Goal: Task Accomplishment & Management: Manage account settings

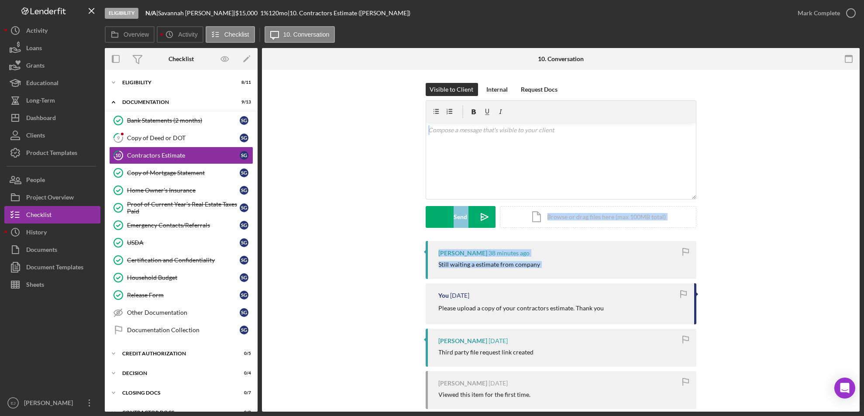
drag, startPoint x: 0, startPoint y: 0, endPoint x: 326, endPoint y: 160, distance: 363.4
click at [326, 160] on div "Visible to Client Internal Request Docs v Color teal Color pink Remove color Ad…" at bounding box center [560, 297] width 597 height 455
click at [185, 142] on link "9 Copy of Deed or DOT S G" at bounding box center [181, 137] width 144 height 17
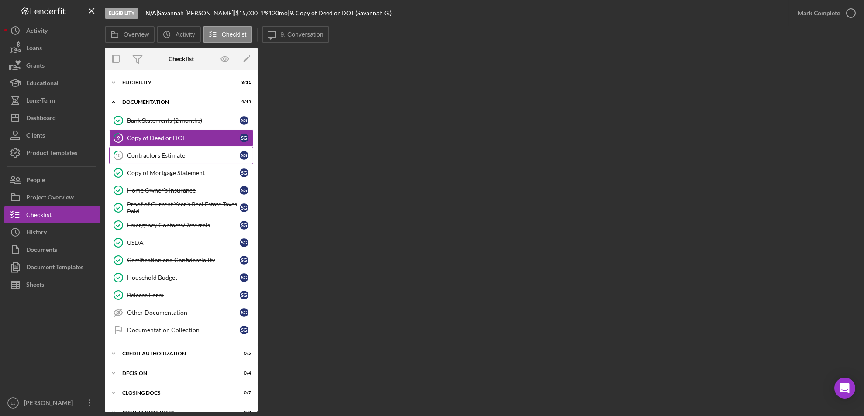
click at [201, 162] on link "10 Contractors Estimate S G" at bounding box center [181, 155] width 144 height 17
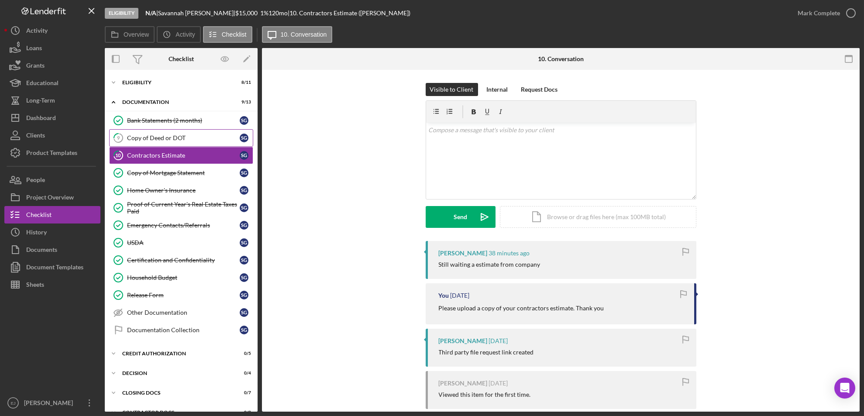
click at [185, 136] on div "Copy of Deed or DOT" at bounding box center [183, 137] width 113 height 7
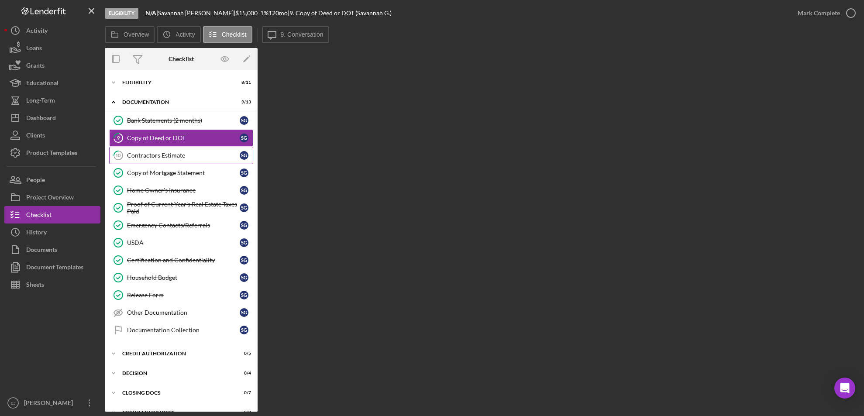
click at [176, 153] on div "Contractors Estimate" at bounding box center [183, 155] width 113 height 7
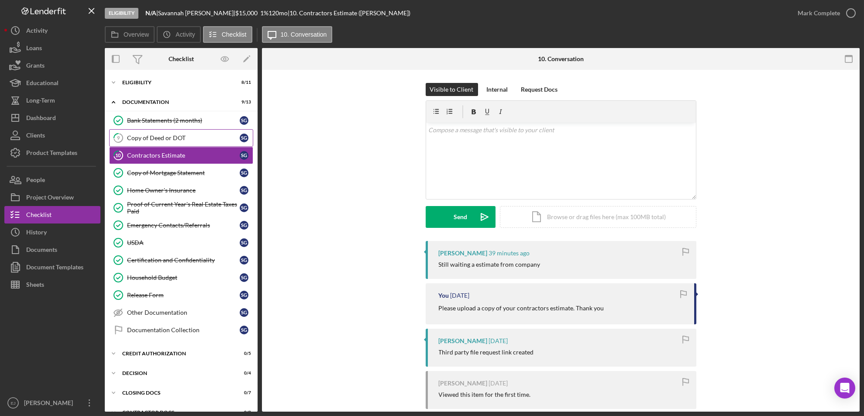
click at [171, 141] on div "Copy of Deed or DOT" at bounding box center [183, 137] width 113 height 7
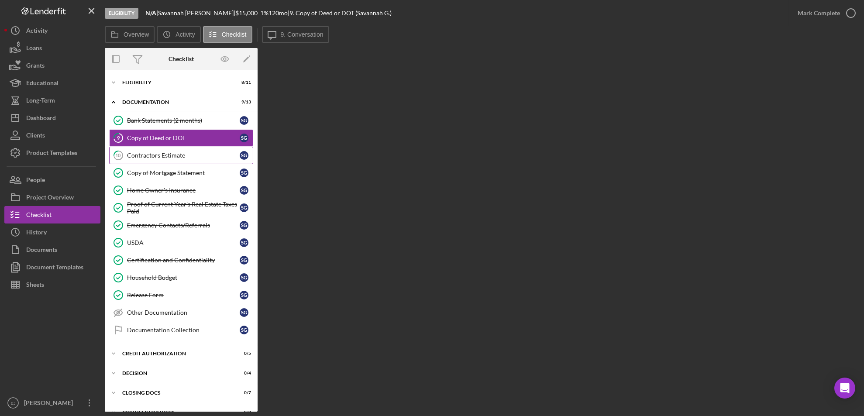
click at [178, 155] on div "Contractors Estimate" at bounding box center [183, 155] width 113 height 7
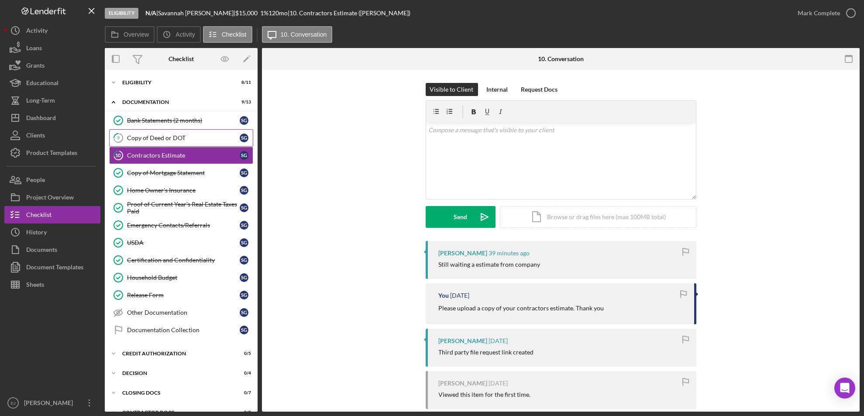
click at [164, 134] on div "Copy of Deed or DOT" at bounding box center [183, 137] width 113 height 7
click at [62, 235] on button "Icon/History History" at bounding box center [52, 231] width 96 height 17
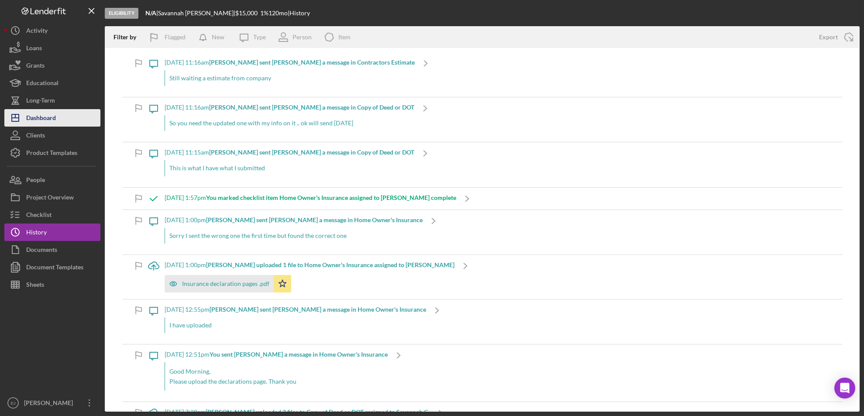
click at [45, 124] on div "Dashboard" at bounding box center [41, 119] width 30 height 20
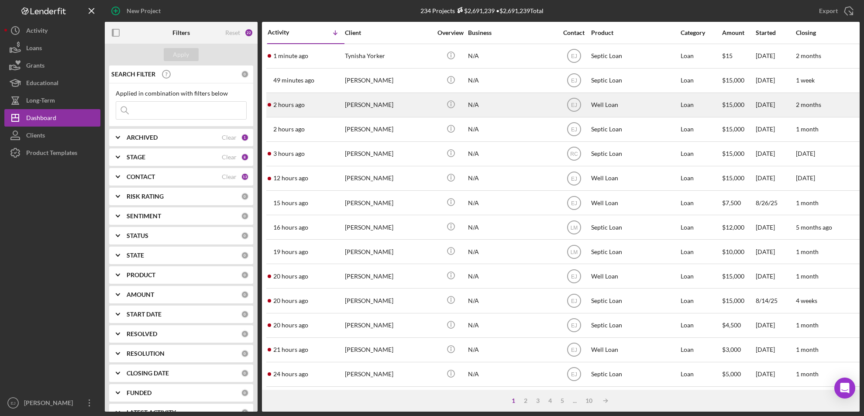
click at [371, 106] on div "[PERSON_NAME]" at bounding box center [388, 104] width 87 height 23
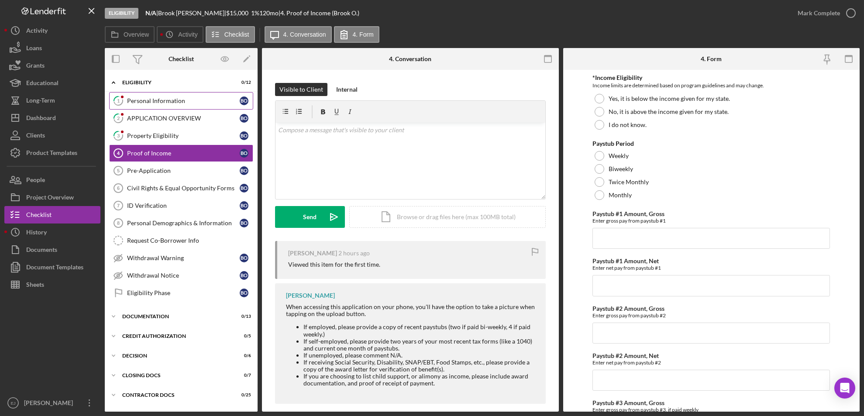
click at [188, 103] on div "Personal Information" at bounding box center [183, 100] width 113 height 7
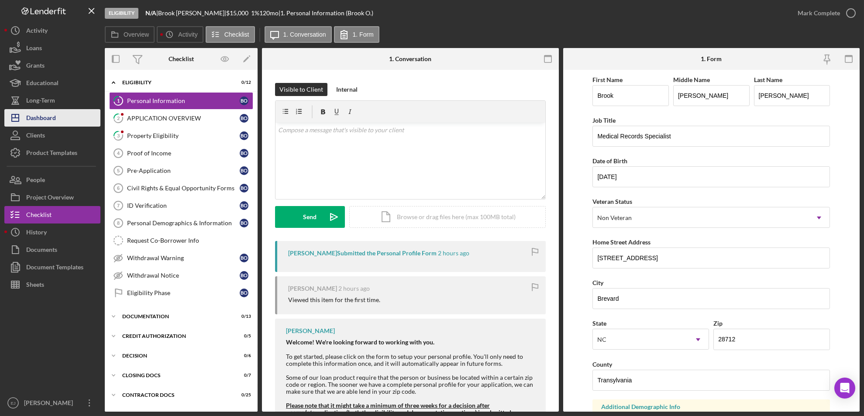
click at [52, 110] on div "Dashboard" at bounding box center [41, 119] width 30 height 20
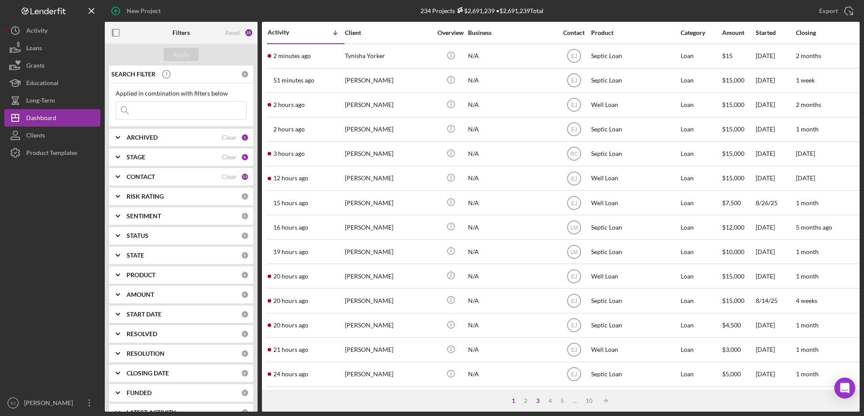
click at [538, 400] on div "3" at bounding box center [538, 400] width 12 height 7
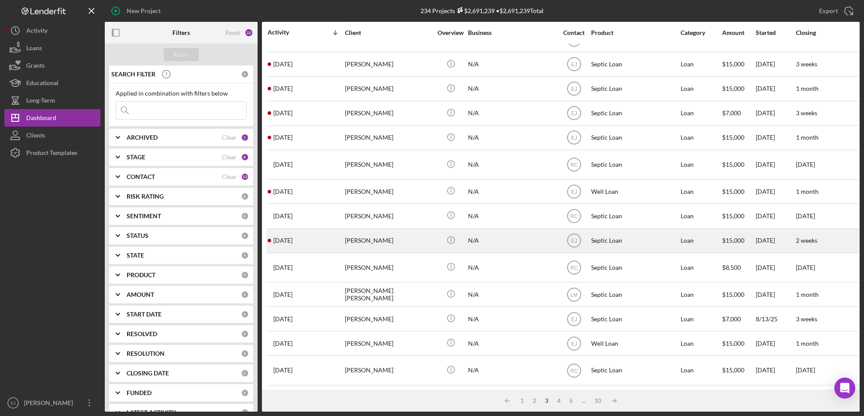
click at [376, 233] on div "[PERSON_NAME]" at bounding box center [388, 240] width 87 height 23
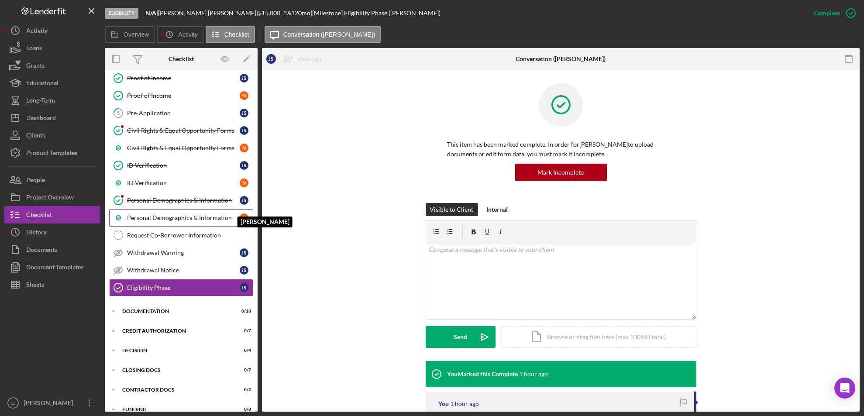
scroll to position [104, 0]
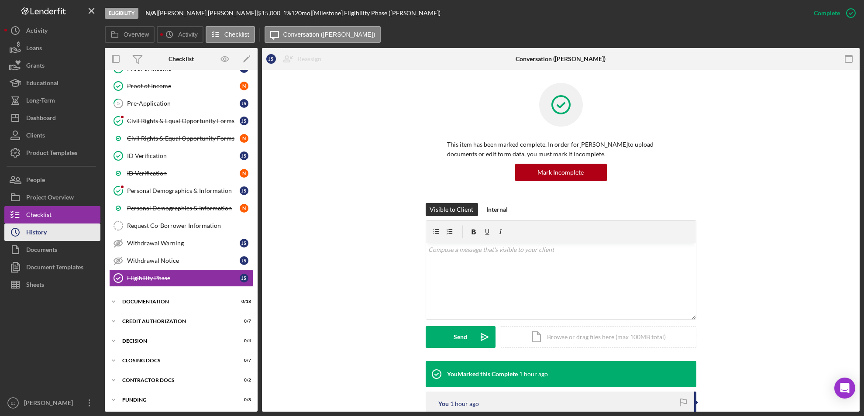
click at [70, 231] on button "Icon/History History" at bounding box center [52, 231] width 96 height 17
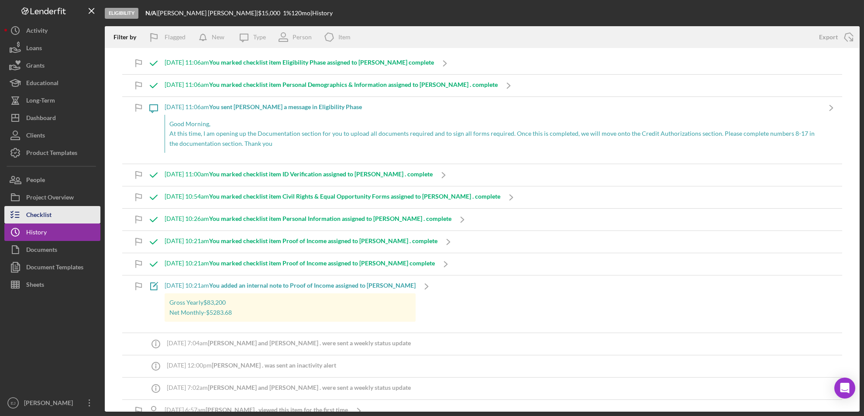
click at [54, 214] on button "Checklist" at bounding box center [52, 214] width 96 height 17
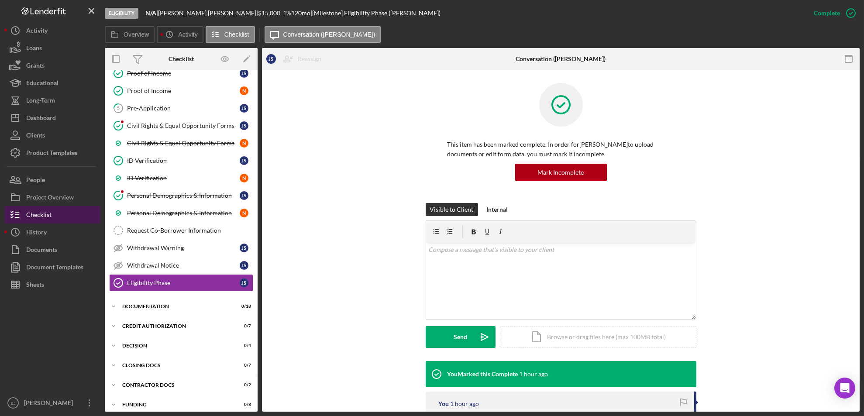
scroll to position [104, 0]
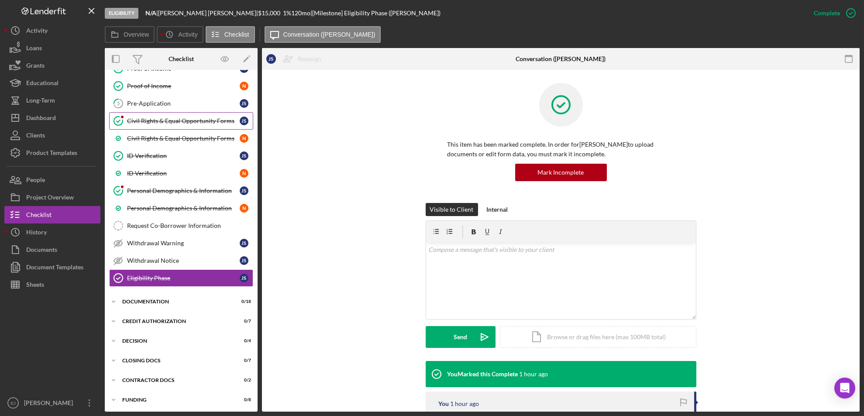
click at [161, 121] on div "Civil Rights & Equal Opportunity Forms" at bounding box center [183, 120] width 113 height 7
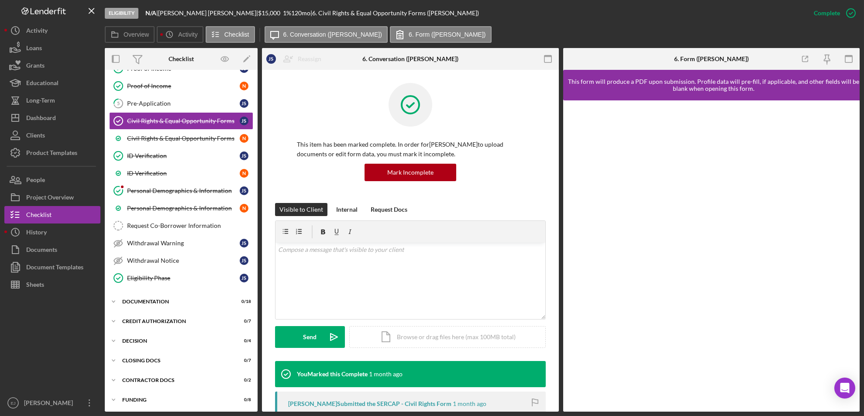
click at [558, 351] on div "Overview Internal Workflow Stage Eligibility Icon/Dropdown Arrow Archive (can u…" at bounding box center [482, 230] width 755 height 364
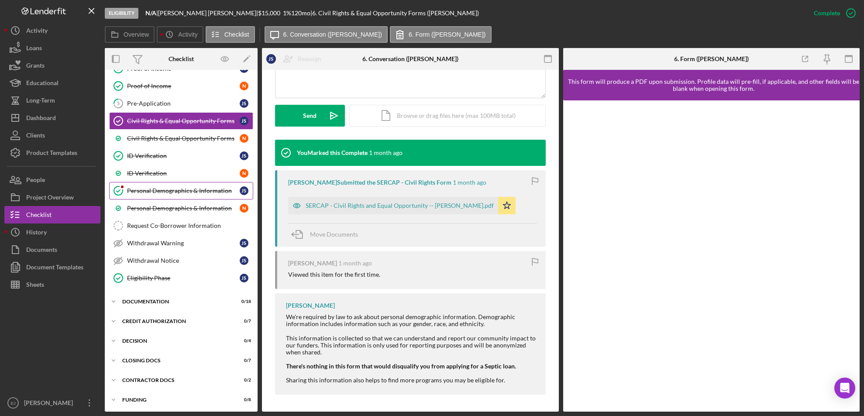
click at [197, 185] on link "Personal Demographics & Information Personal Demographics & Information J S" at bounding box center [181, 190] width 144 height 17
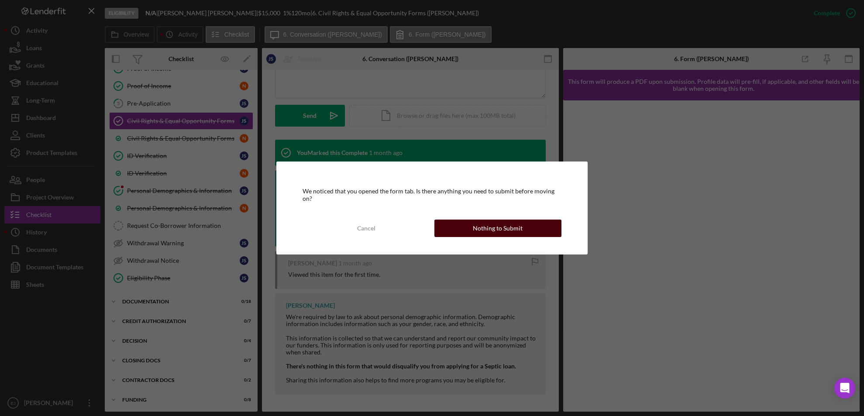
click at [484, 231] on div "Nothing to Submit" at bounding box center [498, 227] width 50 height 17
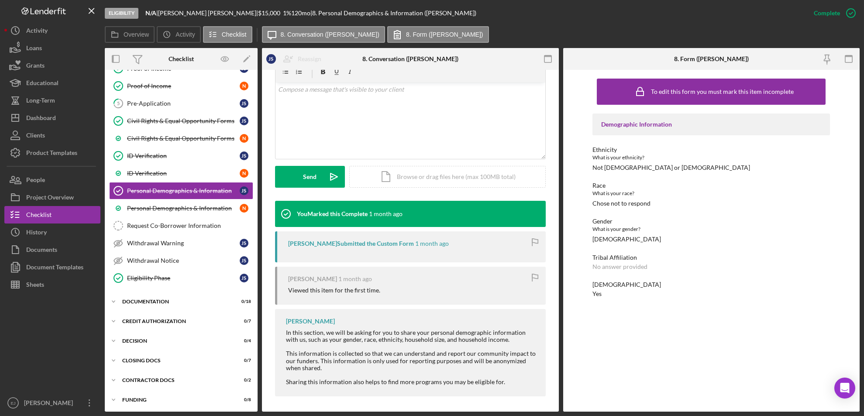
scroll to position [161, 0]
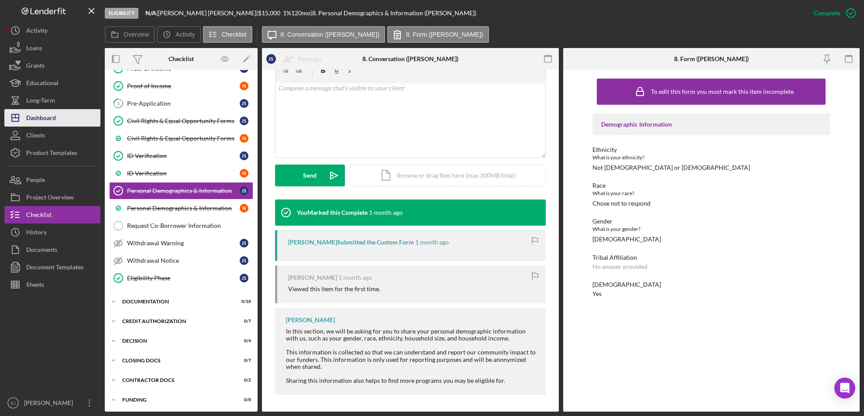
click at [43, 117] on div "Dashboard" at bounding box center [41, 119] width 30 height 20
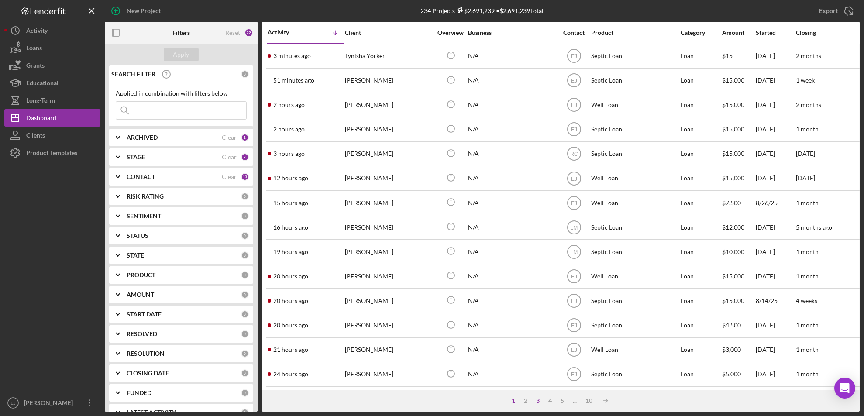
click at [538, 401] on div "3" at bounding box center [538, 400] width 12 height 7
click at [545, 400] on div "3" at bounding box center [546, 400] width 12 height 7
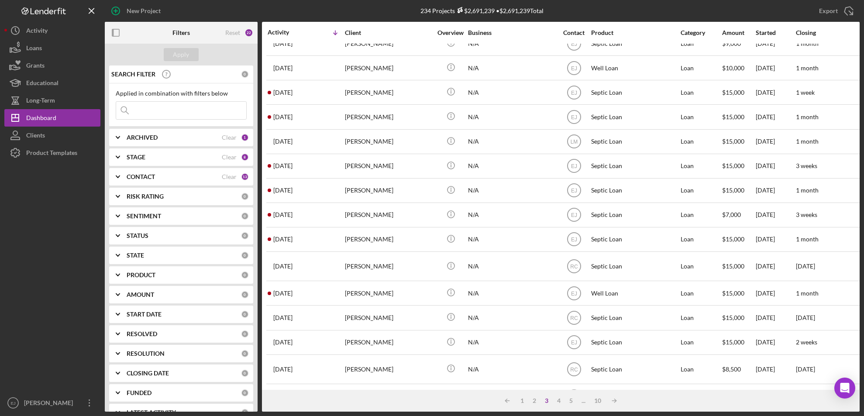
scroll to position [186, 0]
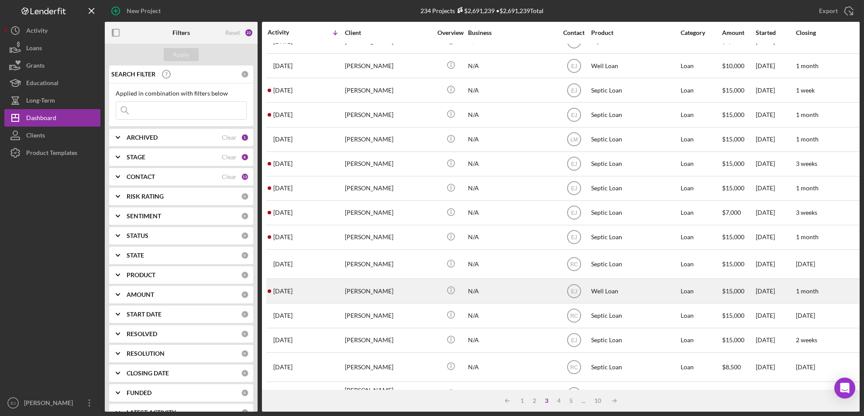
drag, startPoint x: 396, startPoint y: 298, endPoint x: 380, endPoint y: 298, distance: 16.2
click at [380, 298] on div "[PERSON_NAME]" at bounding box center [388, 290] width 87 height 23
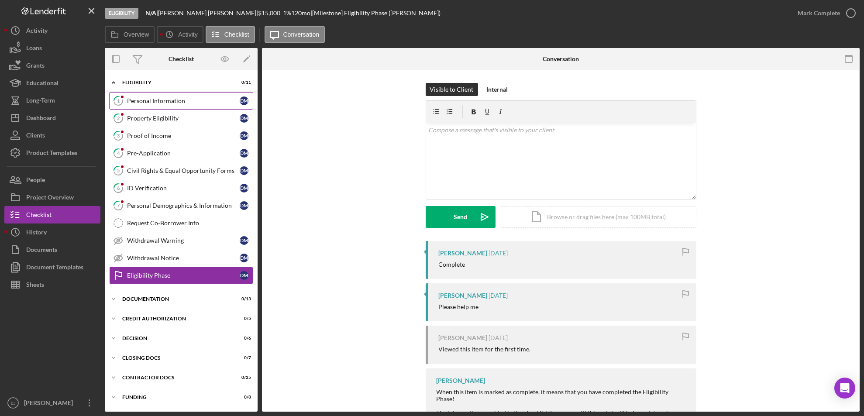
click at [158, 102] on div "Personal Information" at bounding box center [183, 100] width 113 height 7
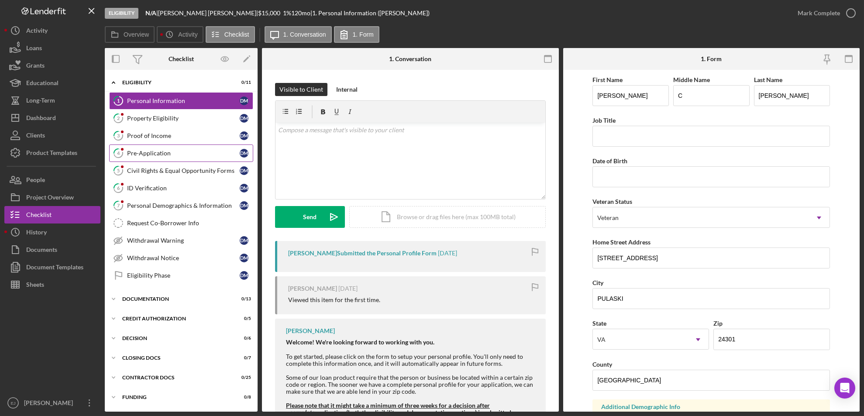
click at [219, 154] on div "Pre-Application" at bounding box center [183, 153] width 113 height 7
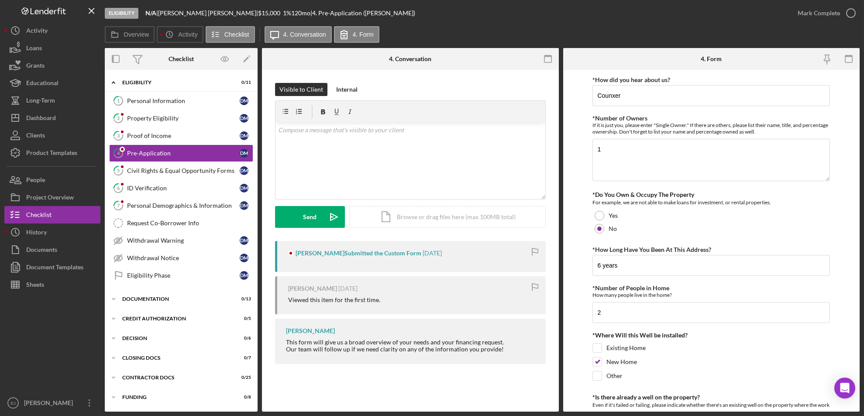
click at [578, 233] on form "*How did you hear about us? Counxer *Number of Owners If it is just you, please…" at bounding box center [711, 241] width 297 height 342
click at [363, 139] on div "v Color teal Color pink Remove color Add row above Add row below Add column bef…" at bounding box center [410, 161] width 270 height 76
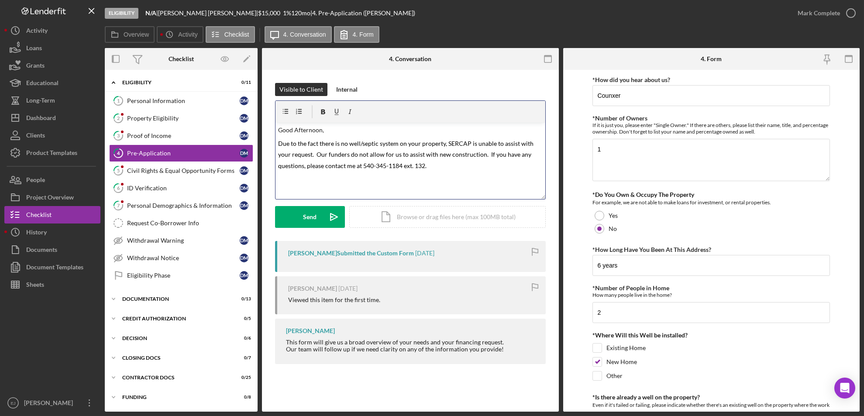
click at [425, 166] on span "Due to the fact there is no well/septic system on your property, SERCAP is unab…" at bounding box center [406, 155] width 257 height 30
click at [352, 168] on span "Due to the fact there is no well/septic system on your property, SERCAP is unab…" at bounding box center [406, 155] width 257 height 30
click at [460, 168] on p "Due to the fact there is no well/septic system on your property, SERCAP is unab…" at bounding box center [410, 154] width 264 height 34
click at [319, 220] on button "Send Icon/icon-invite-send" at bounding box center [310, 217] width 70 height 22
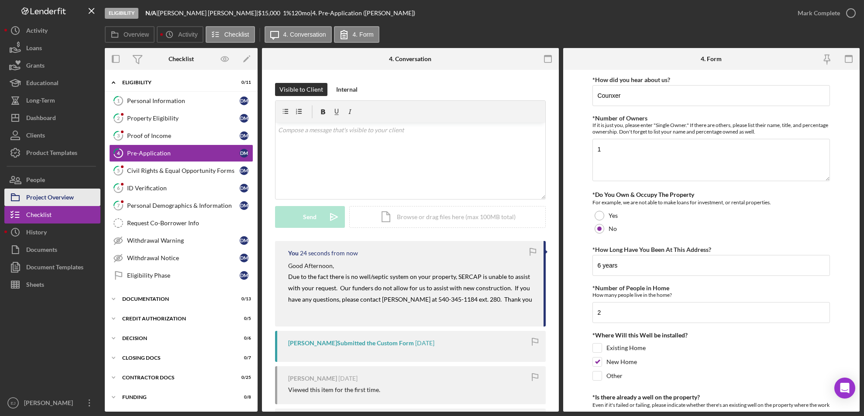
click at [73, 201] on div "Project Overview" at bounding box center [50, 199] width 48 height 20
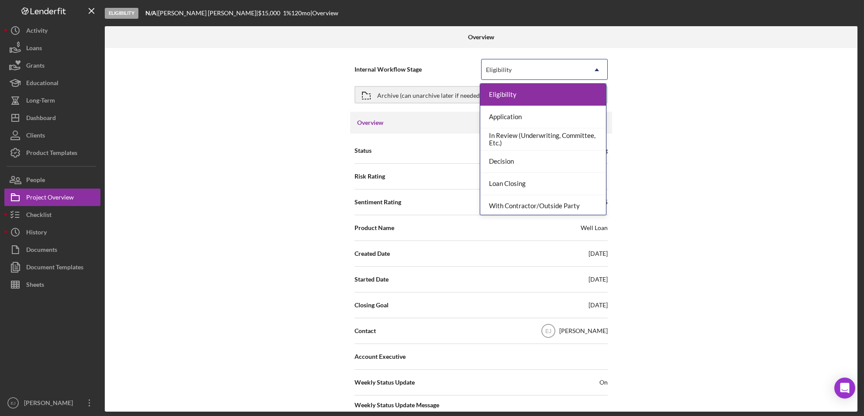
click at [592, 68] on icon "Icon/Dropdown Arrow" at bounding box center [596, 69] width 21 height 21
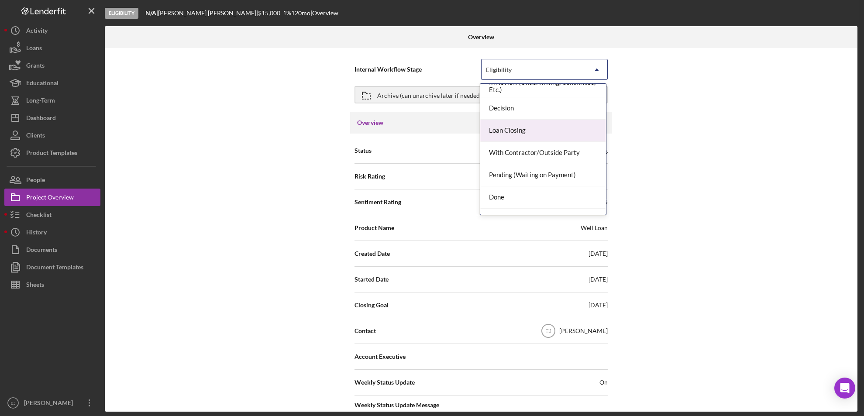
scroll to position [69, 0]
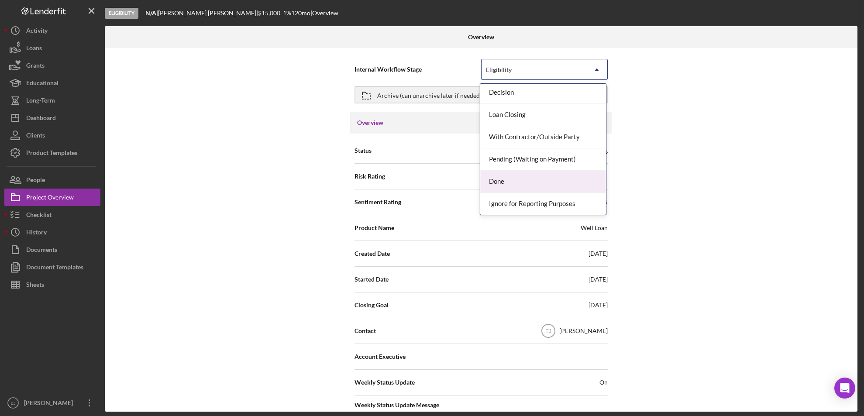
click at [579, 185] on div "Done" at bounding box center [543, 182] width 126 height 22
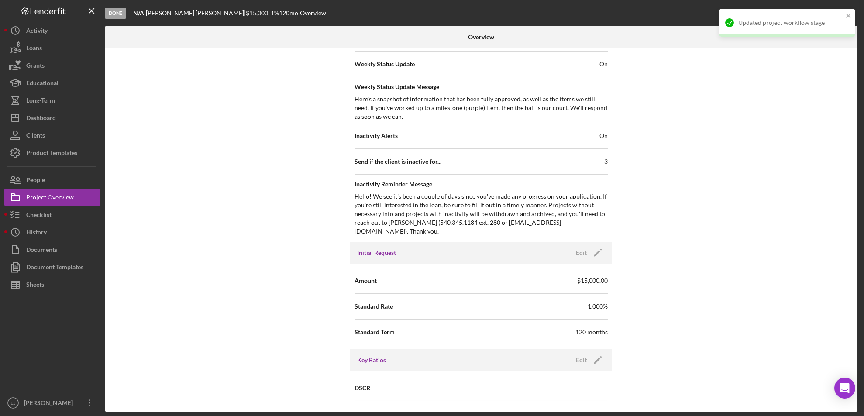
scroll to position [933, 0]
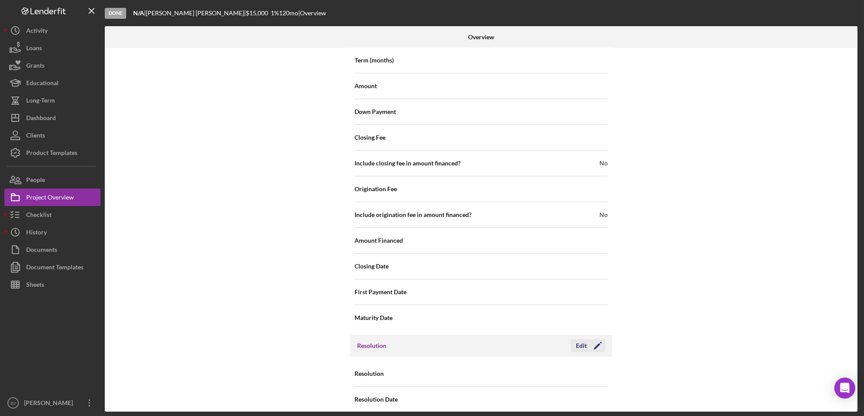
click at [580, 339] on div "Edit" at bounding box center [581, 345] width 11 height 13
click at [545, 364] on div "Select..." at bounding box center [533, 374] width 105 height 20
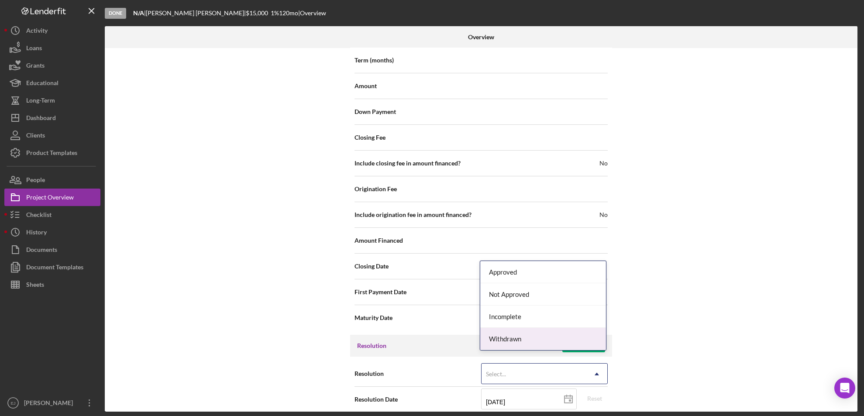
click at [539, 343] on div "Withdrawn" at bounding box center [543, 339] width 126 height 22
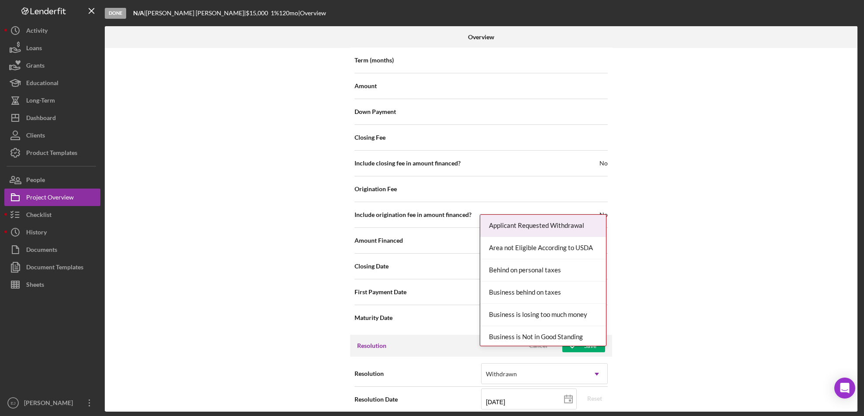
scroll to position [989, 0]
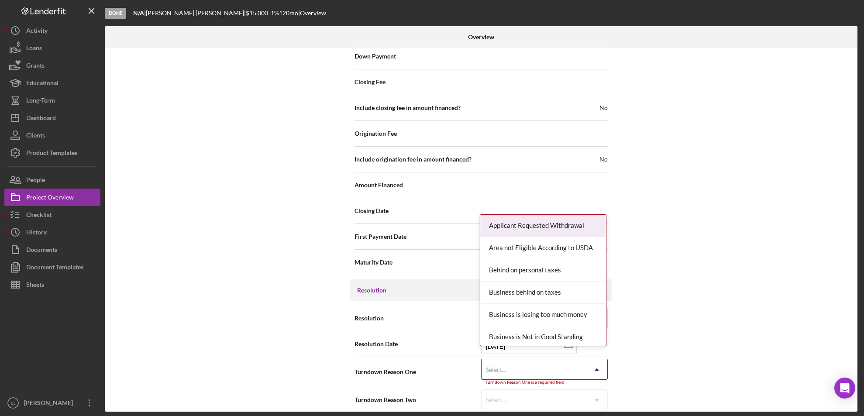
click at [560, 406] on div "Resolution Withdrawn Icon/Dropdown Arrow Resolution Date [DATE] [DATE] Reset Tu…" at bounding box center [481, 359] width 262 height 116
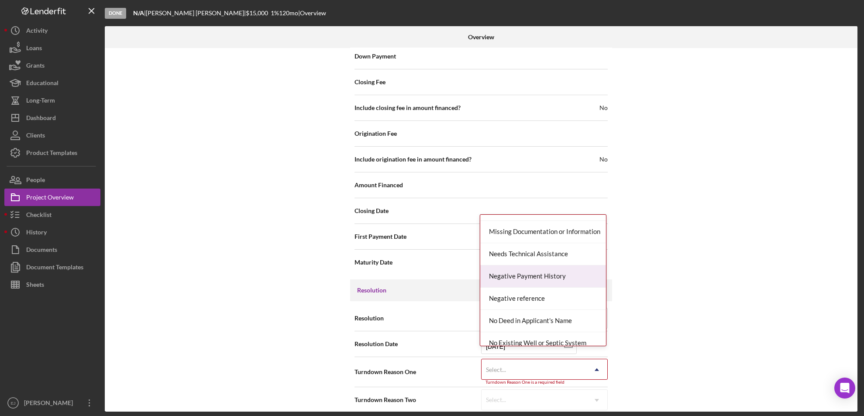
scroll to position [618, 0]
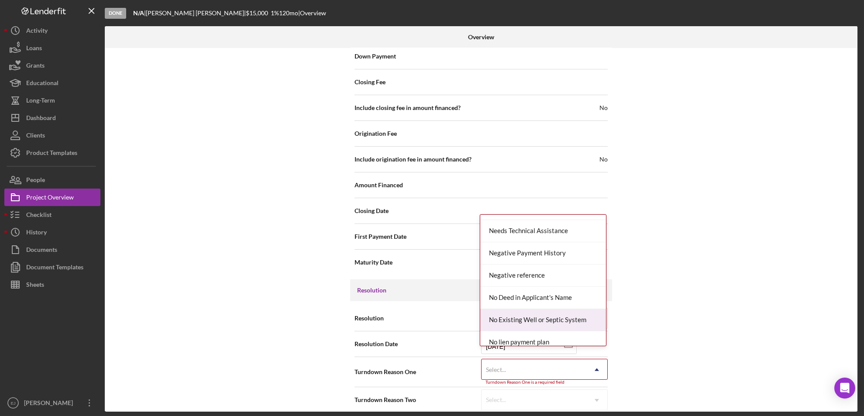
click at [585, 323] on div "No Existing Well or Septic System" at bounding box center [543, 320] width 126 height 22
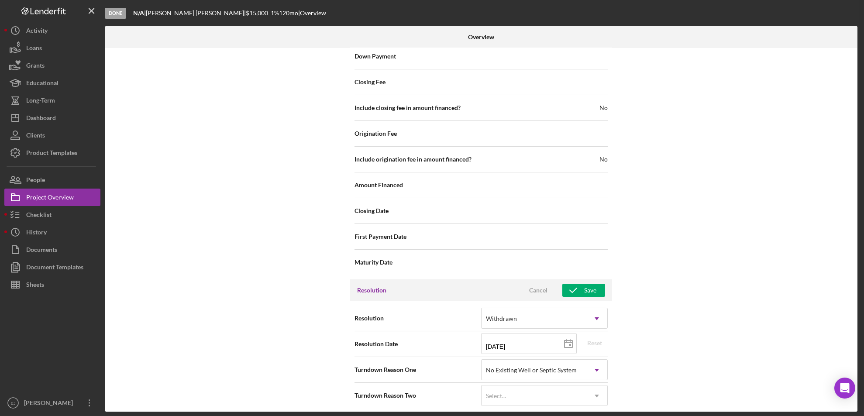
scroll to position [985, 0]
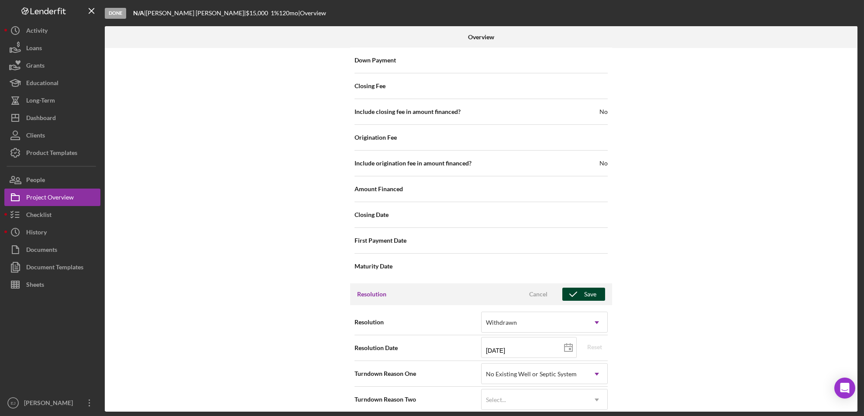
click at [595, 288] on button "Save" at bounding box center [583, 294] width 43 height 13
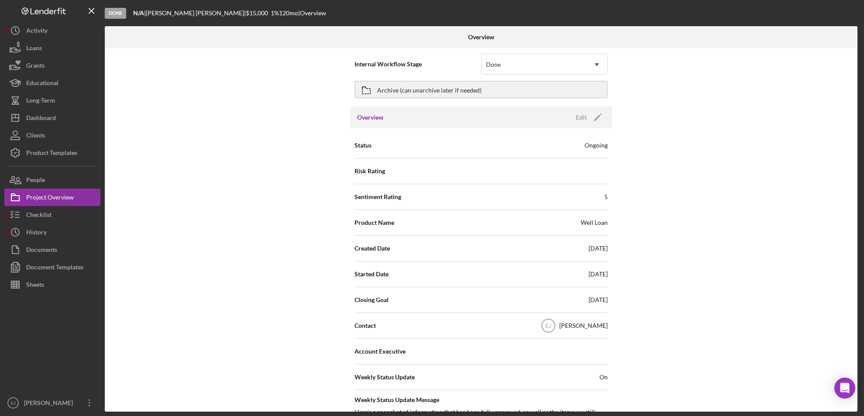
scroll to position [0, 0]
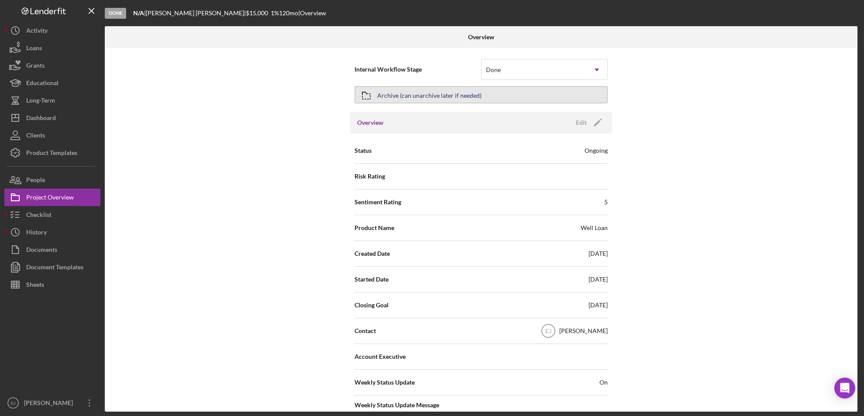
click at [468, 94] on div "Archive (can unarchive later if needed)" at bounding box center [429, 95] width 104 height 16
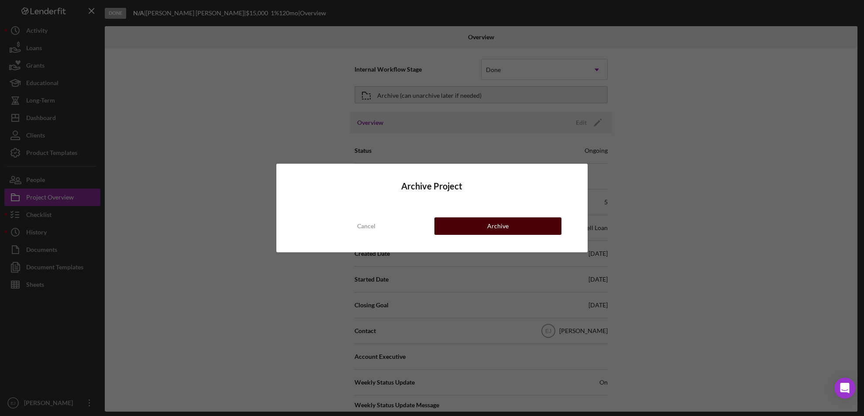
click at [511, 225] on button "Archive" at bounding box center [497, 225] width 127 height 17
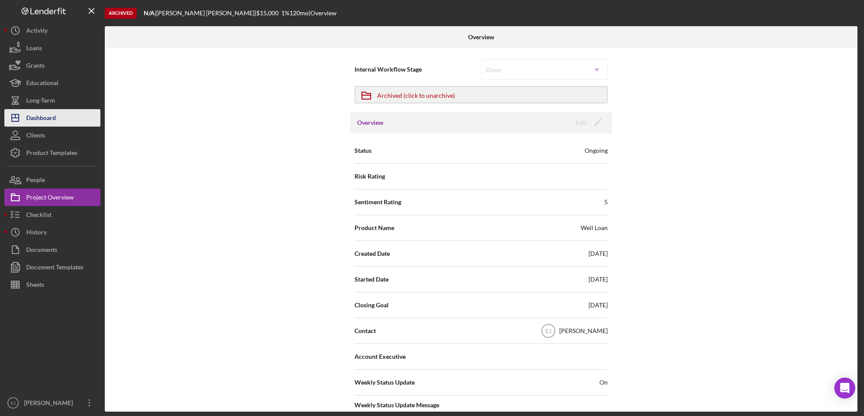
click at [34, 113] on div "Dashboard" at bounding box center [41, 119] width 30 height 20
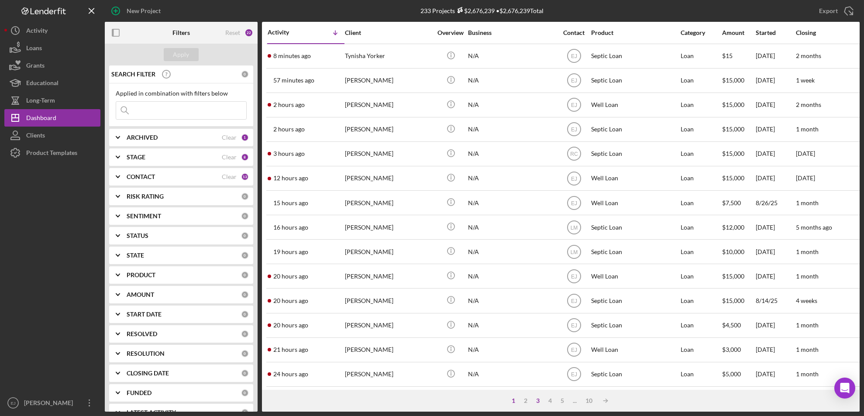
click at [538, 401] on div "3" at bounding box center [538, 400] width 12 height 7
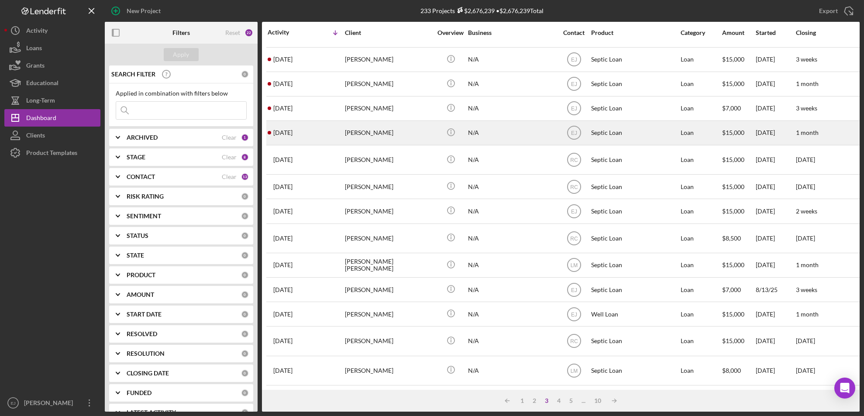
click at [372, 127] on div "[PERSON_NAME]" at bounding box center [388, 132] width 87 height 23
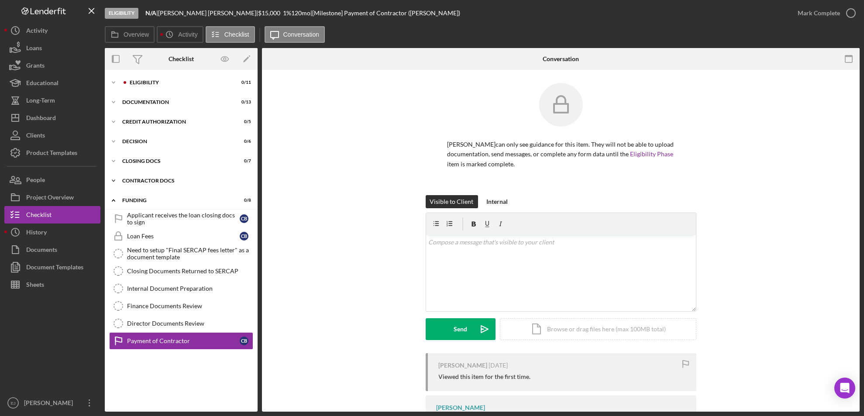
click at [257, 185] on div "Icon/Expander Contractor Docs 0 / 2" at bounding box center [181, 180] width 153 height 17
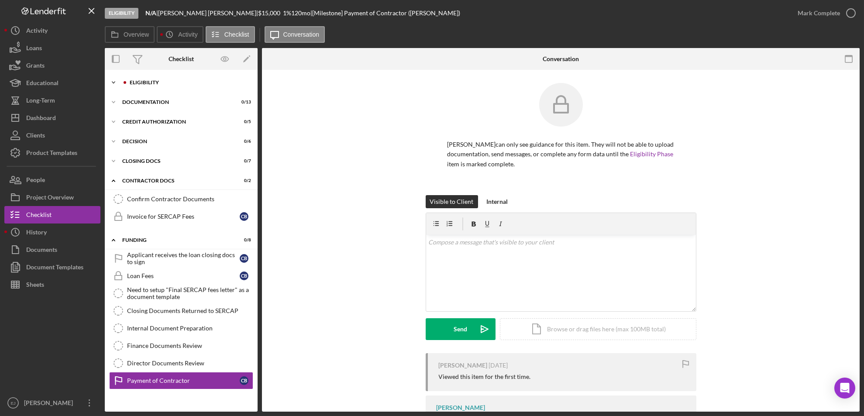
click at [109, 81] on icon "Icon/Expander" at bounding box center [113, 82] width 17 height 17
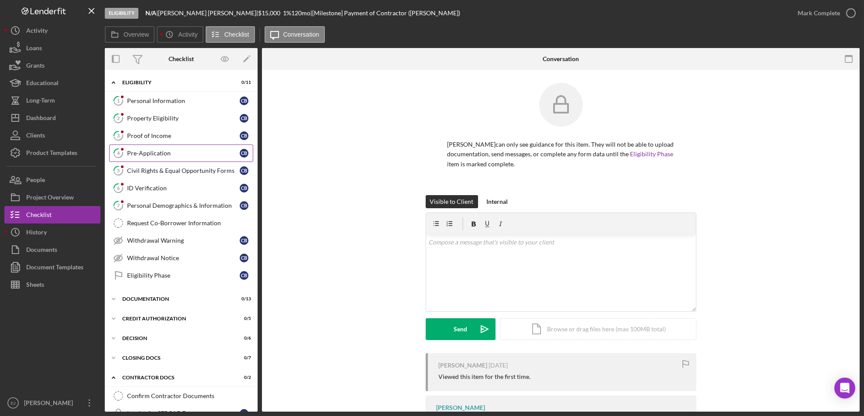
click at [158, 150] on div "Pre-Application" at bounding box center [183, 153] width 113 height 7
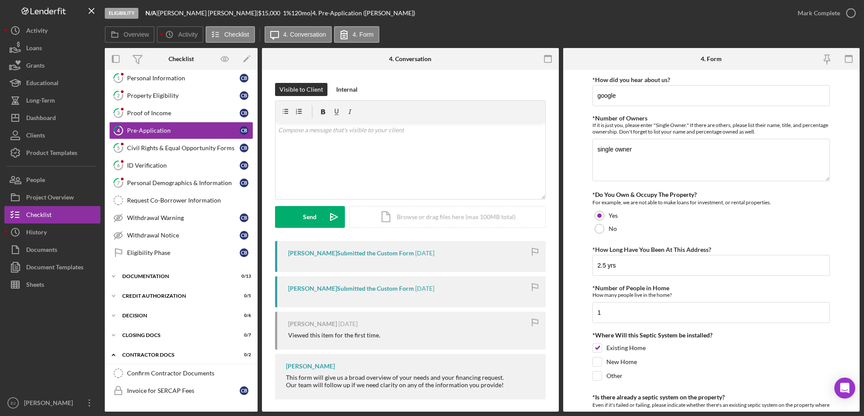
scroll to position [299, 0]
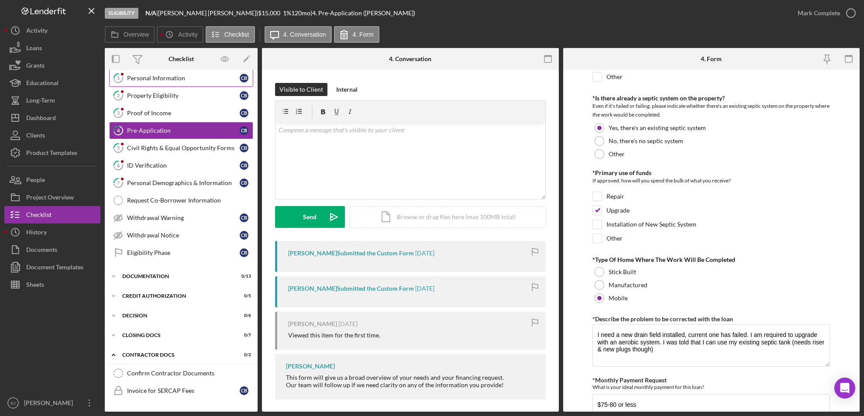
click at [183, 75] on div "Personal Information" at bounding box center [183, 78] width 113 height 7
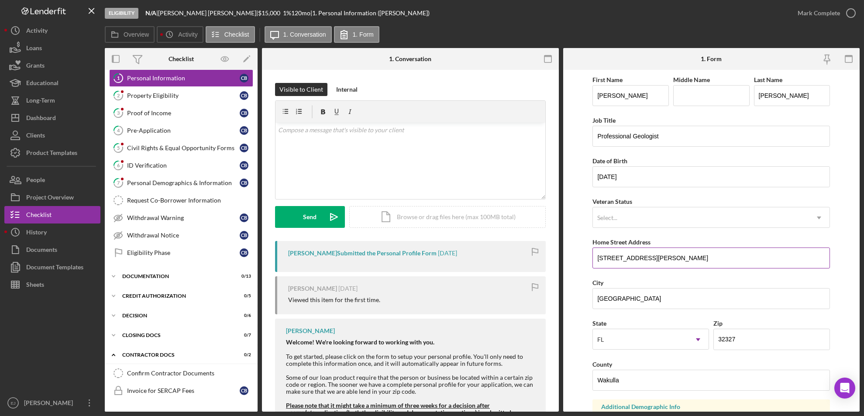
drag, startPoint x: 593, startPoint y: 256, endPoint x: 658, endPoint y: 249, distance: 65.8
click at [658, 249] on input "[STREET_ADDRESS][PERSON_NAME]" at bounding box center [710, 257] width 237 height 21
click at [198, 97] on div "Property Eligibility" at bounding box center [183, 95] width 113 height 7
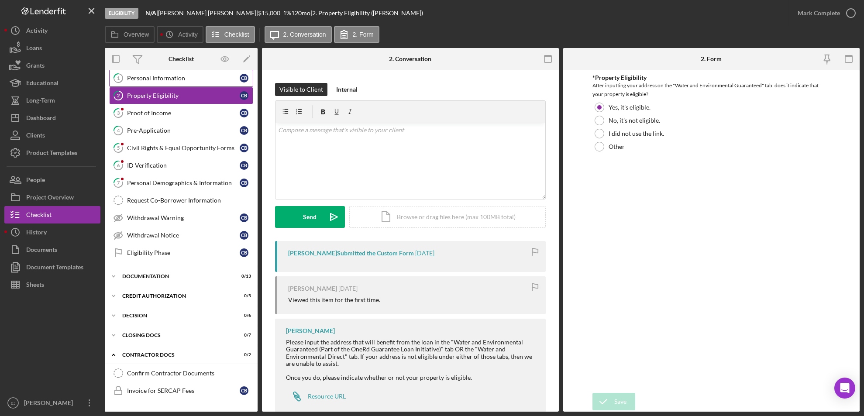
click at [166, 82] on link "1 Personal Information C B" at bounding box center [181, 77] width 144 height 17
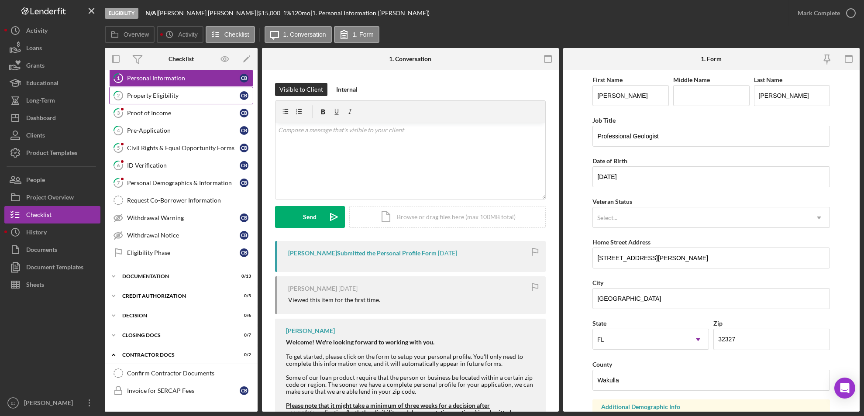
click at [149, 94] on div "Property Eligibility" at bounding box center [183, 95] width 113 height 7
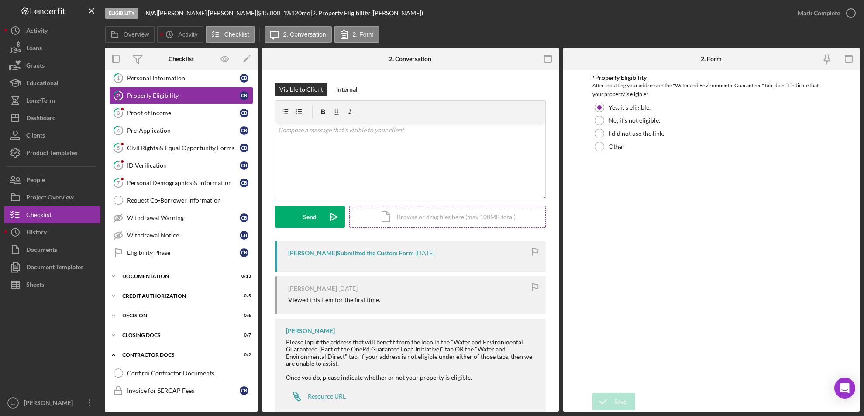
click at [405, 217] on div "Icon/Document Browse or drag files here (max 100MB total) Tap to choose files o…" at bounding box center [447, 217] width 196 height 22
click at [316, 220] on div "Upload" at bounding box center [310, 217] width 20 height 22
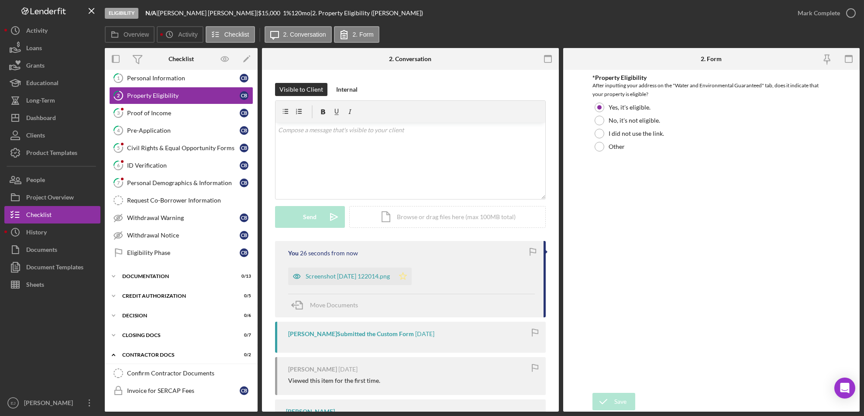
click at [407, 274] on polygon "button" at bounding box center [402, 275] width 7 height 7
click at [854, 11] on icon "button" at bounding box center [851, 13] width 22 height 22
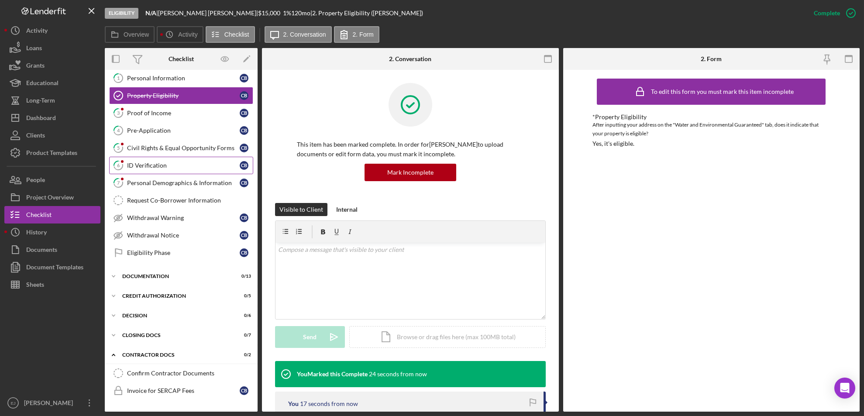
click at [187, 159] on link "6 ID Verification C B" at bounding box center [181, 165] width 144 height 17
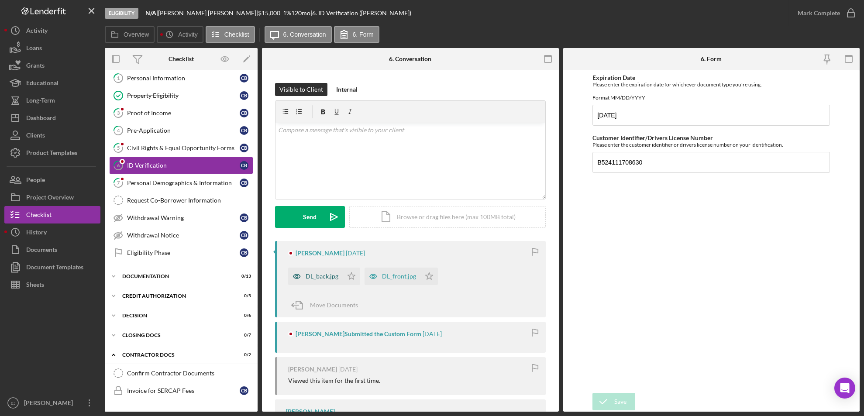
click at [332, 275] on div "DL_back.jpg" at bounding box center [321, 276] width 33 height 7
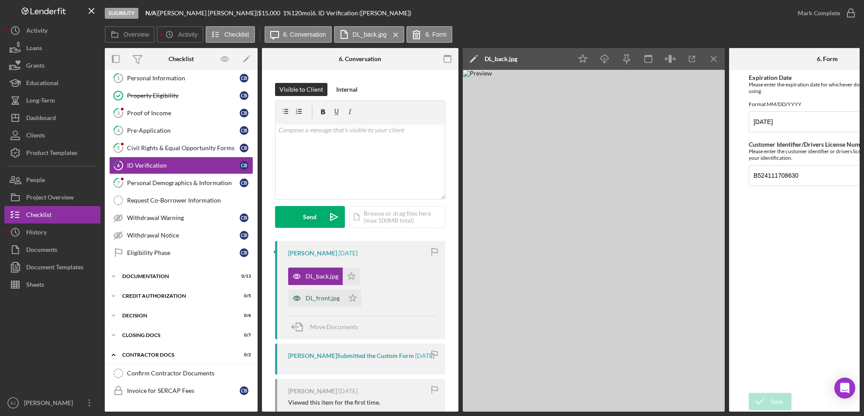
click at [324, 298] on div "DL_front.jpg" at bounding box center [322, 298] width 34 height 7
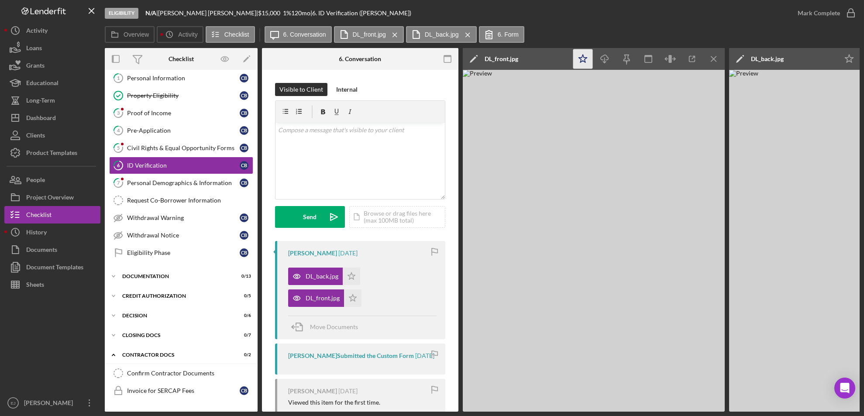
click at [582, 57] on icon "Icon/Star" at bounding box center [583, 59] width 20 height 20
click at [713, 57] on icon "Icon/Menu Close" at bounding box center [714, 59] width 20 height 20
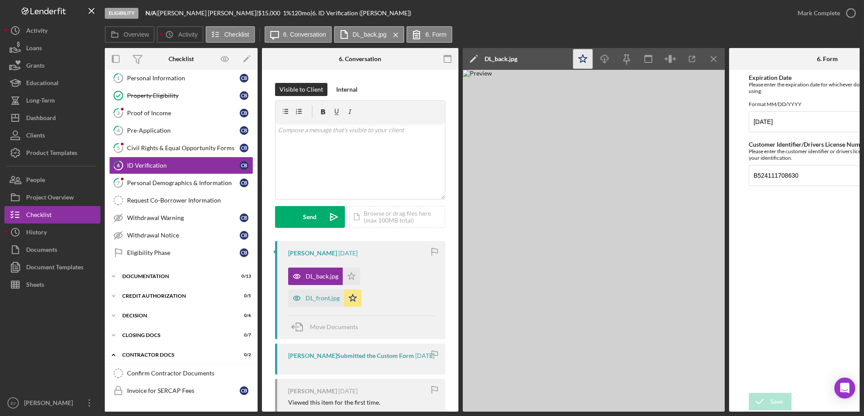
click at [580, 58] on polygon "button" at bounding box center [583, 59] width 8 height 8
click at [716, 60] on icon "Icon/Menu Close" at bounding box center [714, 59] width 20 height 20
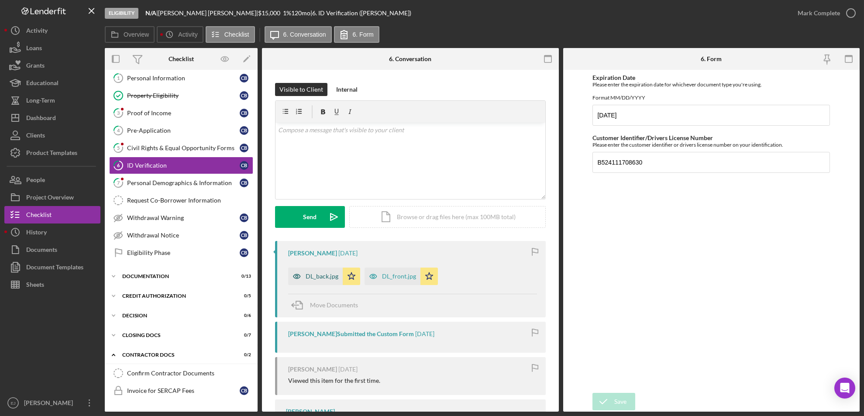
click at [314, 278] on div "DL_back.jpg" at bounding box center [321, 276] width 33 height 7
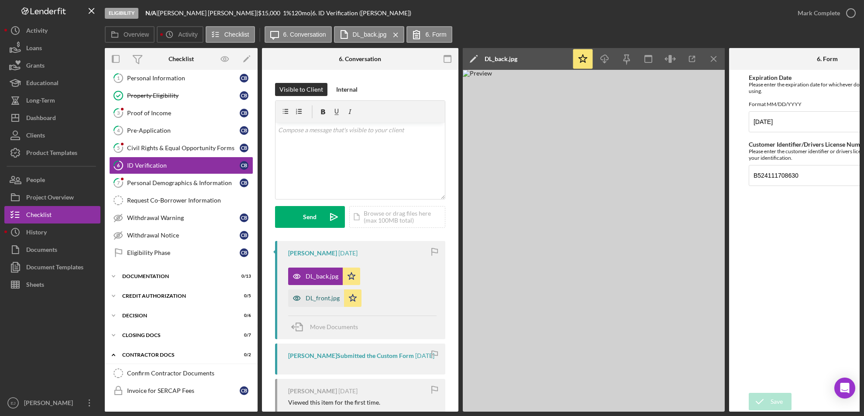
drag, startPoint x: 314, startPoint y: 278, endPoint x: 326, endPoint y: 295, distance: 20.6
click at [326, 295] on div "DL_back.jpg Icon/Star DL_front.jpg Icon/Star" at bounding box center [362, 285] width 148 height 44
click at [326, 291] on div "DL_front.jpg" at bounding box center [316, 297] width 56 height 17
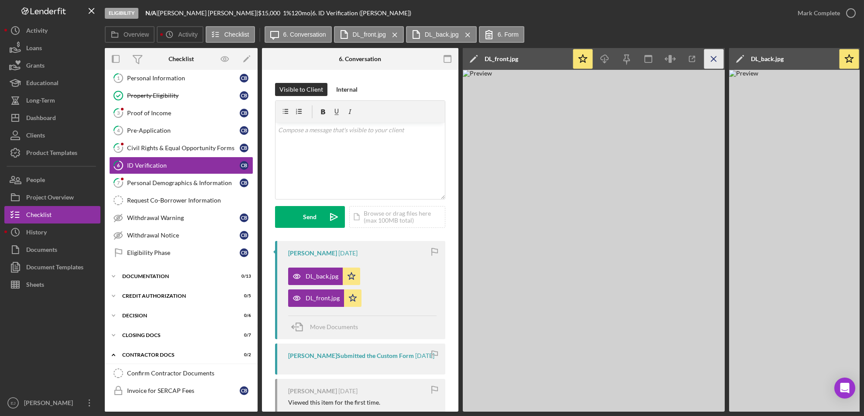
click at [710, 54] on icon "Icon/Menu Close" at bounding box center [714, 59] width 20 height 20
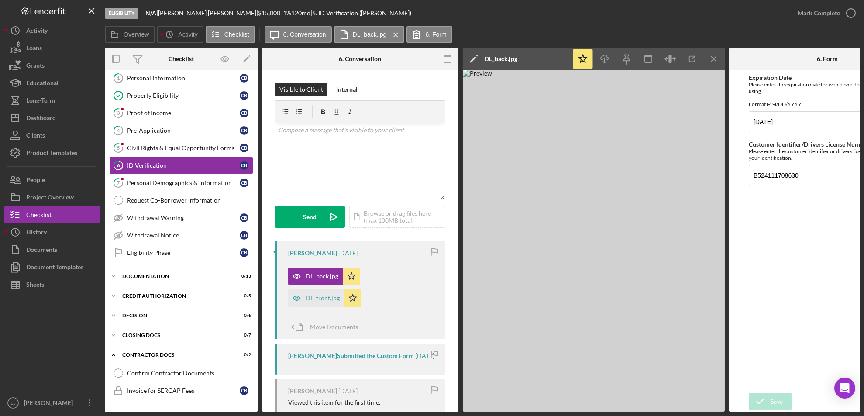
click at [710, 54] on icon "Icon/Menu Close" at bounding box center [714, 59] width 20 height 20
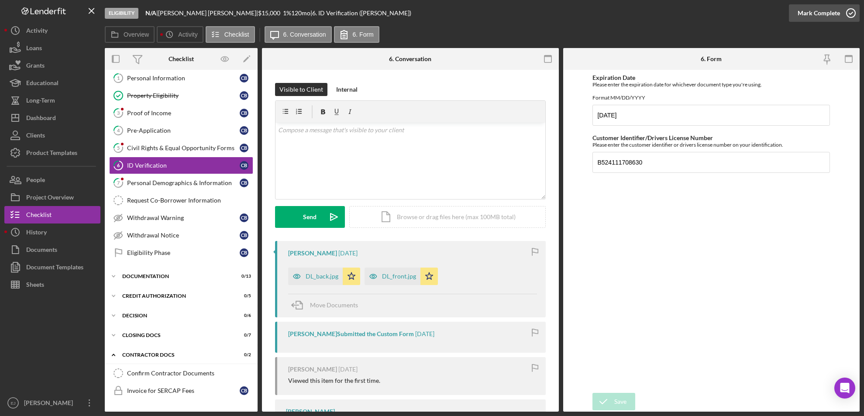
click at [852, 17] on icon "button" at bounding box center [851, 13] width 22 height 22
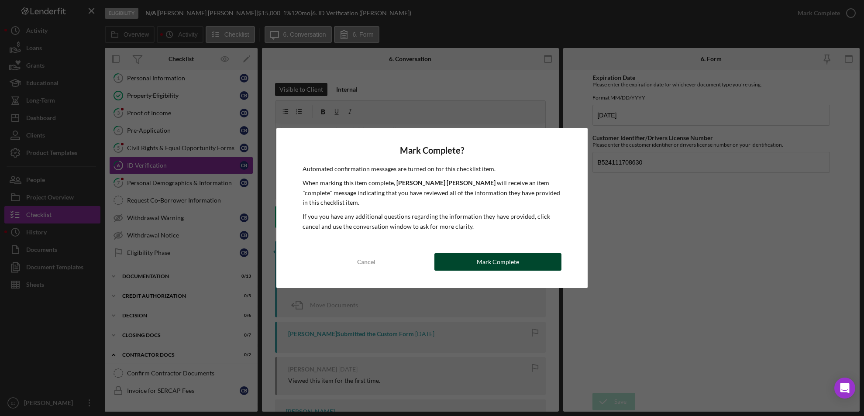
click at [466, 253] on button "Mark Complete" at bounding box center [497, 261] width 127 height 17
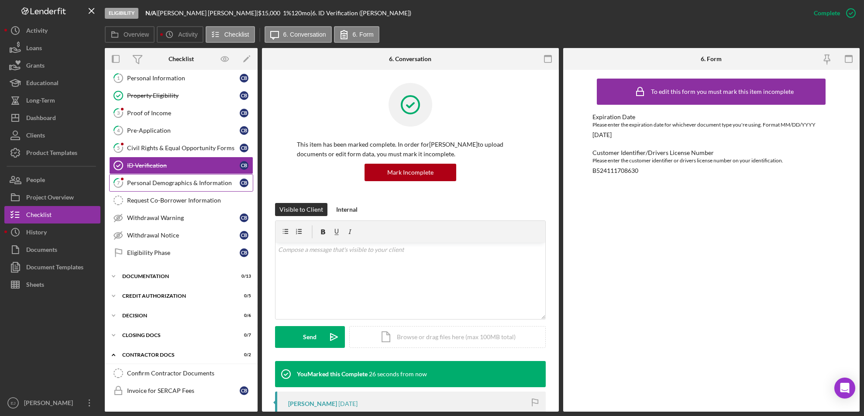
click at [225, 184] on div "Personal Demographics & Information" at bounding box center [183, 182] width 113 height 7
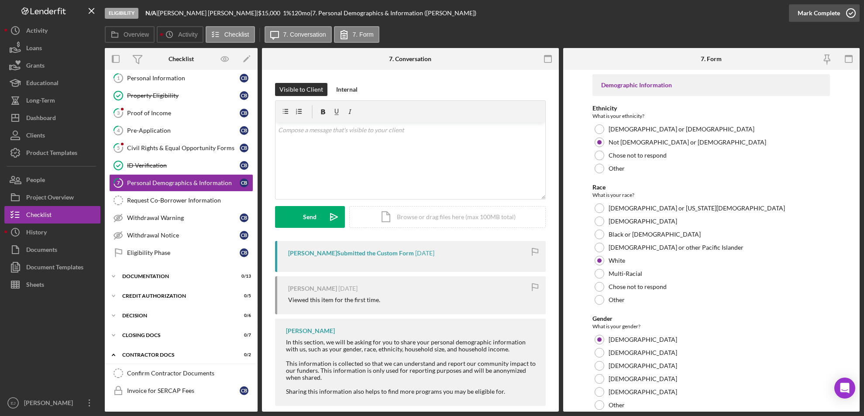
click at [854, 7] on icon "button" at bounding box center [851, 13] width 22 height 22
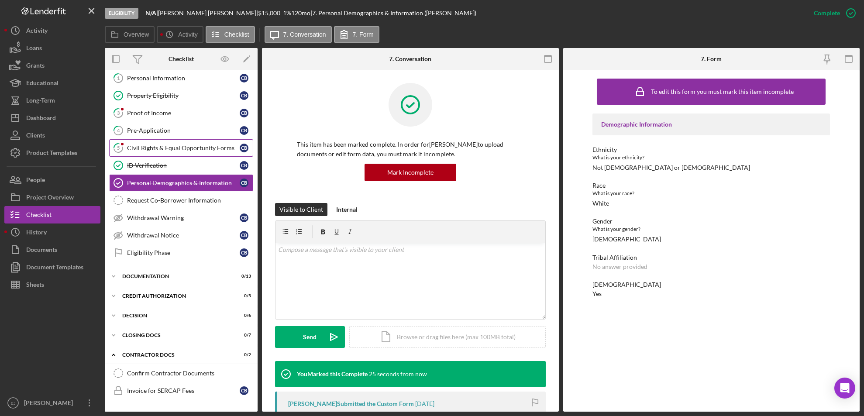
click at [187, 144] on link "5 Civil Rights & Equal Opportunity Forms C B" at bounding box center [181, 147] width 144 height 17
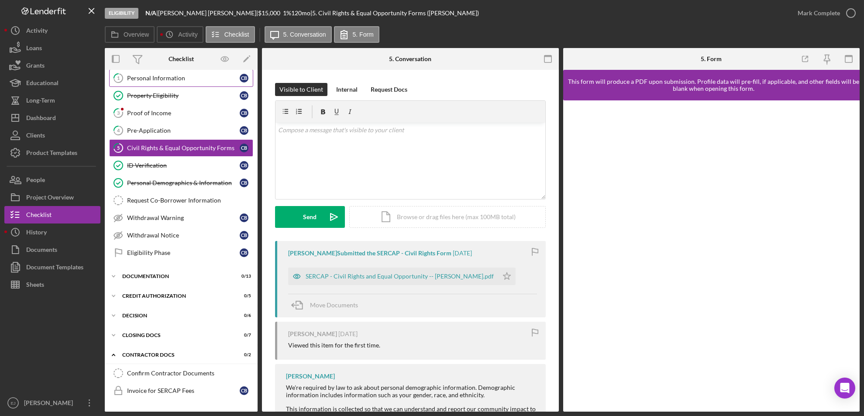
click at [157, 82] on link "1 Personal Information C B" at bounding box center [181, 77] width 144 height 17
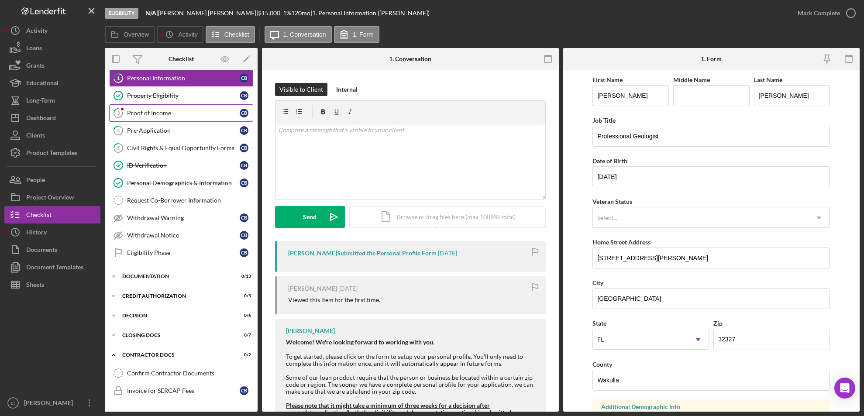
click at [150, 106] on link "3 Proof of Income C B" at bounding box center [181, 112] width 144 height 17
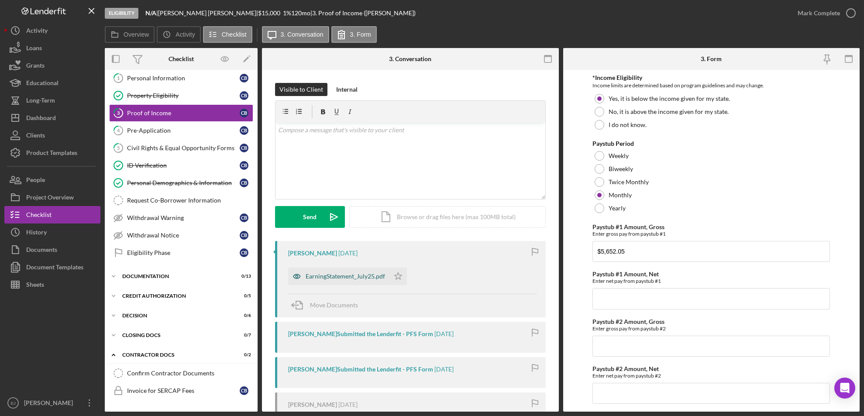
click at [316, 273] on div "EarningStatement_July25.pdf" at bounding box center [344, 276] width 79 height 7
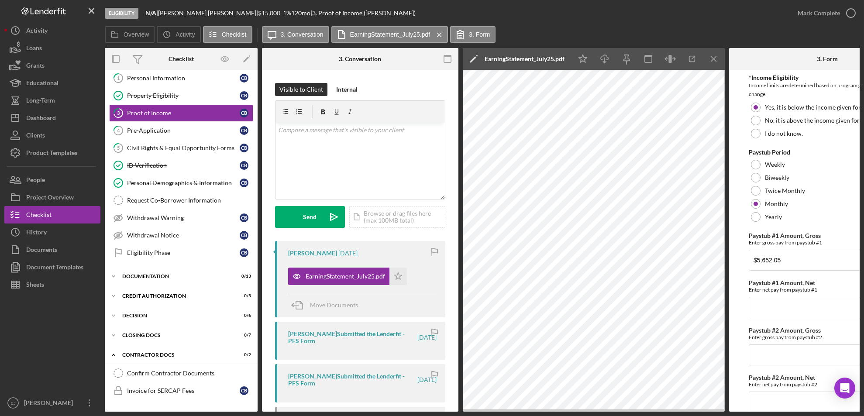
click at [254, 404] on div "Icon/Expander Eligibility 3 / 11 1 Personal Information C B Property Eligibilit…" at bounding box center [181, 309] width 153 height 516
click at [57, 290] on button "Sheets" at bounding box center [52, 284] width 96 height 17
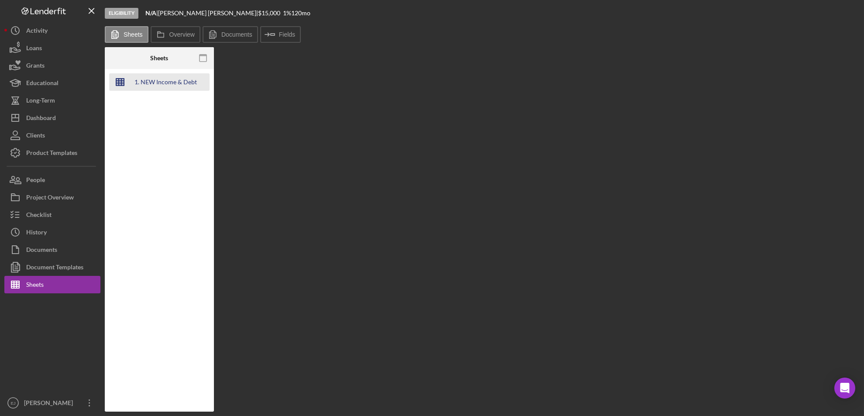
click at [145, 89] on div "1. NEW Income & Debt Calc" at bounding box center [166, 81] width 70 height 17
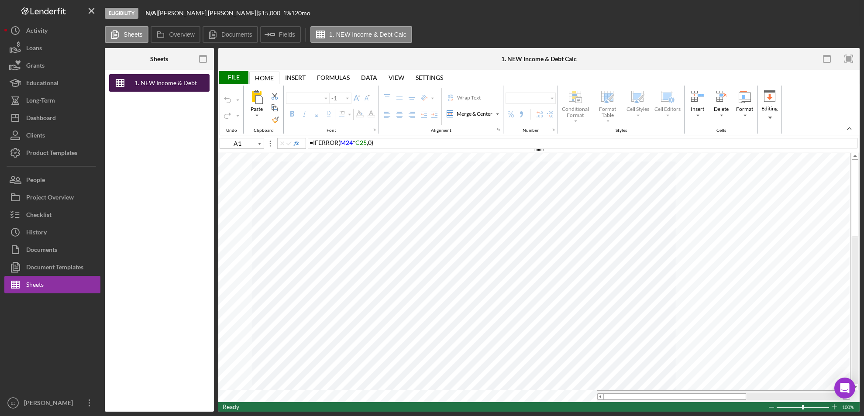
type input "G29"
type input "Calibri"
type input "11"
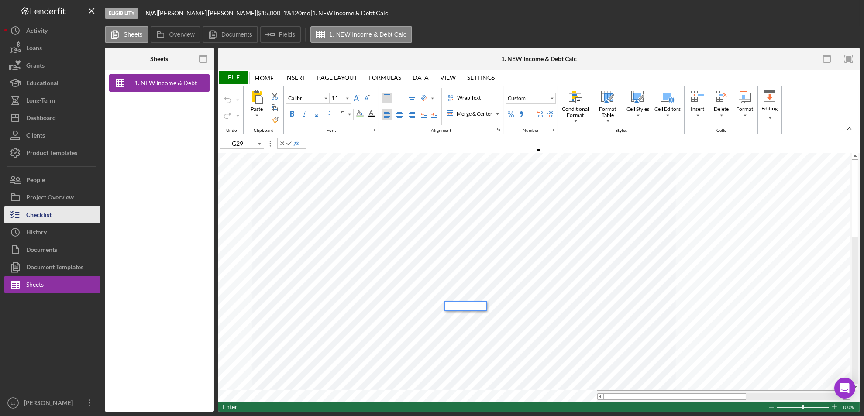
click at [71, 219] on button "Checklist" at bounding box center [52, 214] width 96 height 17
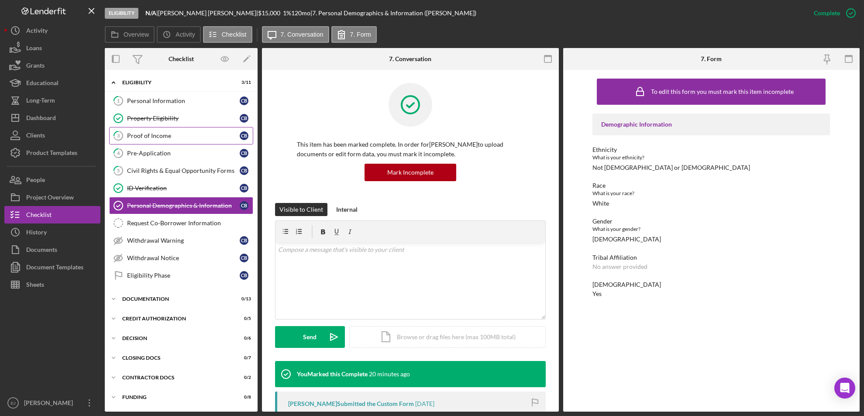
click at [180, 131] on link "3 Proof of Income C B" at bounding box center [181, 135] width 144 height 17
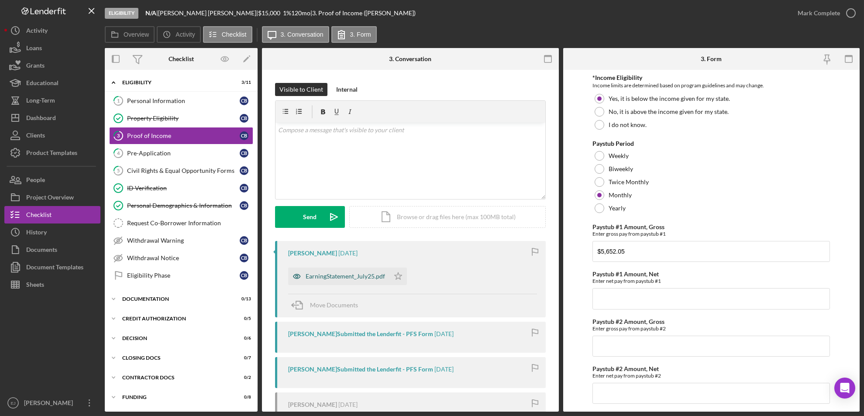
click at [363, 274] on div "EarningStatement_July25.pdf" at bounding box center [344, 276] width 79 height 7
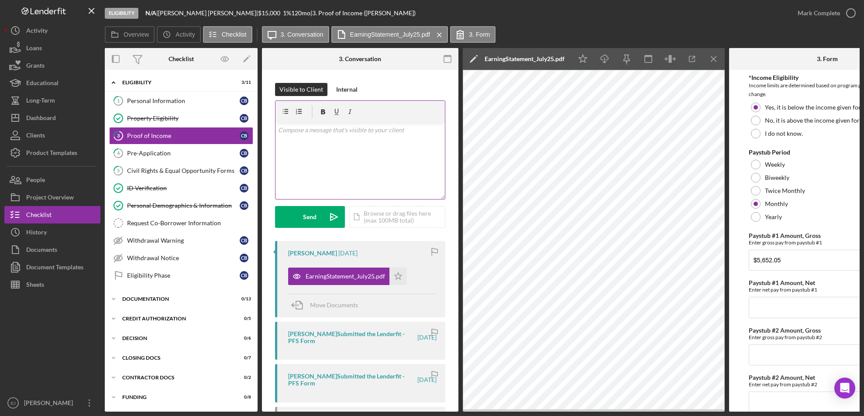
click at [300, 135] on div "v Color teal Color pink Remove color Add row above Add row below Add column bef…" at bounding box center [359, 161] width 169 height 76
drag, startPoint x: 295, startPoint y: 128, endPoint x: 401, endPoint y: 261, distance: 169.9
click at [401, 261] on div "Visible to Client Internal v Color teal Color pink Remove color Add row above A…" at bounding box center [360, 342] width 196 height 545
click at [341, 133] on p at bounding box center [360, 130] width 165 height 10
click at [341, 89] on div "Internal" at bounding box center [346, 89] width 21 height 13
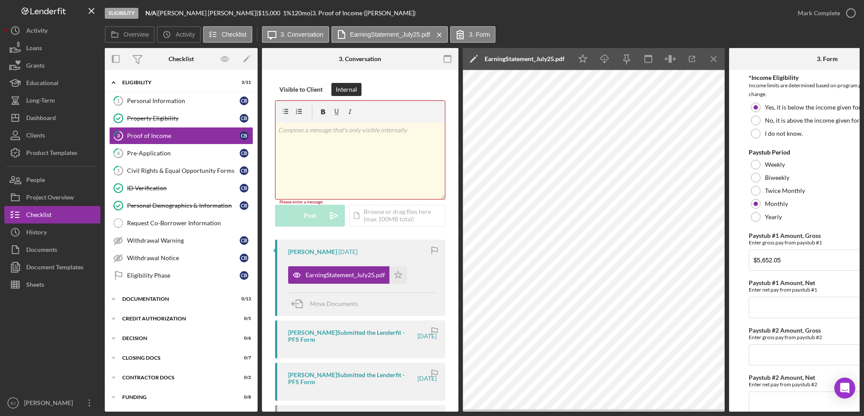
click at [312, 135] on div "v Color teal Color pink Remove color Add row above Add row below Add column bef…" at bounding box center [359, 161] width 169 height 76
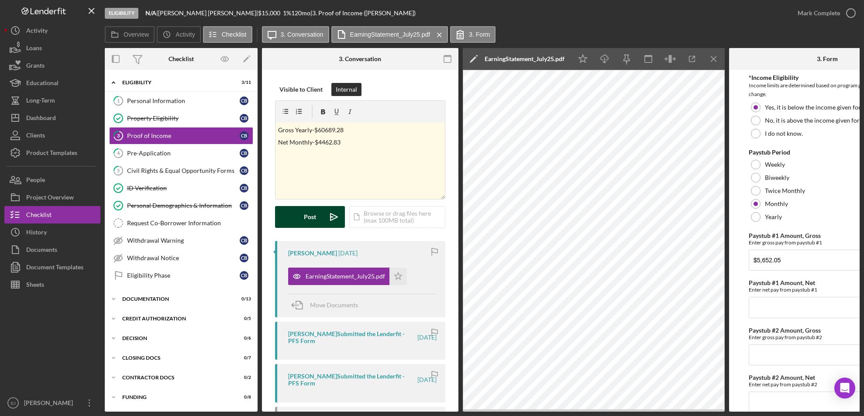
click at [325, 210] on icon "Icon/icon-invite-send" at bounding box center [334, 217] width 22 height 22
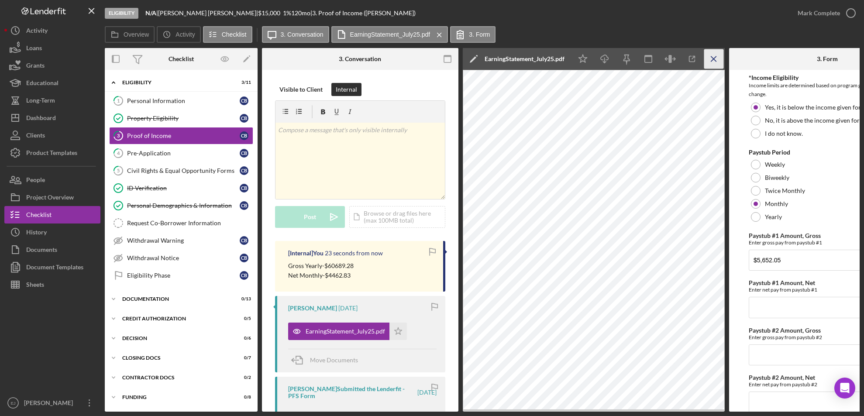
click at [713, 58] on line "button" at bounding box center [713, 58] width 5 height 5
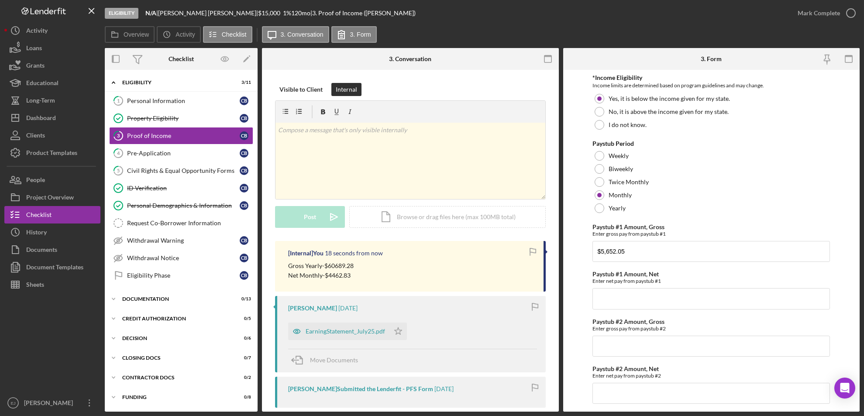
click at [406, 328] on div "EarningStatement_July25.pdf Icon/Star" at bounding box center [349, 329] width 123 height 22
click at [396, 329] on polygon "button" at bounding box center [397, 330] width 7 height 7
click at [848, 19] on icon "button" at bounding box center [851, 13] width 22 height 22
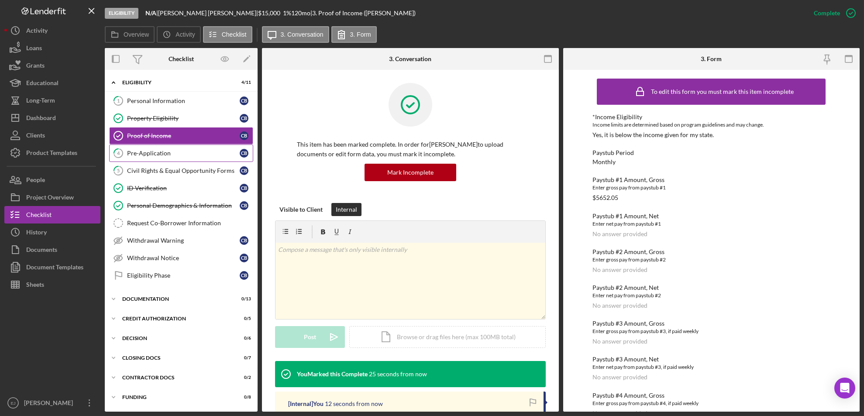
click at [167, 152] on div "Pre-Application" at bounding box center [183, 153] width 113 height 7
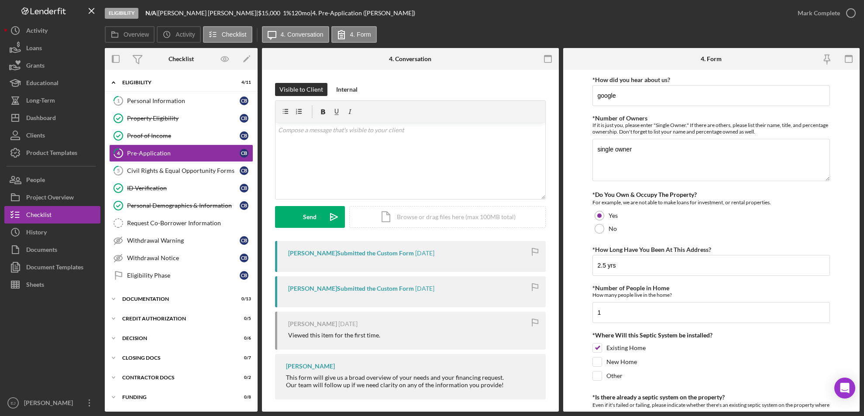
scroll to position [299, 0]
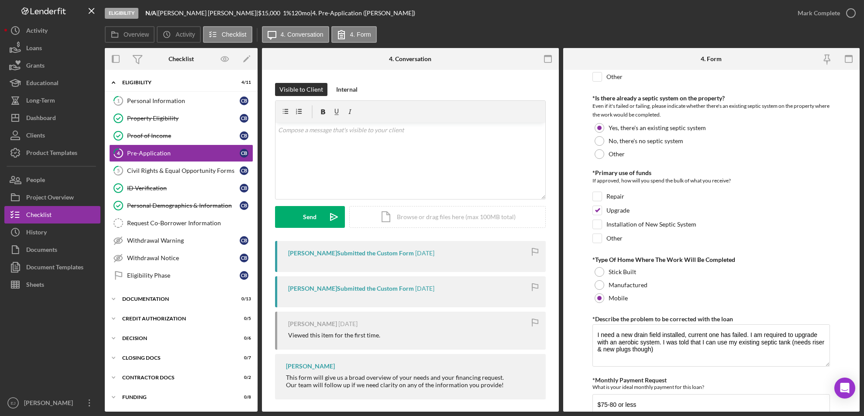
click at [861, 384] on div "Eligibility N/A | [PERSON_NAME] | $15,000 $15,000 1 % 120 mo | 4. Pre-Applicati…" at bounding box center [432, 208] width 864 height 416
click at [860, 388] on div "Eligibility N/A | [PERSON_NAME] | $15,000 $15,000 1 % 120 mo | 4. Pre-Applicati…" at bounding box center [432, 208] width 864 height 416
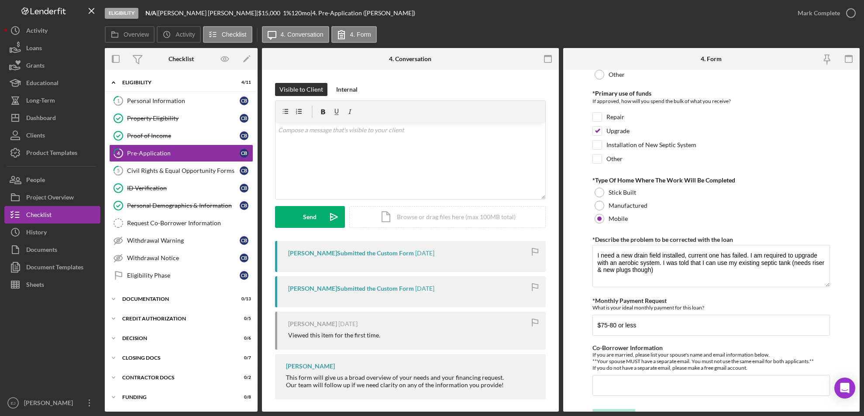
scroll to position [395, 0]
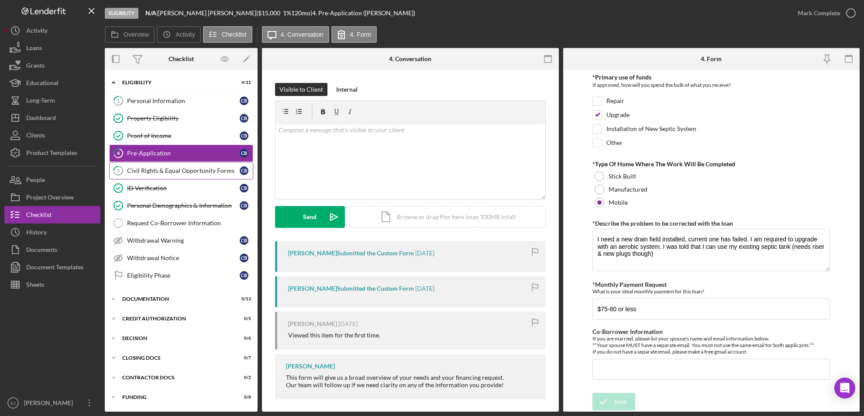
click at [189, 176] on link "5 Civil Rights & Equal Opportunity Forms C B" at bounding box center [181, 170] width 144 height 17
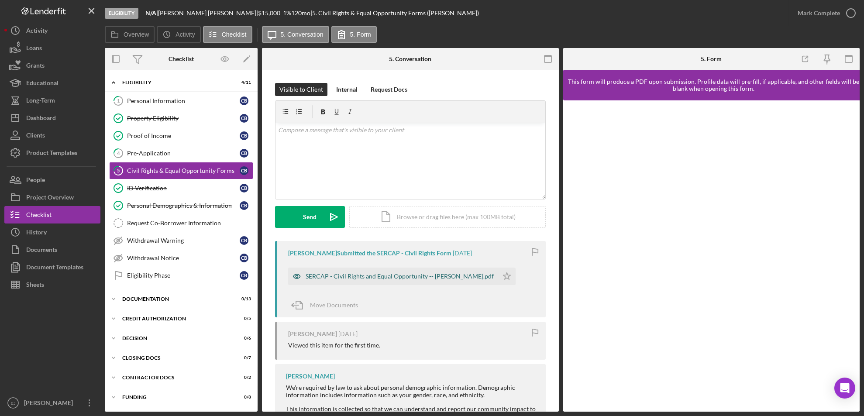
click at [415, 274] on div "SERCAP - Civil Rights and Equal Opportunity -- [PERSON_NAME].pdf" at bounding box center [399, 276] width 188 height 7
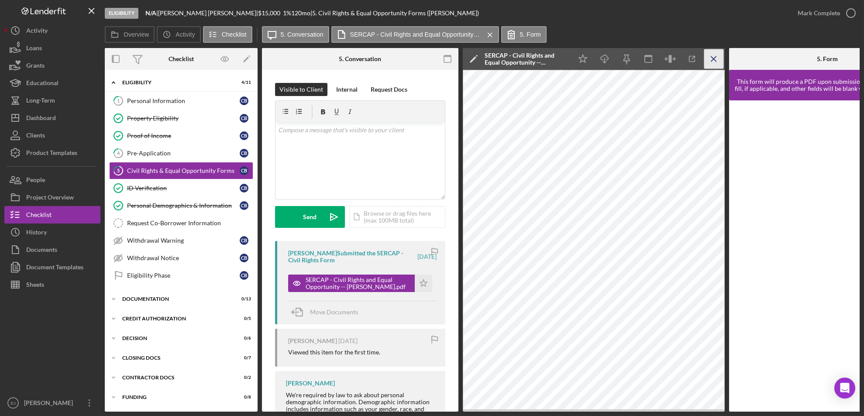
click at [709, 57] on icon "Icon/Menu Close" at bounding box center [714, 59] width 20 height 20
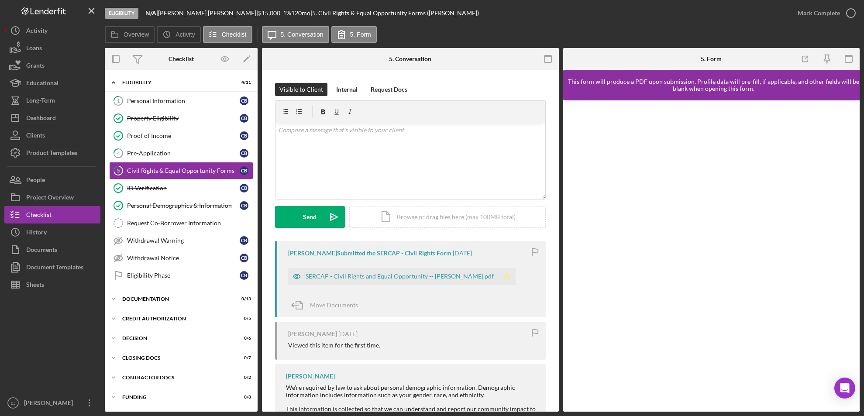
click at [503, 273] on polygon "button" at bounding box center [506, 275] width 7 height 7
click at [854, 14] on icon "button" at bounding box center [851, 13] width 22 height 22
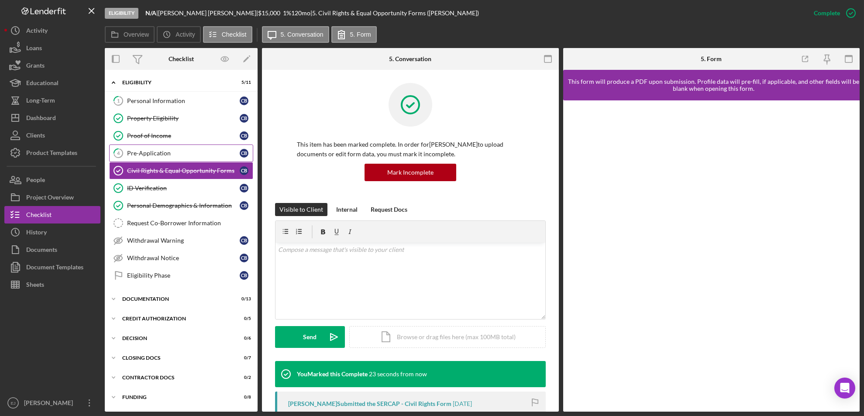
click at [173, 154] on div "Pre-Application" at bounding box center [183, 153] width 113 height 7
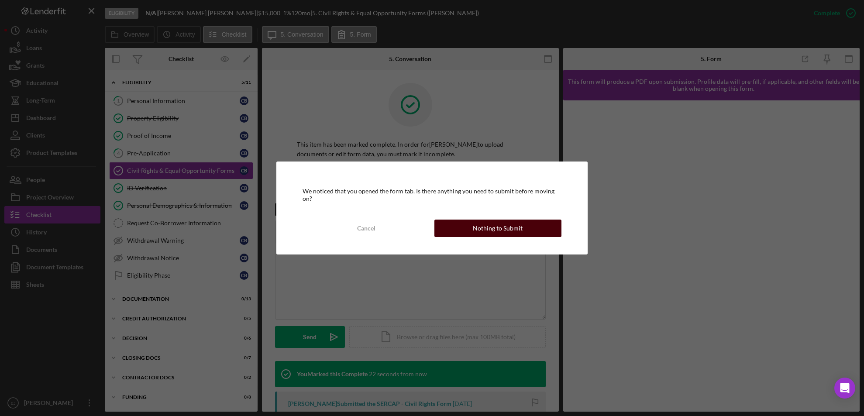
click at [510, 223] on div "Nothing to Submit" at bounding box center [498, 227] width 50 height 17
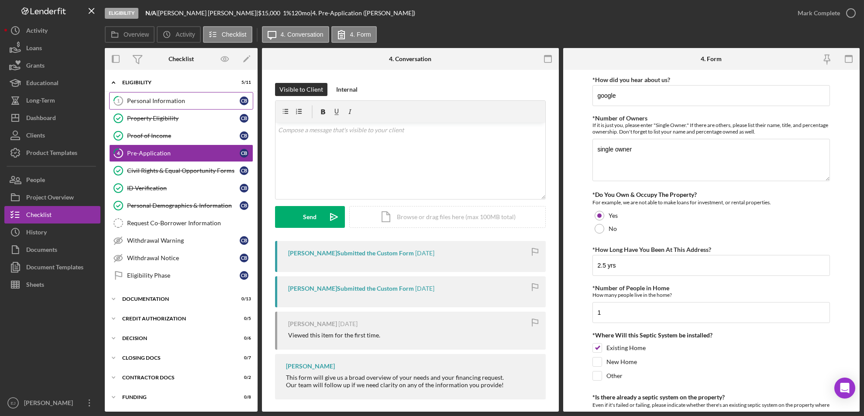
click at [146, 97] on div "Personal Information" at bounding box center [183, 100] width 113 height 7
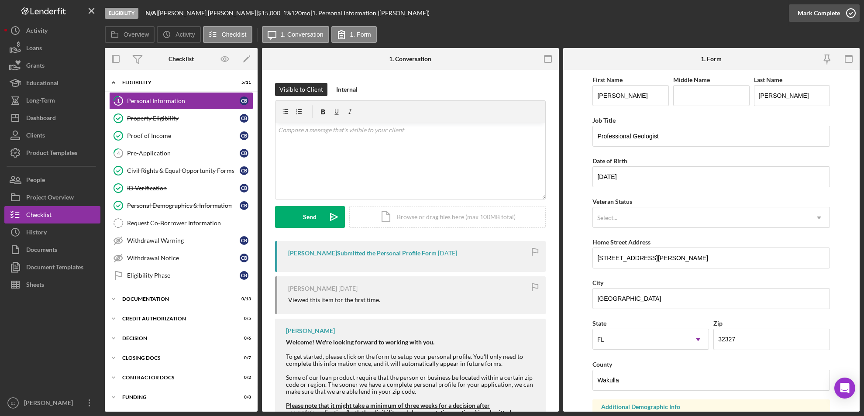
click at [853, 9] on icon "button" at bounding box center [851, 13] width 22 height 22
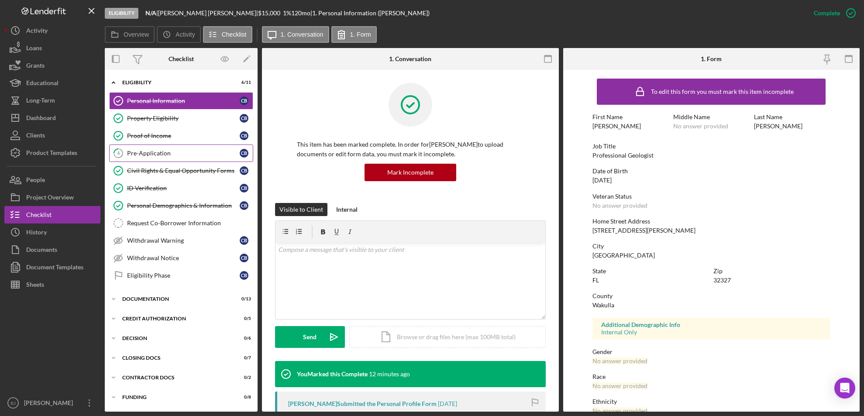
click at [179, 153] on div "Pre-Application" at bounding box center [183, 153] width 113 height 7
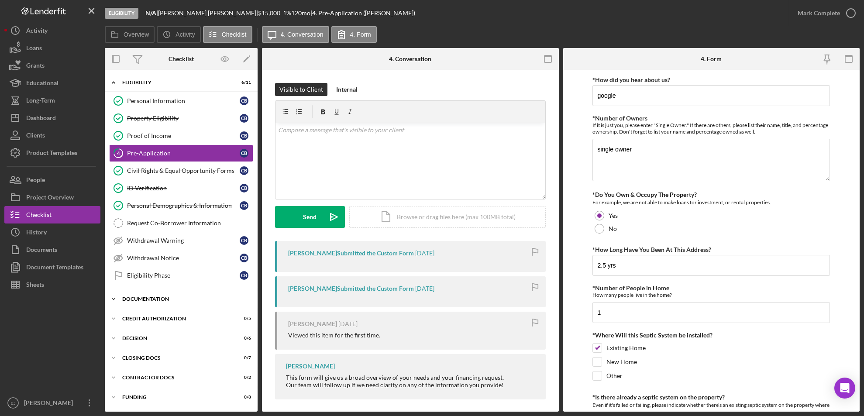
click at [131, 298] on div "Documentation" at bounding box center [184, 298] width 124 height 5
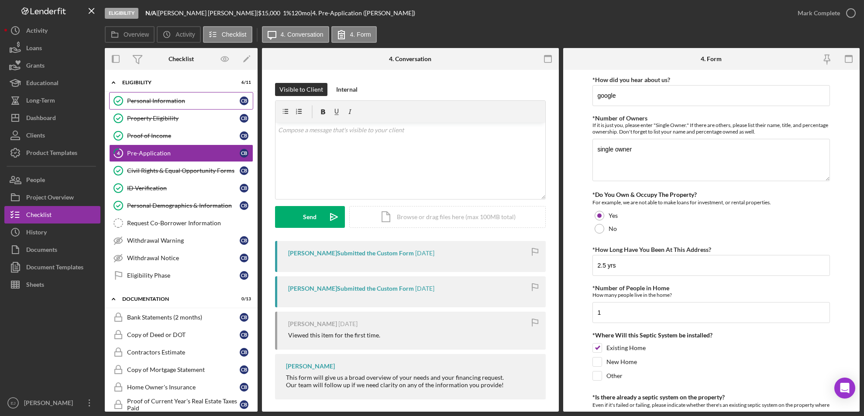
click at [165, 98] on div "Personal Information" at bounding box center [183, 100] width 113 height 7
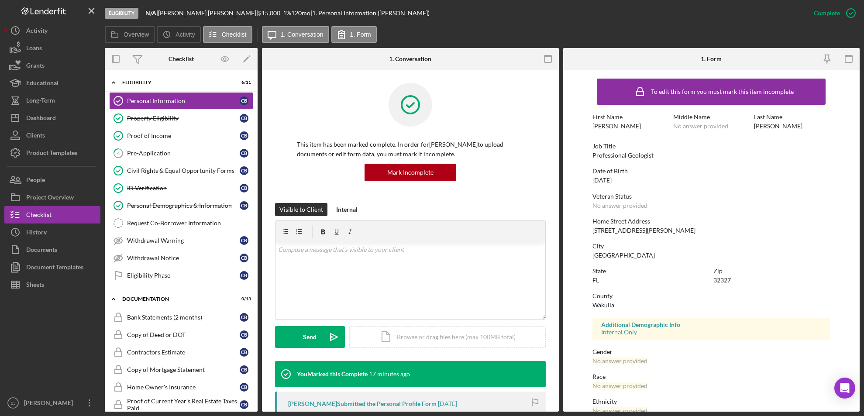
click at [597, 230] on div "[STREET_ADDRESS][PERSON_NAME]" at bounding box center [643, 230] width 103 height 7
drag, startPoint x: 593, startPoint y: 226, endPoint x: 655, endPoint y: 230, distance: 61.7
click at [655, 230] on div "Home Street Address [STREET_ADDRESS][PERSON_NAME]" at bounding box center [710, 226] width 237 height 16
copy div "[STREET_ADDRESS][PERSON_NAME]"
click at [158, 153] on div "Pre-Application" at bounding box center [183, 153] width 113 height 7
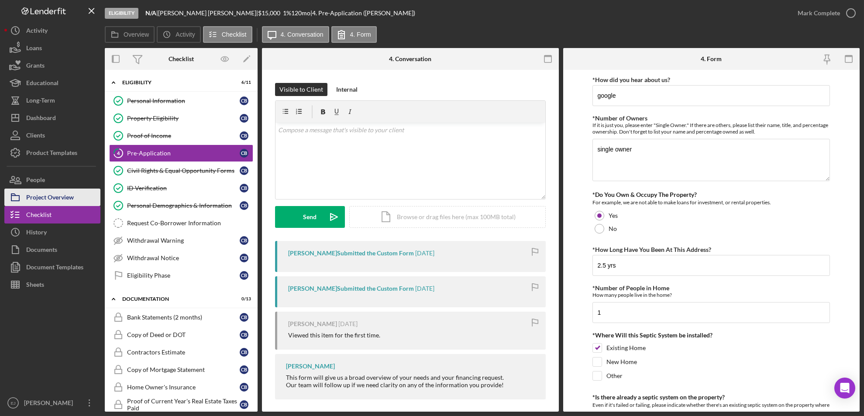
click at [63, 195] on div "Project Overview" at bounding box center [50, 199] width 48 height 20
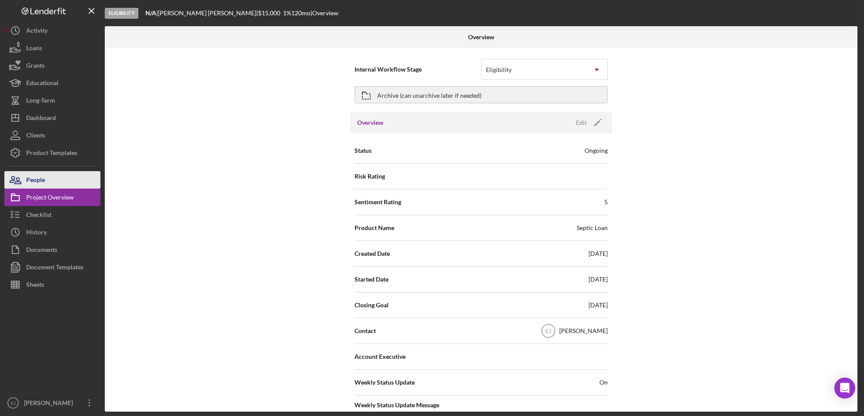
click at [51, 185] on button "People" at bounding box center [52, 179] width 96 height 17
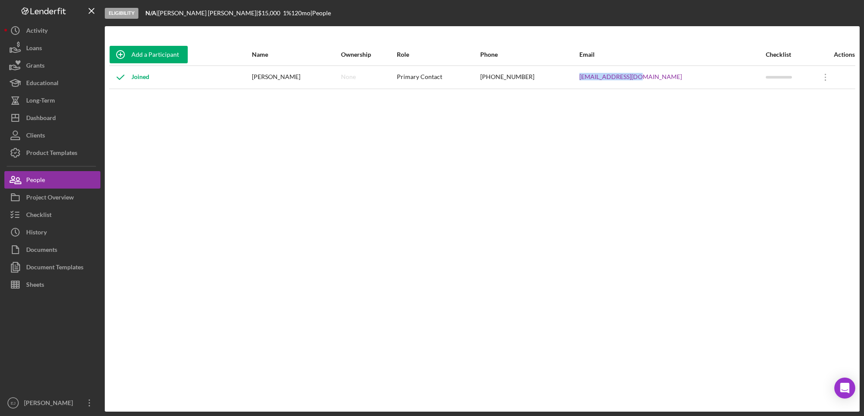
drag, startPoint x: 618, startPoint y: 77, endPoint x: 697, endPoint y: 80, distance: 78.6
click at [697, 80] on tr "Joined [PERSON_NAME] None Primary Contact [PHONE_NUMBER] [EMAIL_ADDRESS][DOMAIN…" at bounding box center [482, 76] width 746 height 23
copy tr "[EMAIL_ADDRESS][DOMAIN_NAME]"
click at [58, 217] on button "Checklist" at bounding box center [52, 214] width 96 height 17
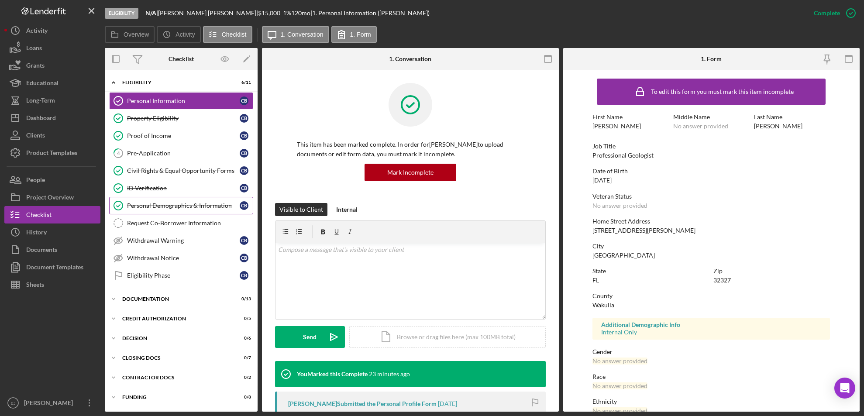
click at [162, 209] on div "Personal Demographics & Information" at bounding box center [183, 205] width 113 height 7
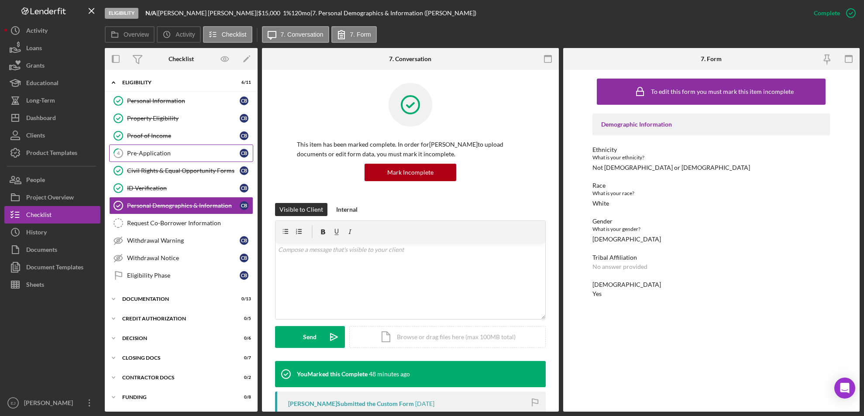
click at [151, 150] on div "Pre-Application" at bounding box center [183, 153] width 113 height 7
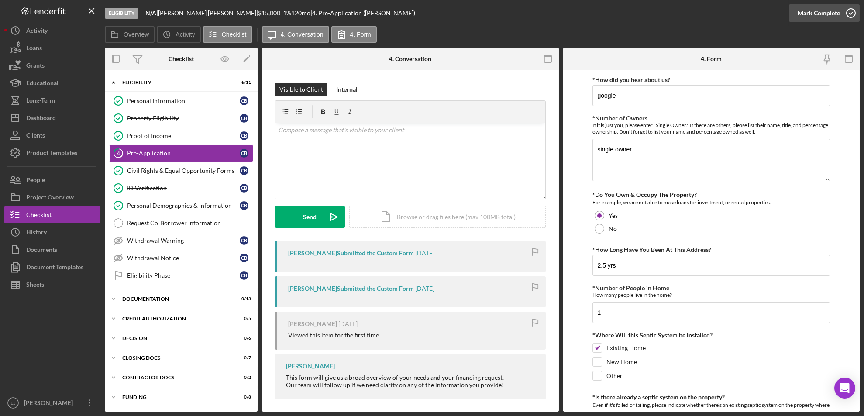
click at [854, 11] on icon "button" at bounding box center [851, 13] width 22 height 22
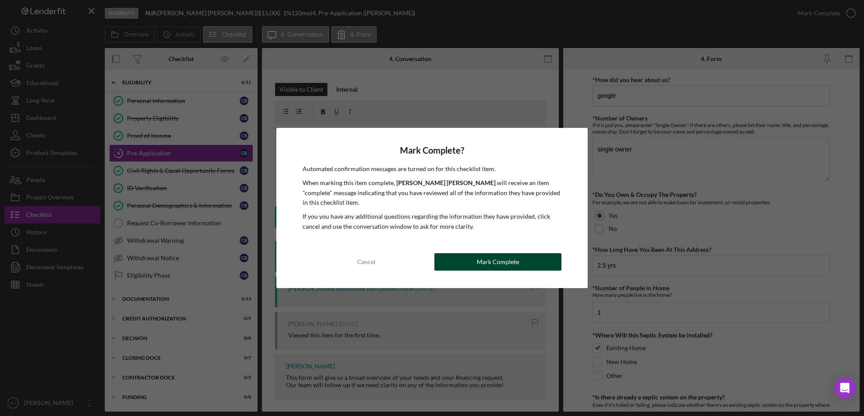
click at [538, 259] on button "Mark Complete" at bounding box center [497, 261] width 127 height 17
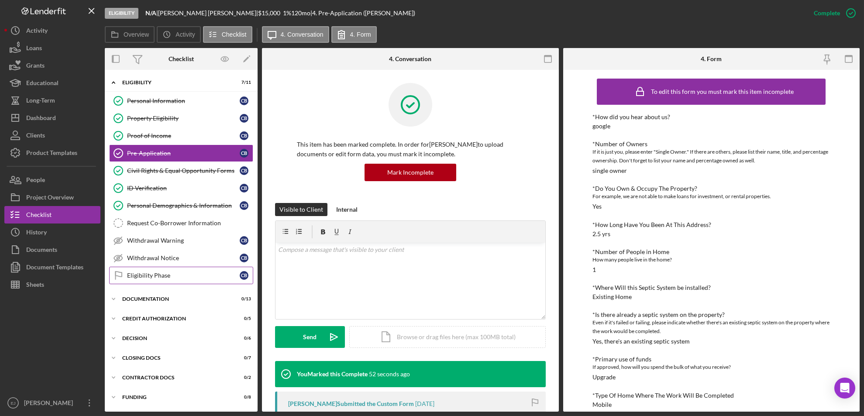
click at [182, 273] on div "Eligibility Phase" at bounding box center [183, 275] width 113 height 7
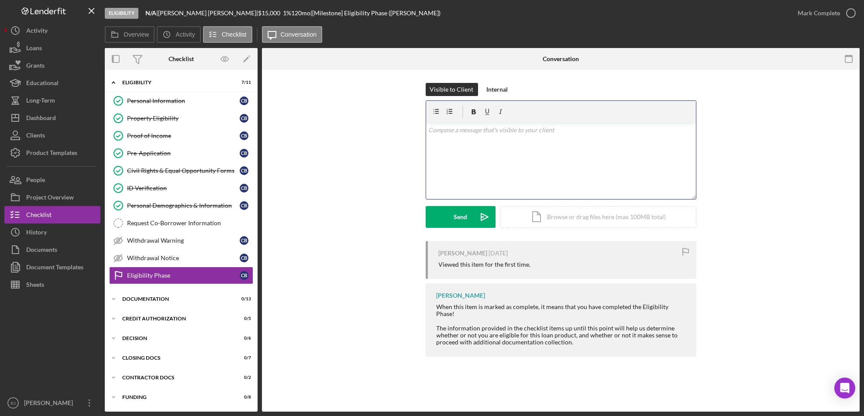
click at [471, 141] on div "v Color teal Color pink Remove color Add row above Add row below Add column bef…" at bounding box center [561, 161] width 270 height 76
paste div
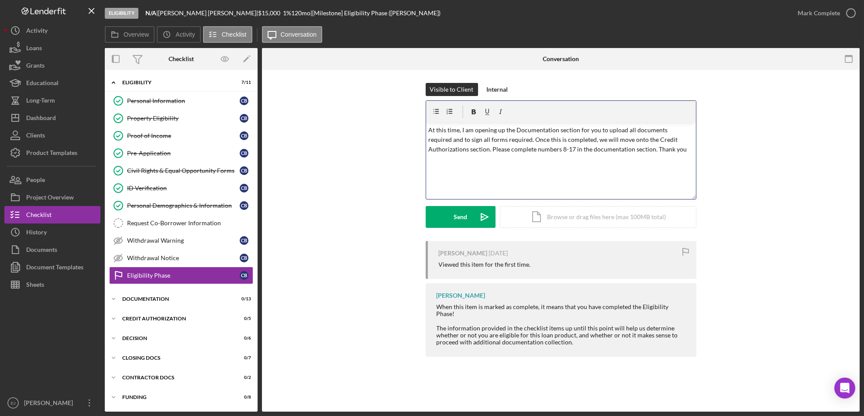
click at [427, 126] on div "v Color teal Color pink Remove color Add row above Add row below Add column bef…" at bounding box center [561, 161] width 270 height 76
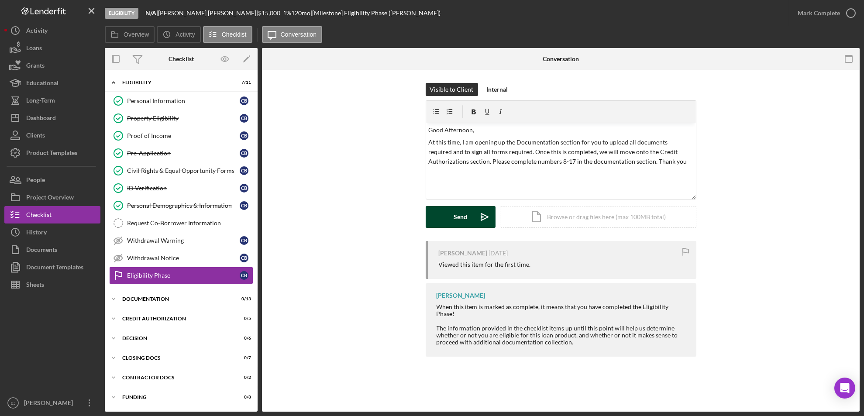
click at [467, 222] on button "Send Icon/icon-invite-send" at bounding box center [460, 217] width 70 height 22
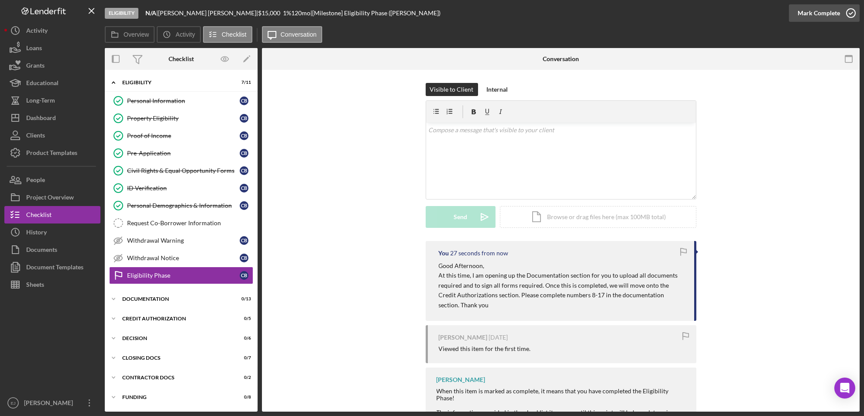
click at [852, 16] on icon "button" at bounding box center [851, 13] width 22 height 22
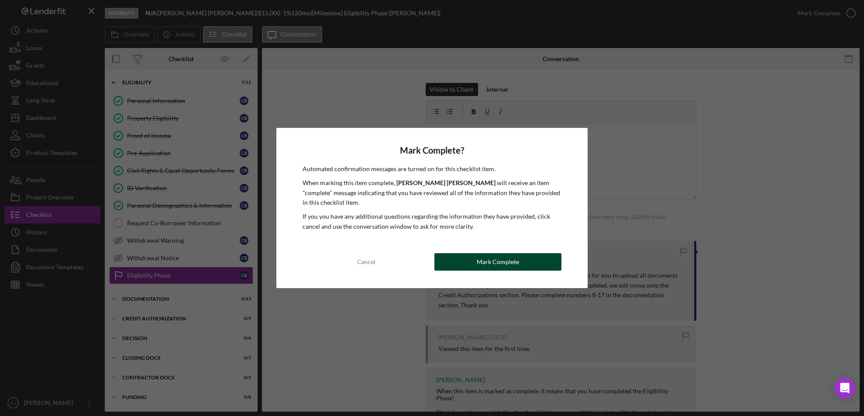
click at [530, 259] on button "Mark Complete" at bounding box center [497, 261] width 127 height 17
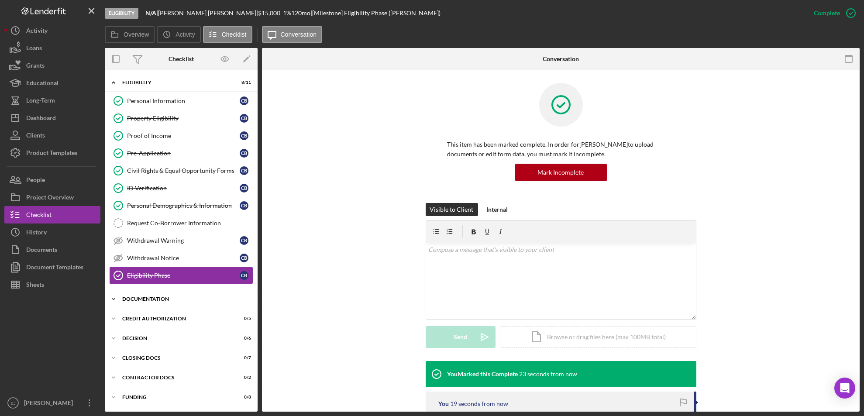
click at [128, 298] on div "Documentation" at bounding box center [184, 298] width 124 height 5
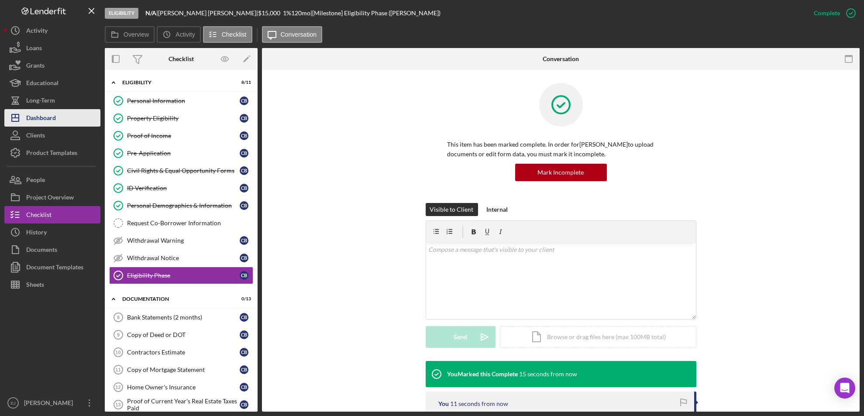
click at [65, 118] on button "Icon/Dashboard Dashboard" at bounding box center [52, 117] width 96 height 17
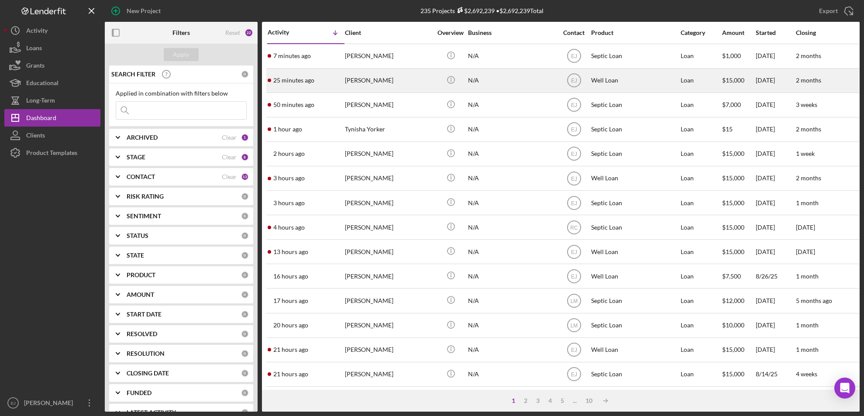
click at [357, 85] on div "[PERSON_NAME]" at bounding box center [388, 80] width 87 height 23
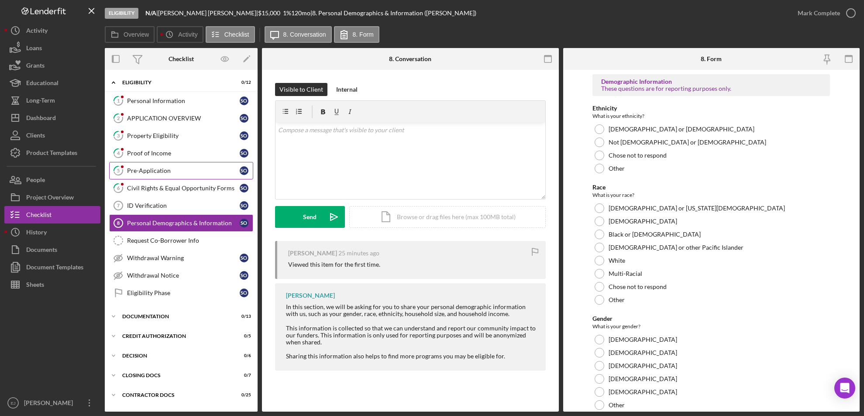
click at [158, 169] on div "Pre-Application" at bounding box center [183, 170] width 113 height 7
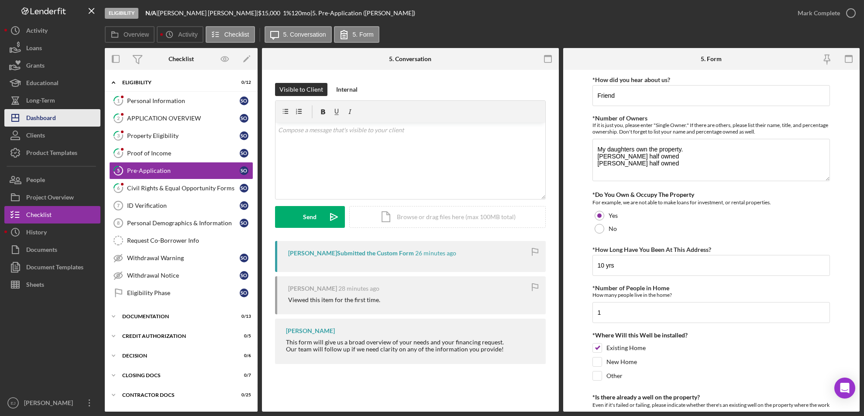
click at [58, 110] on button "Icon/Dashboard Dashboard" at bounding box center [52, 117] width 96 height 17
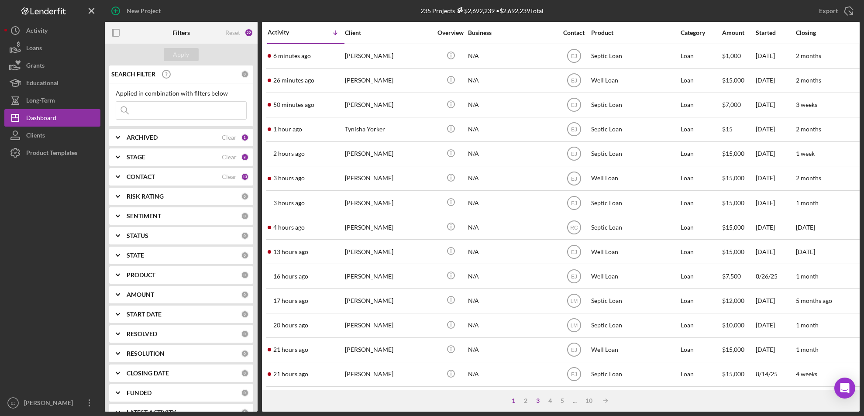
click at [540, 398] on div "3" at bounding box center [538, 400] width 12 height 7
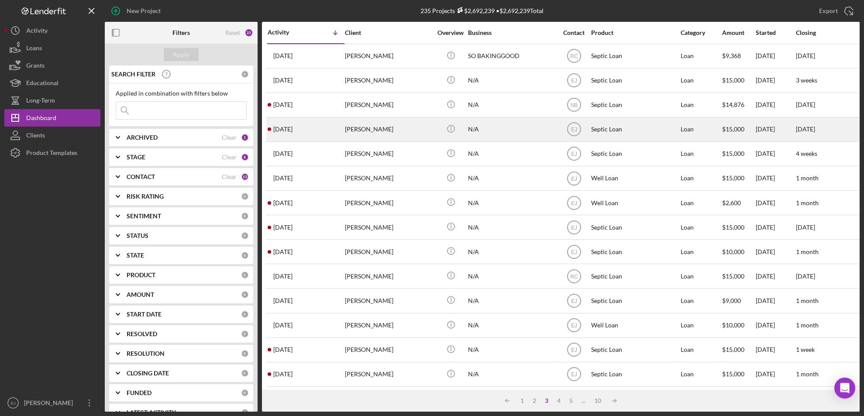
click at [350, 130] on div "[PERSON_NAME]" at bounding box center [388, 129] width 87 height 23
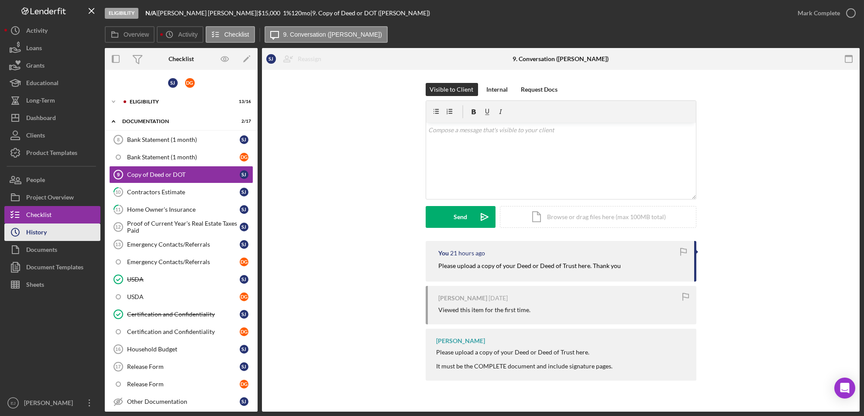
click at [82, 236] on button "Icon/History History" at bounding box center [52, 231] width 96 height 17
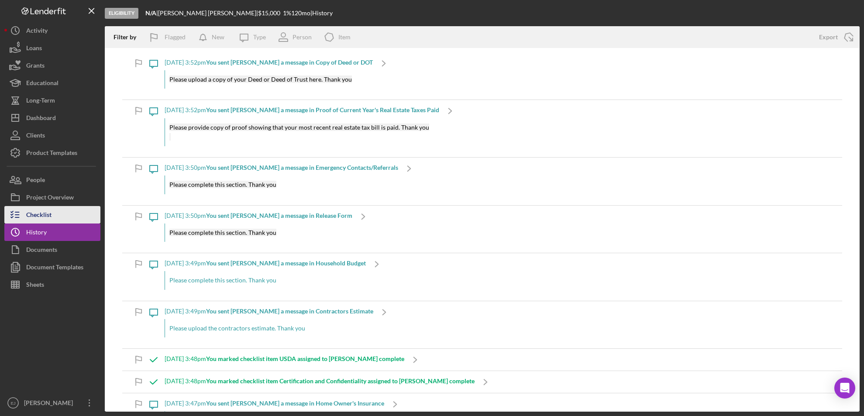
click at [32, 220] on div "Checklist" at bounding box center [38, 216] width 25 height 20
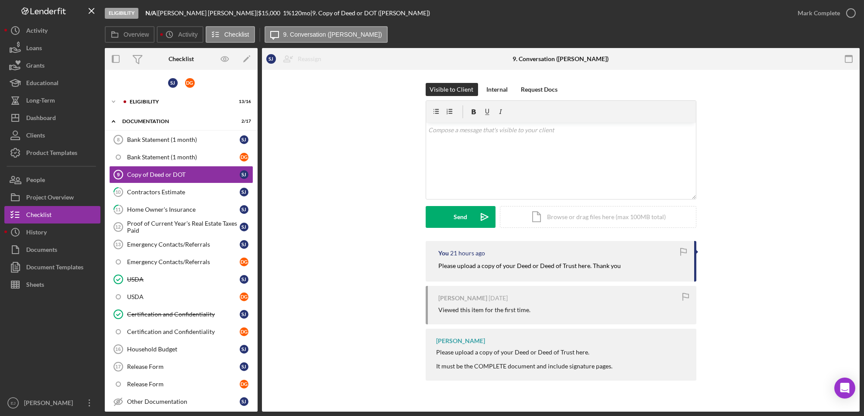
click at [258, 360] on div "Overview Internal Workflow Stage Eligibility Icon/Dropdown Arrow Archive (can u…" at bounding box center [482, 230] width 755 height 364
click at [254, 350] on div "Bank Statement (1 month) 8 Bank Statement (1 month) S j Bank Statement (1 month…" at bounding box center [181, 281] width 153 height 301
click at [259, 348] on div "Overview Internal Workflow Stage Eligibility Icon/Dropdown Arrow Archive (can u…" at bounding box center [482, 230] width 755 height 364
click at [194, 293] on div "USDA" at bounding box center [183, 296] width 113 height 7
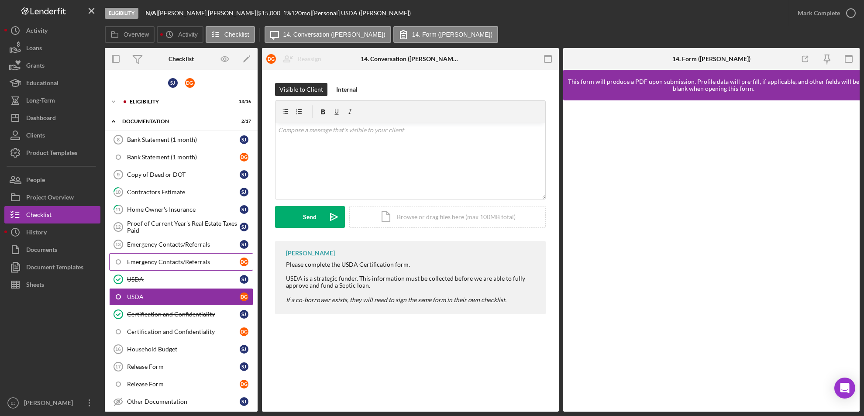
click at [206, 262] on div "Emergency Contacts/Referrals" at bounding box center [183, 261] width 113 height 7
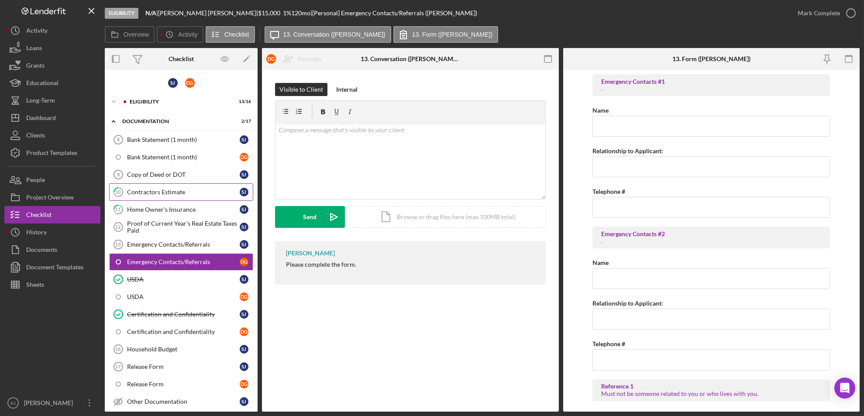
click at [169, 190] on div "Contractors Estimate" at bounding box center [183, 192] width 113 height 7
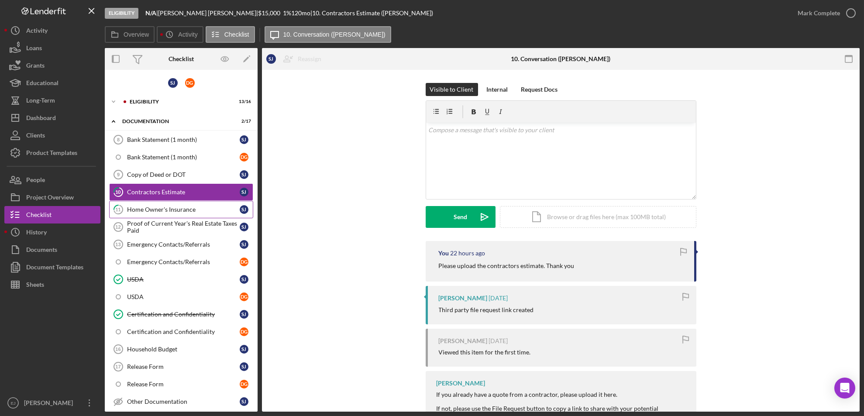
click at [163, 210] on div "Home Owner's Insurance" at bounding box center [183, 209] width 113 height 7
click at [69, 110] on button "Icon/Dashboard Dashboard" at bounding box center [52, 117] width 96 height 17
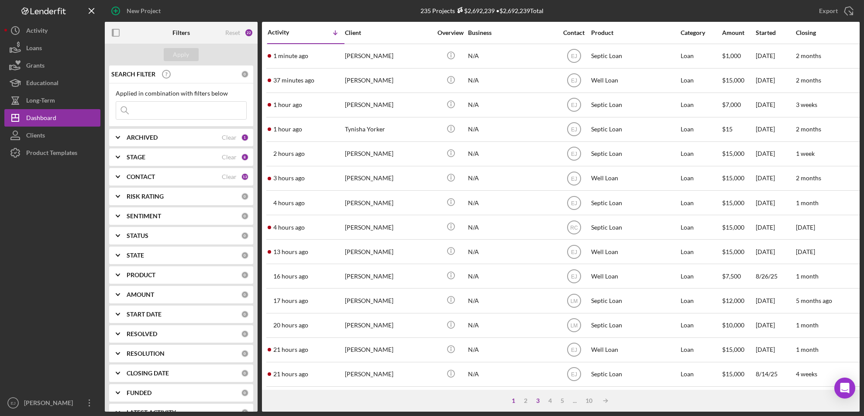
click at [539, 398] on div "3" at bounding box center [538, 400] width 12 height 7
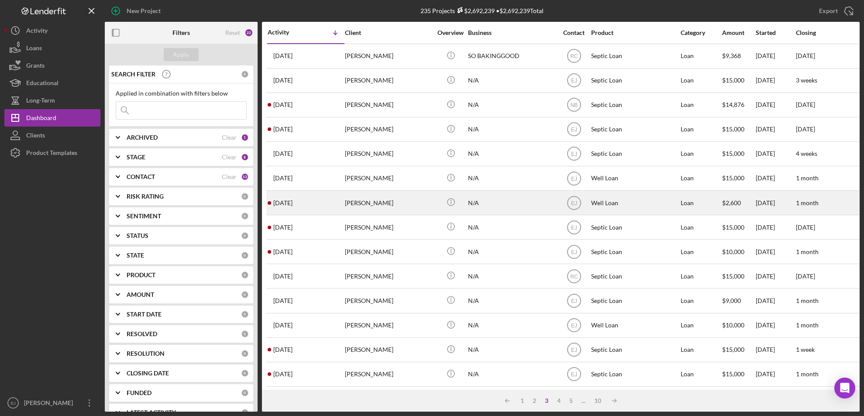
click at [382, 207] on div "[PERSON_NAME]" at bounding box center [388, 202] width 87 height 23
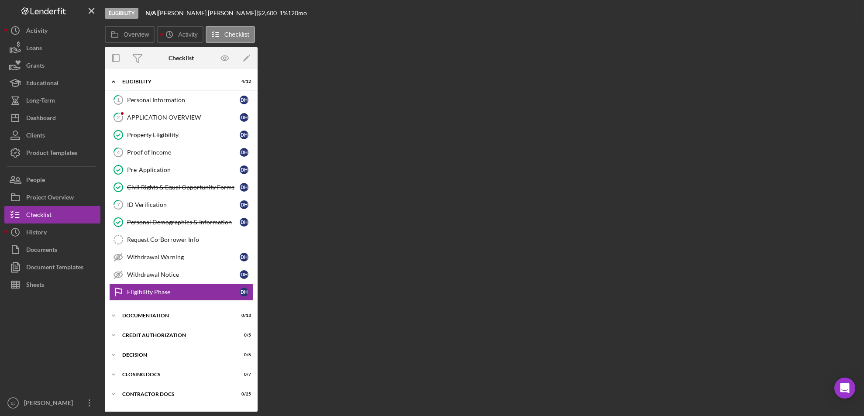
scroll to position [15, 0]
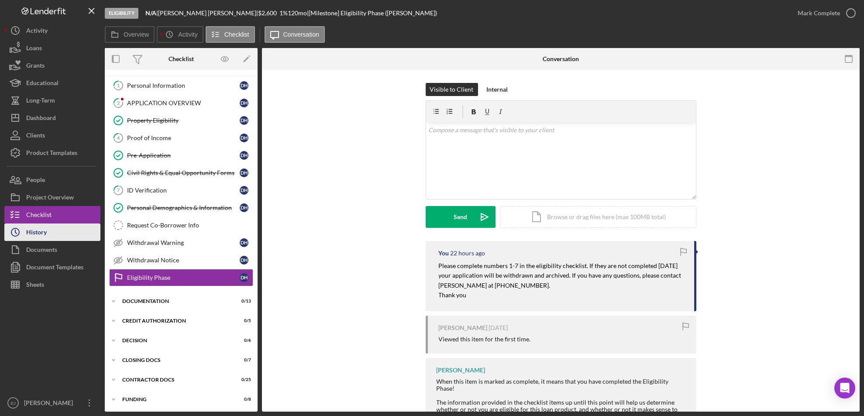
click at [48, 236] on button "Icon/History History" at bounding box center [52, 231] width 96 height 17
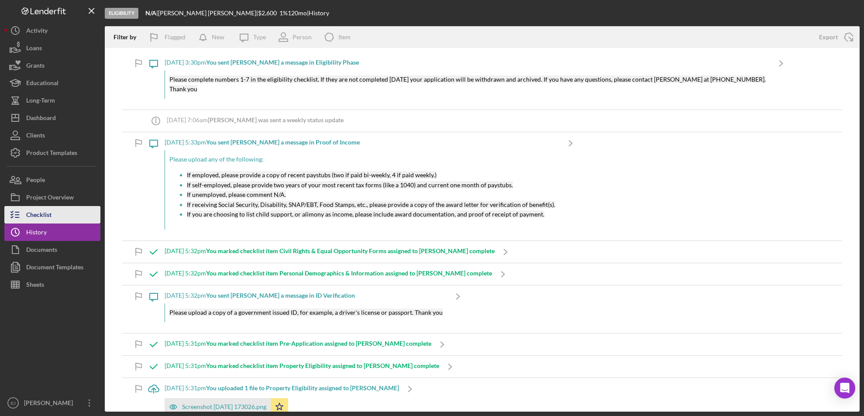
click at [46, 220] on div "Checklist" at bounding box center [38, 216] width 25 height 20
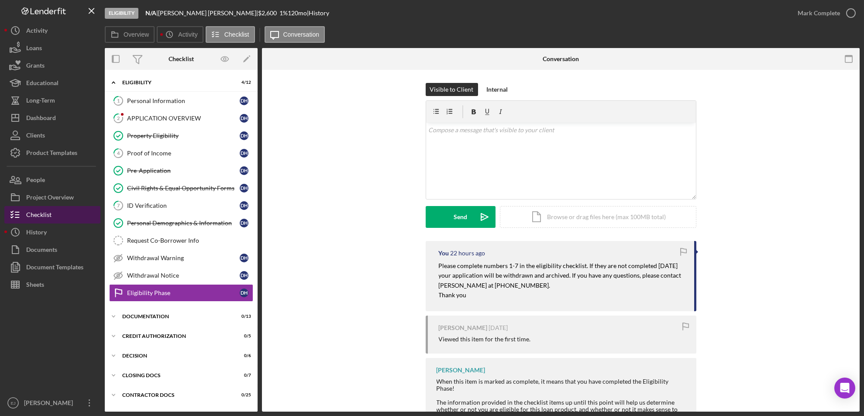
scroll to position [15, 0]
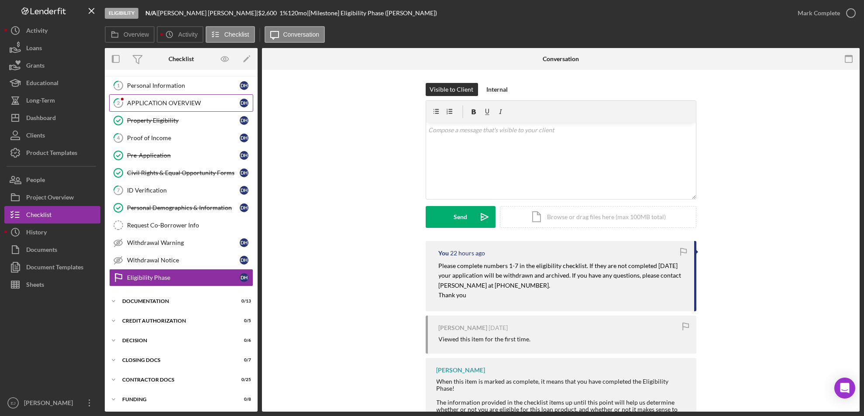
click at [181, 102] on div "APPLICATION OVERVIEW" at bounding box center [183, 102] width 113 height 7
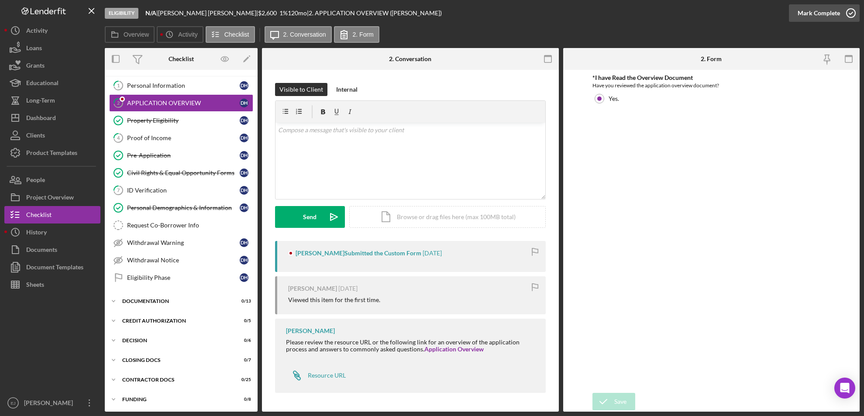
click at [851, 9] on icon "button" at bounding box center [851, 13] width 22 height 22
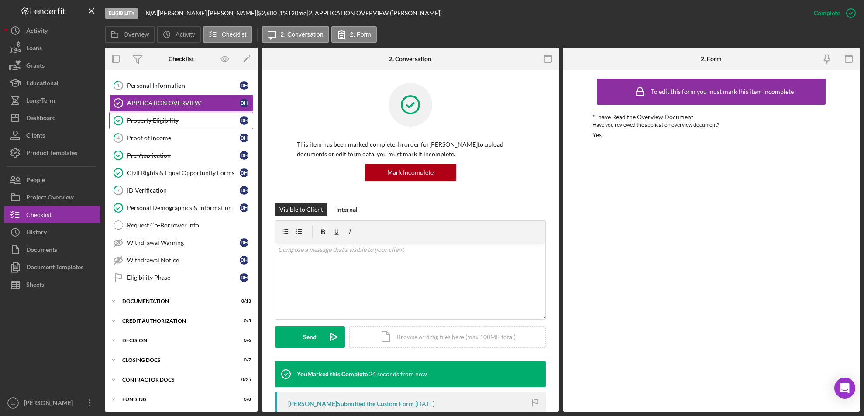
click at [176, 120] on div "Property Eligibility" at bounding box center [183, 120] width 113 height 7
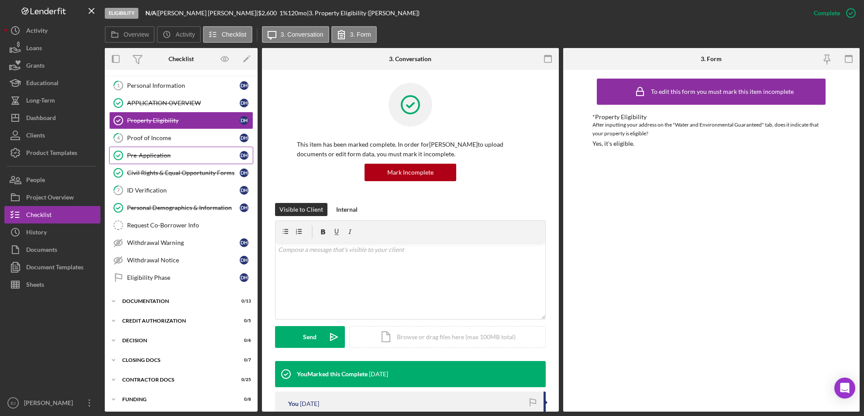
click at [182, 151] on link "Pre-Application Pre-Application D H" at bounding box center [181, 155] width 144 height 17
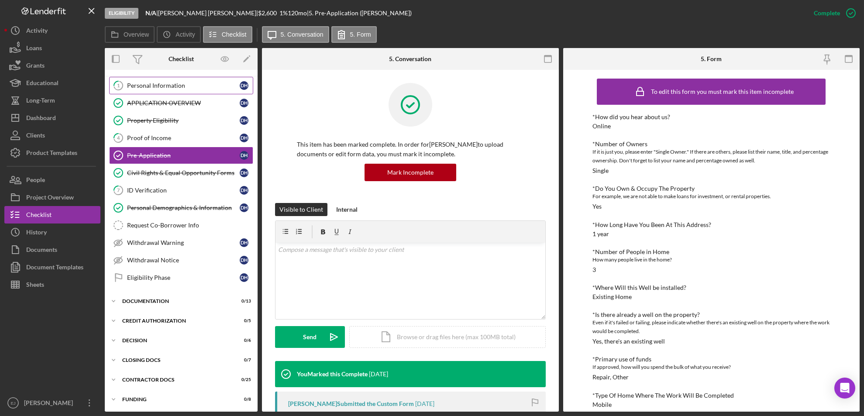
click at [177, 80] on link "1 Personal Information D H" at bounding box center [181, 85] width 144 height 17
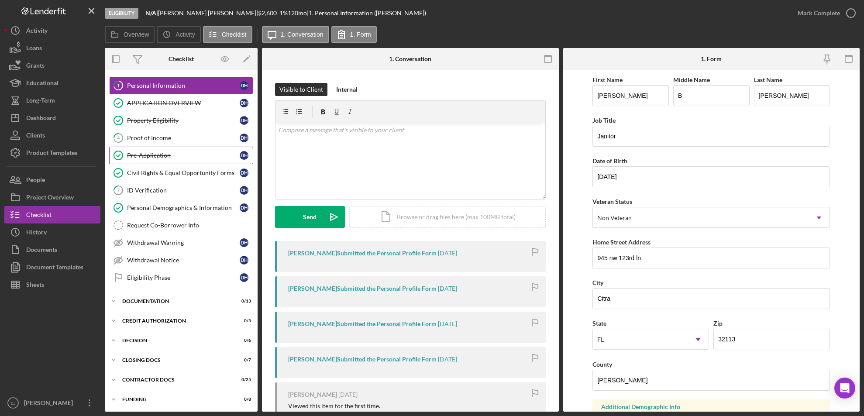
click at [165, 158] on div "Pre-Application" at bounding box center [183, 155] width 113 height 7
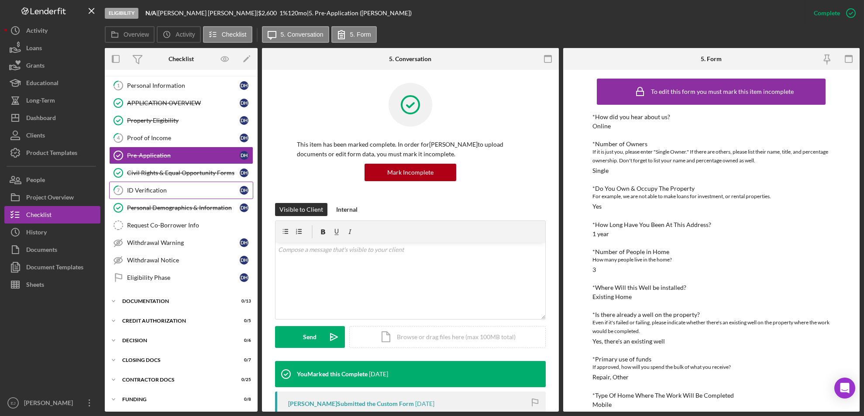
click at [156, 189] on div "ID Verification" at bounding box center [183, 190] width 113 height 7
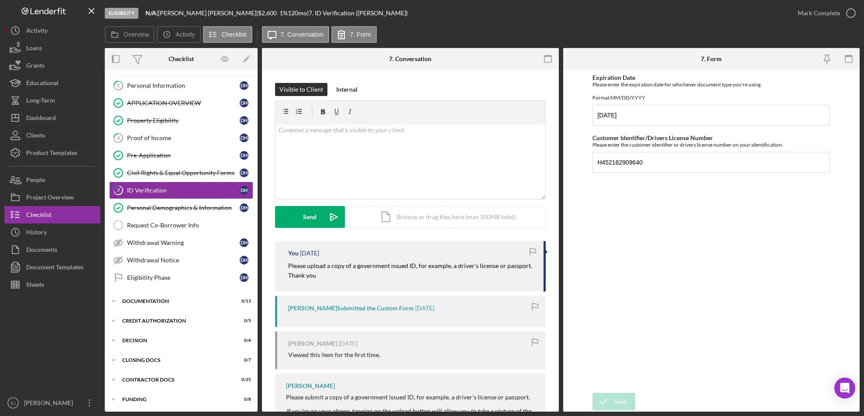
click at [556, 377] on div "Visible to Client Internal v Color teal Color pink Remove color Add row above A…" at bounding box center [410, 270] width 297 height 401
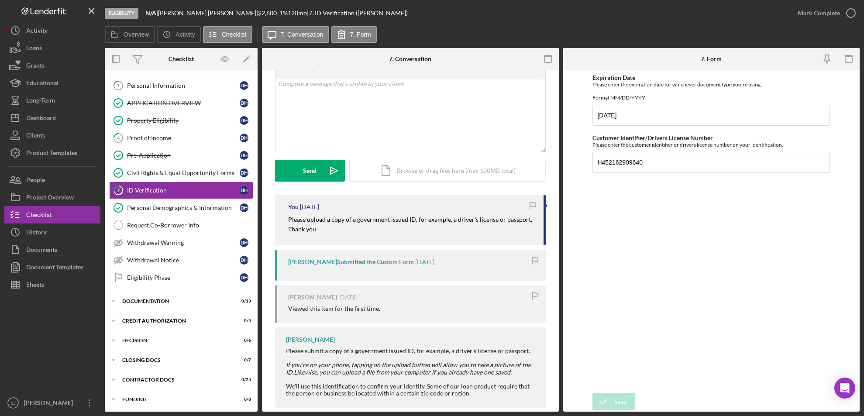
scroll to position [59, 0]
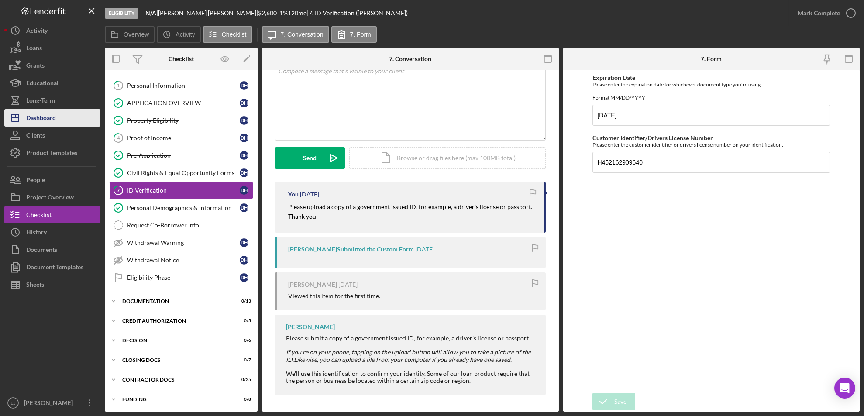
click at [66, 121] on button "Icon/Dashboard Dashboard" at bounding box center [52, 117] width 96 height 17
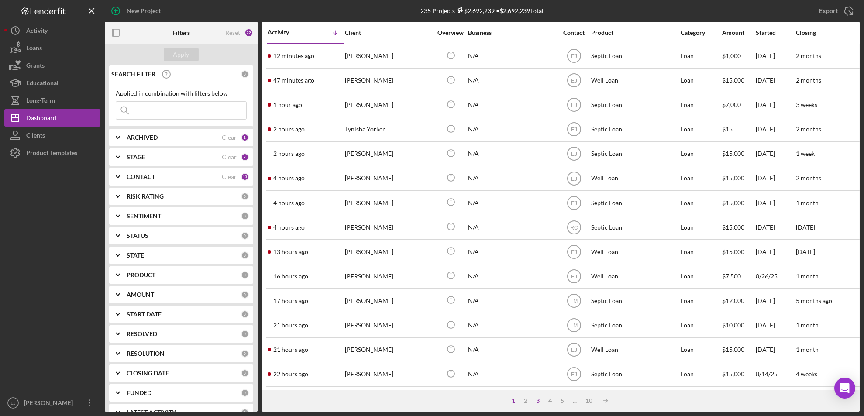
click at [538, 401] on div "3" at bounding box center [538, 400] width 12 height 7
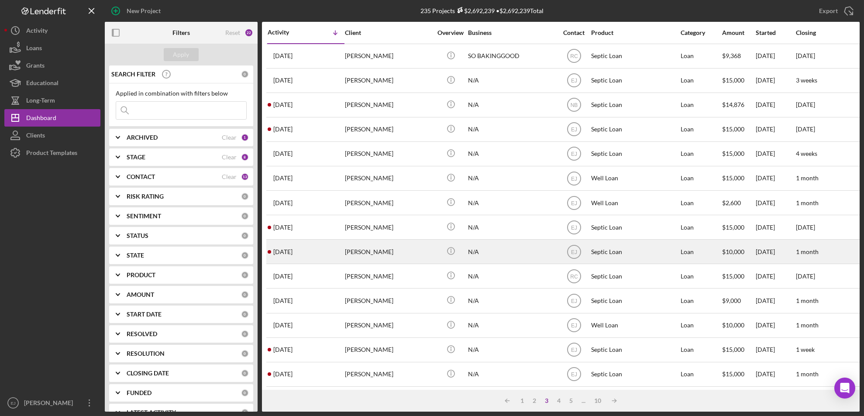
click at [357, 256] on div "[PERSON_NAME]" at bounding box center [388, 251] width 87 height 23
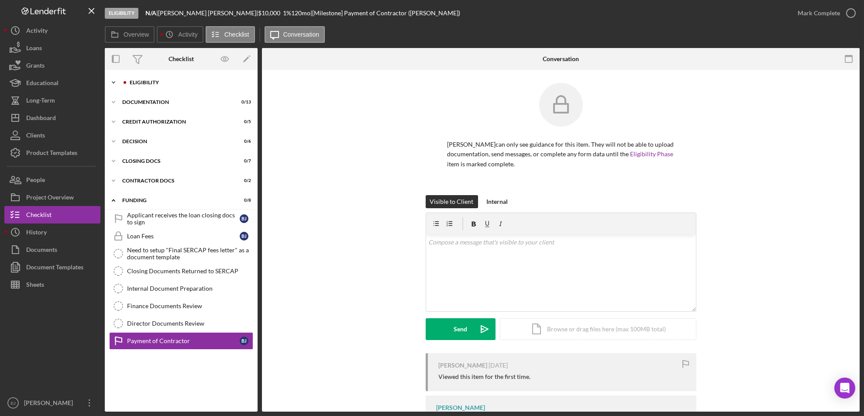
click at [109, 80] on icon "Icon/Expander" at bounding box center [113, 82] width 17 height 17
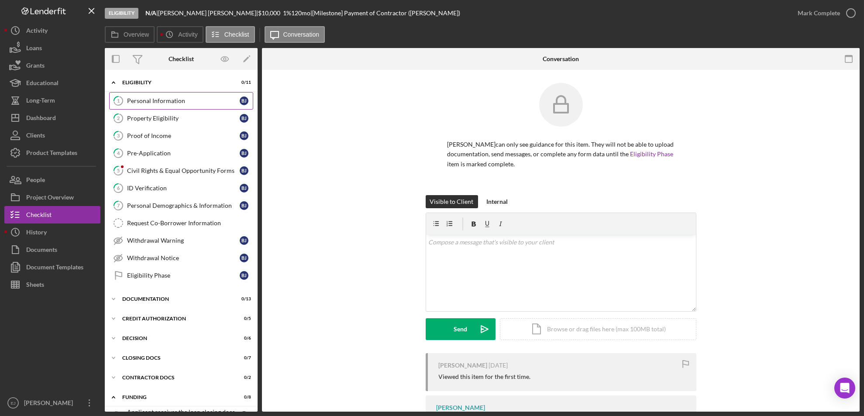
click at [158, 99] on div "Personal Information" at bounding box center [183, 100] width 113 height 7
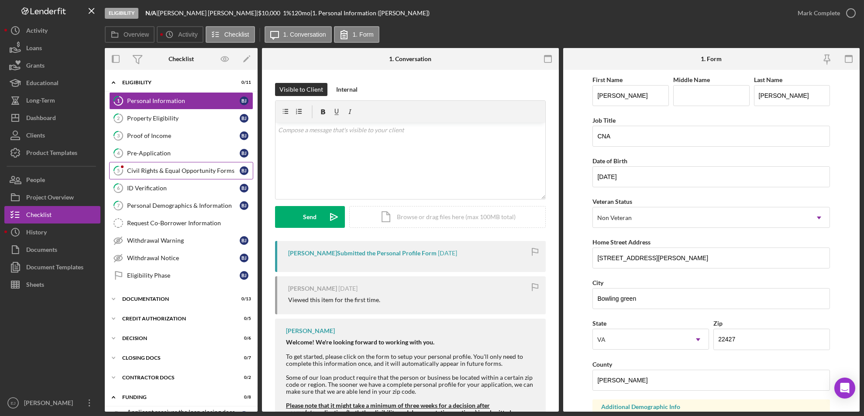
click at [166, 169] on div "Civil Rights & Equal Opportunity Forms" at bounding box center [183, 170] width 113 height 7
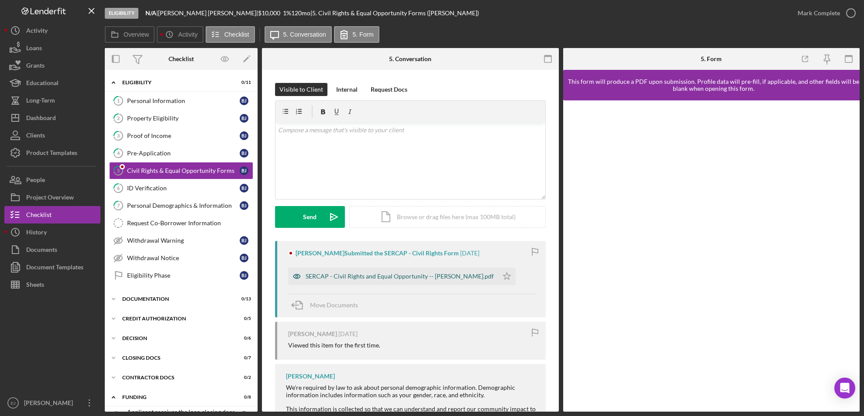
click at [367, 273] on div "SERCAP - Civil Rights and Equal Opportunity -- [PERSON_NAME].pdf" at bounding box center [399, 276] width 188 height 7
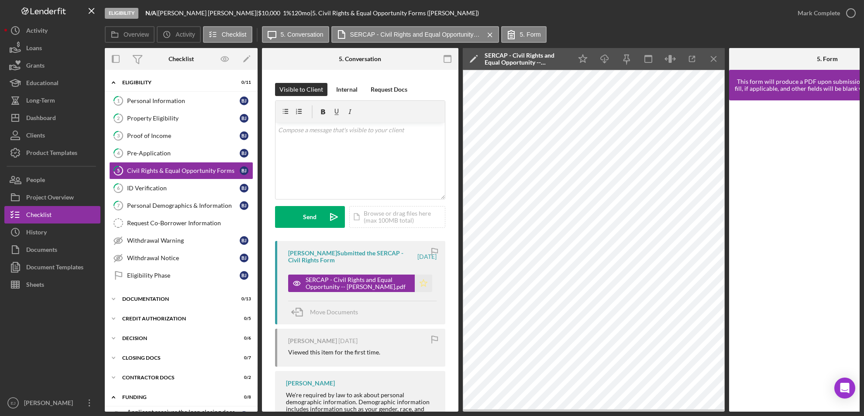
click at [418, 280] on icon "Icon/Star" at bounding box center [423, 282] width 17 height 17
click at [714, 64] on icon "Icon/Menu Close" at bounding box center [714, 59] width 20 height 20
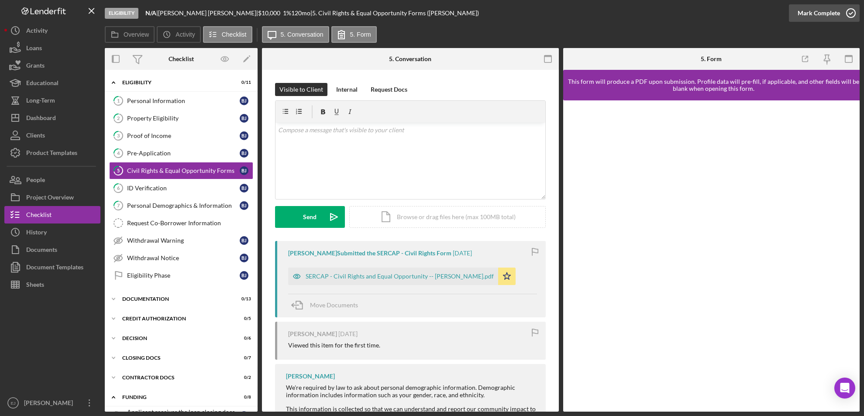
click at [850, 10] on icon "button" at bounding box center [851, 13] width 22 height 22
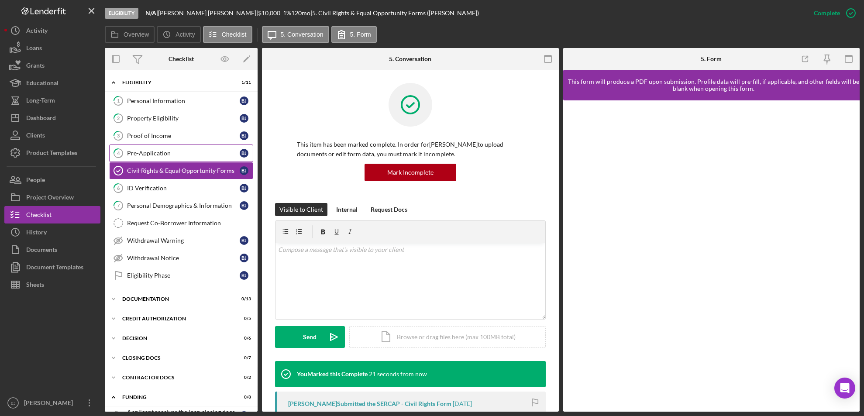
click at [191, 144] on link "4 Pre-Application [PERSON_NAME]" at bounding box center [181, 152] width 144 height 17
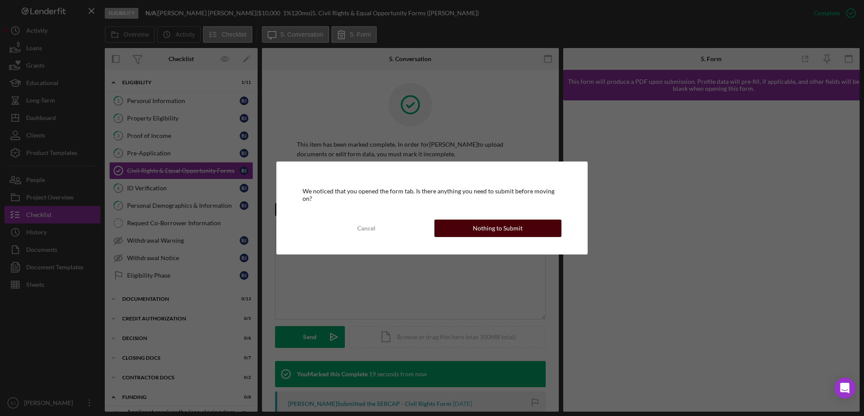
click at [497, 223] on div "Nothing to Submit" at bounding box center [498, 227] width 50 height 17
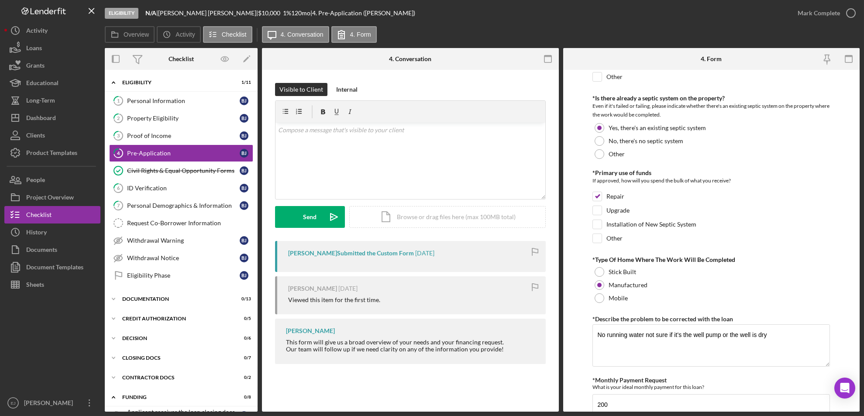
scroll to position [395, 0]
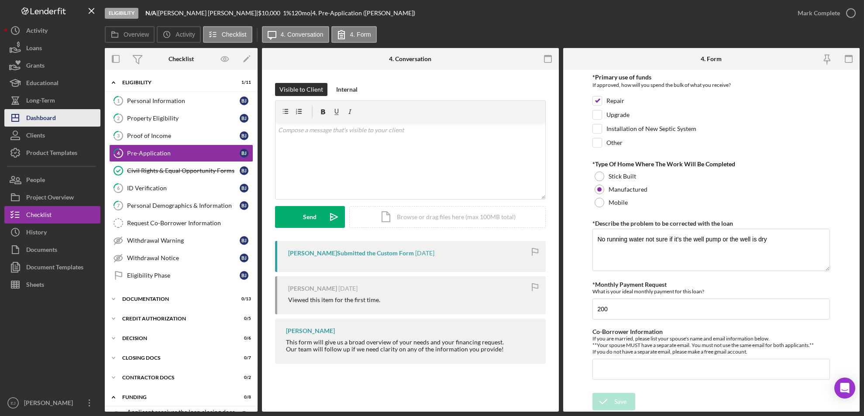
click at [38, 115] on div "Dashboard" at bounding box center [41, 119] width 30 height 20
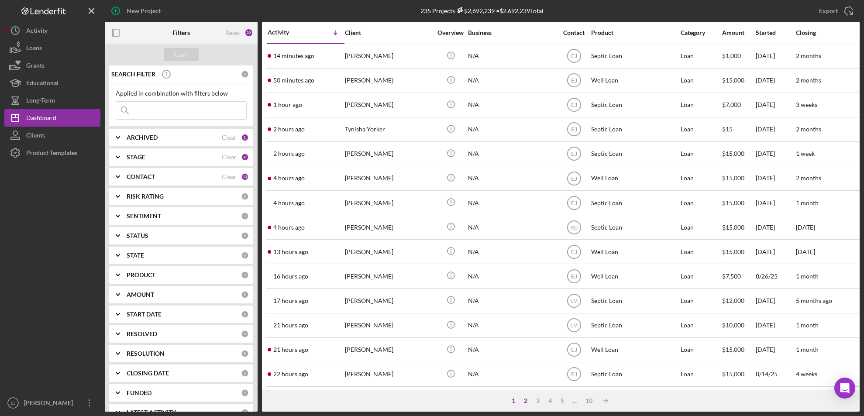
click at [527, 400] on div "2" at bounding box center [525, 400] width 12 height 7
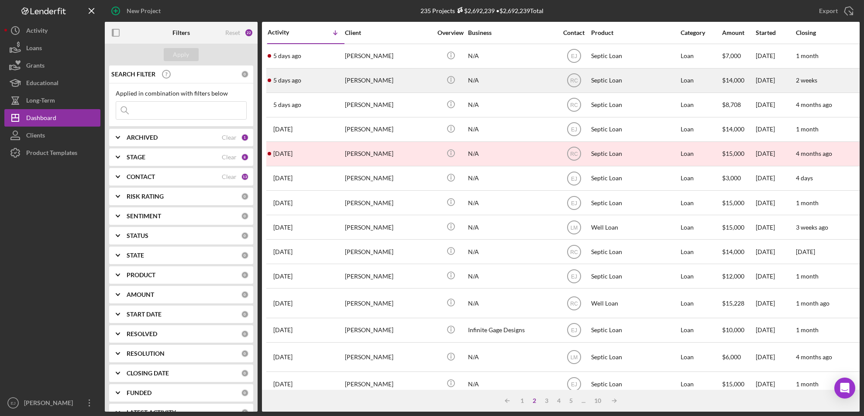
click at [412, 76] on div "[PERSON_NAME]" at bounding box center [388, 80] width 87 height 23
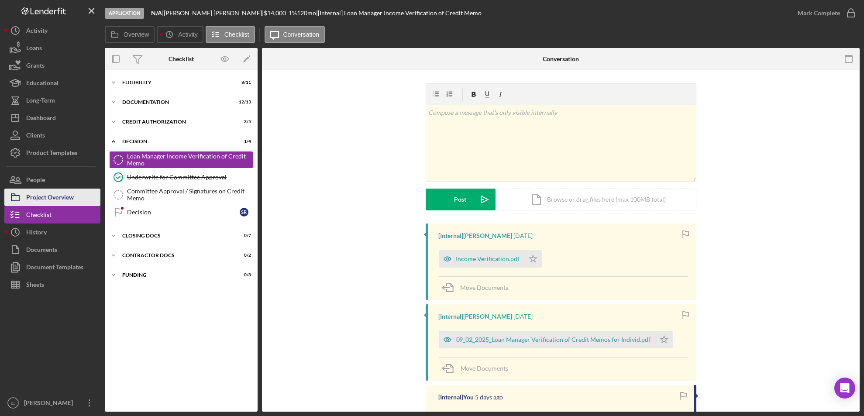
click at [71, 200] on div "Project Overview" at bounding box center [50, 199] width 48 height 20
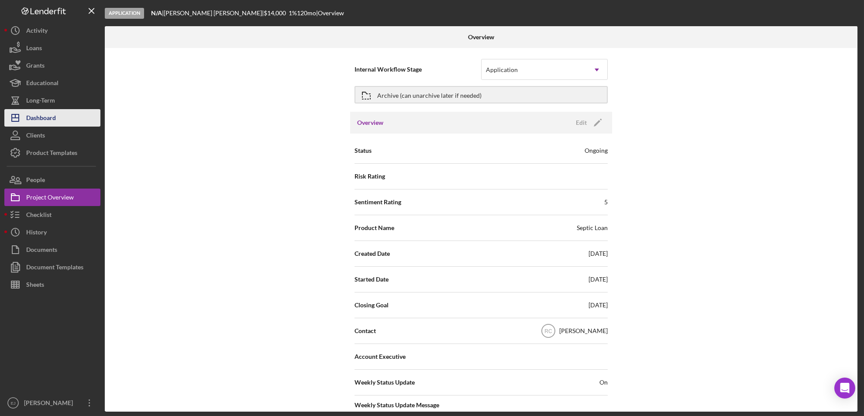
click at [59, 121] on button "Icon/Dashboard Dashboard" at bounding box center [52, 117] width 96 height 17
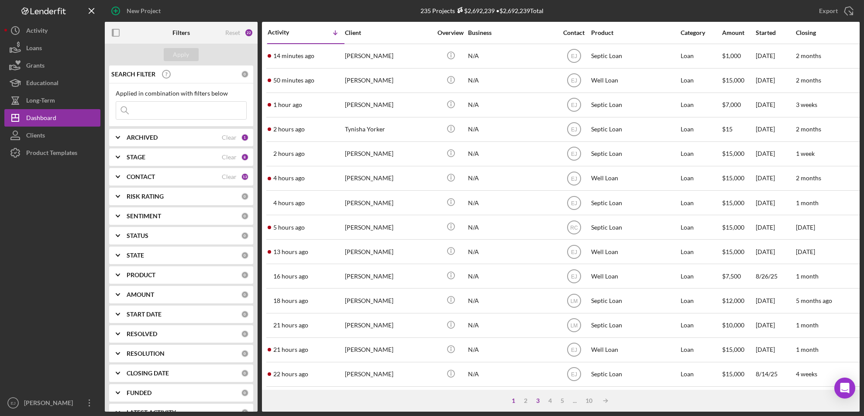
click at [538, 400] on div "3" at bounding box center [538, 400] width 12 height 7
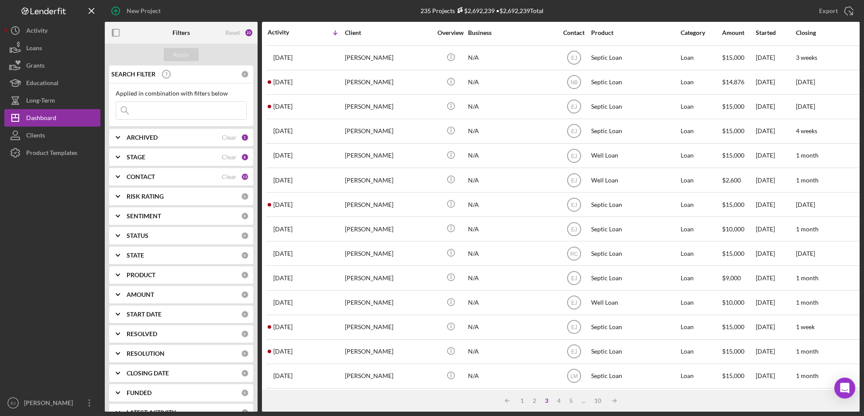
scroll to position [69, 0]
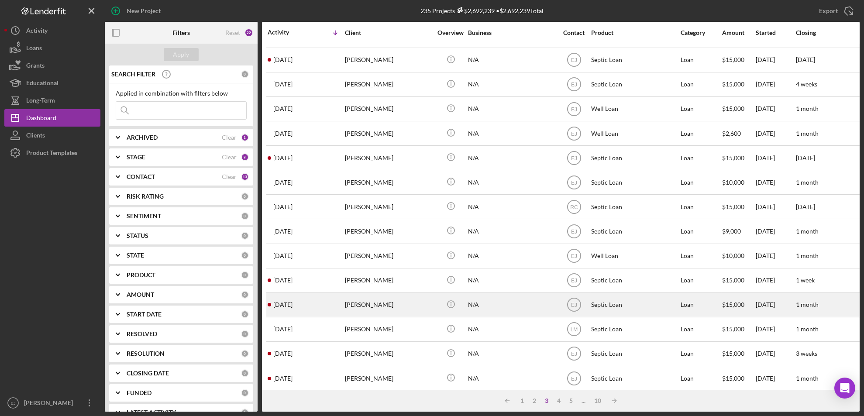
click at [399, 316] on div "[PERSON_NAME]" at bounding box center [388, 304] width 87 height 23
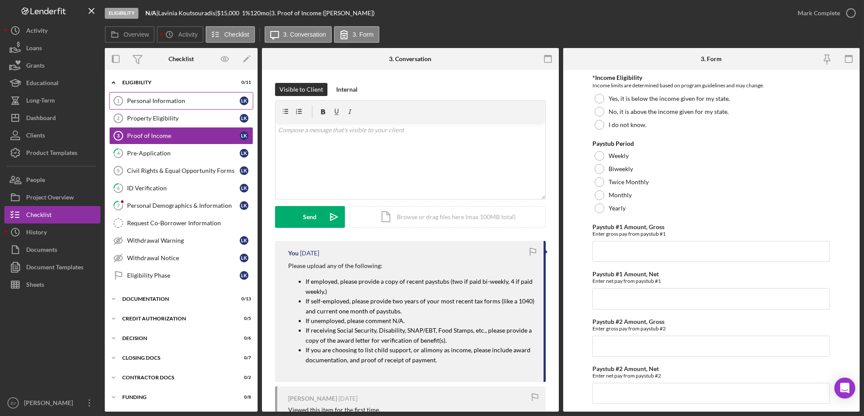
click at [171, 105] on link "Personal Information 1 Personal Information L K" at bounding box center [181, 100] width 144 height 17
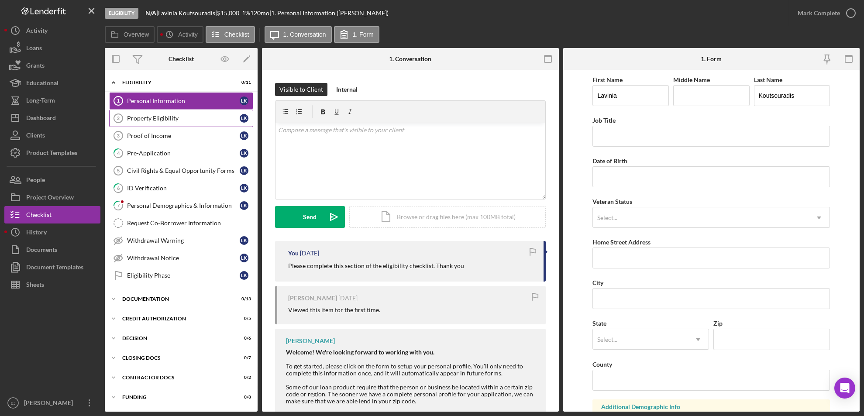
click at [165, 118] on div "Property Eligibility" at bounding box center [183, 118] width 113 height 7
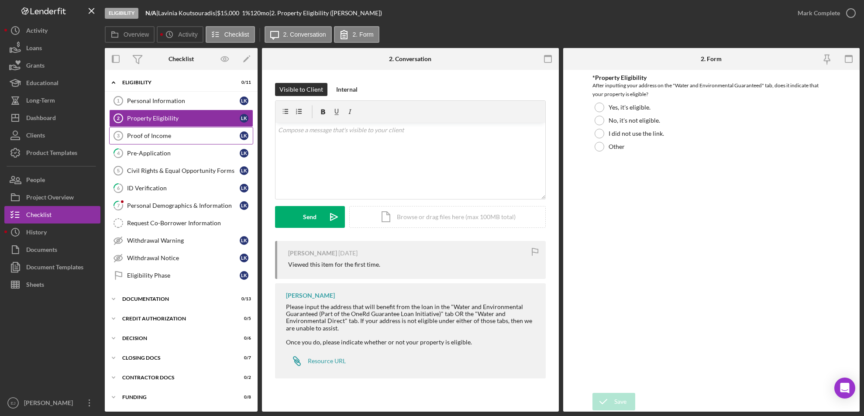
click at [160, 141] on link "Proof of Income 3 Proof of Income L K" at bounding box center [181, 135] width 144 height 17
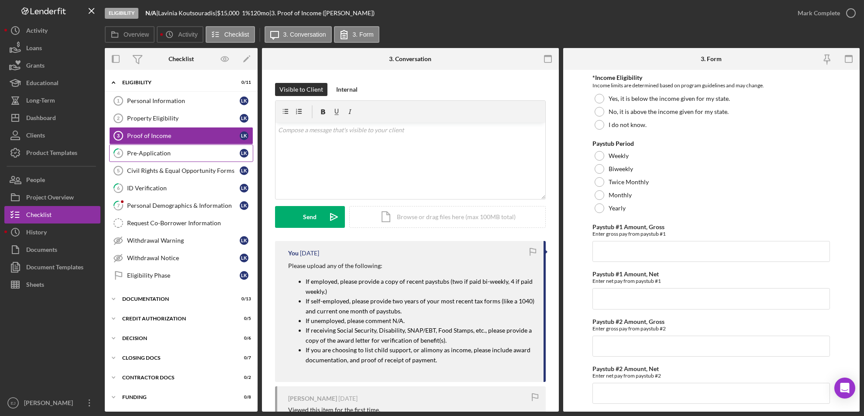
click at [163, 158] on link "4 Pre-Application L K" at bounding box center [181, 152] width 144 height 17
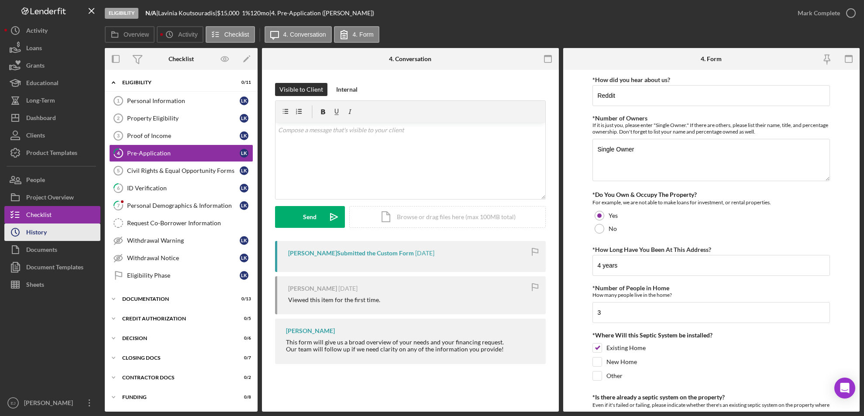
click at [77, 240] on button "Icon/History History" at bounding box center [52, 231] width 96 height 17
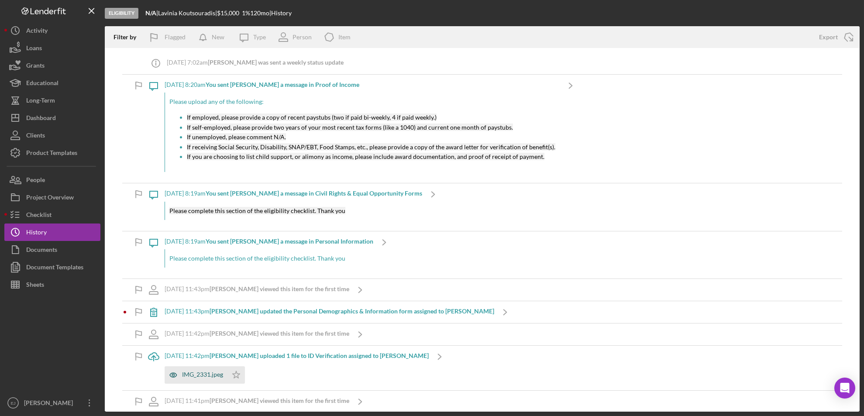
click at [200, 376] on div "IMG_2331.jpeg" at bounding box center [202, 374] width 41 height 7
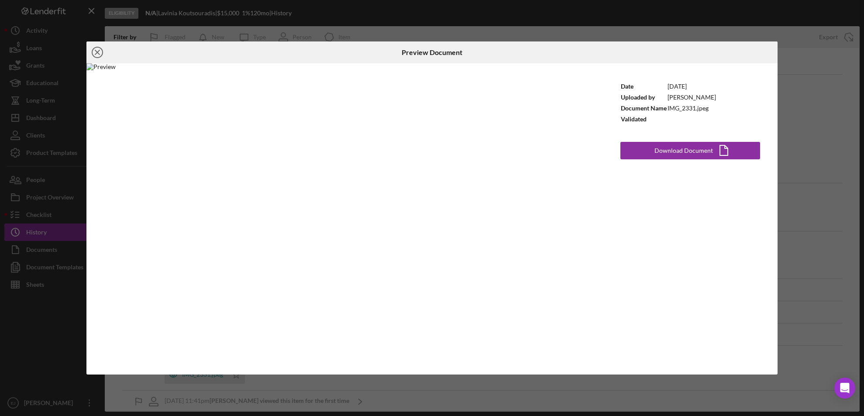
click at [96, 49] on icon "Icon/Close" at bounding box center [97, 52] width 22 height 22
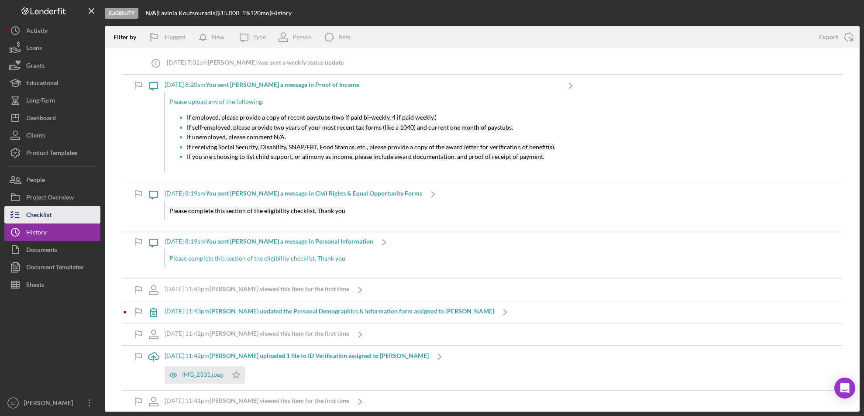
click at [57, 218] on button "Checklist" at bounding box center [52, 214] width 96 height 17
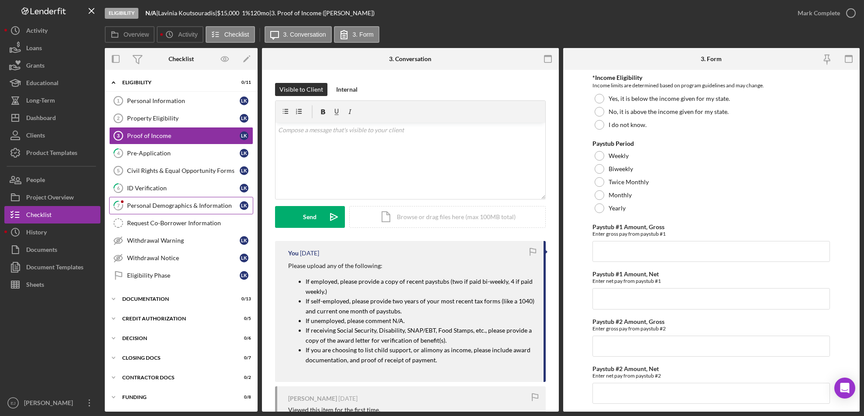
click at [162, 206] on div "Personal Demographics & Information" at bounding box center [183, 205] width 113 height 7
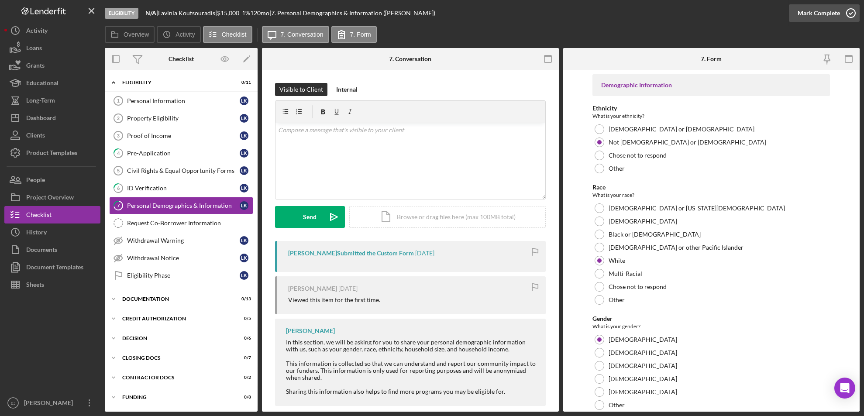
click at [847, 13] on icon "button" at bounding box center [851, 13] width 22 height 22
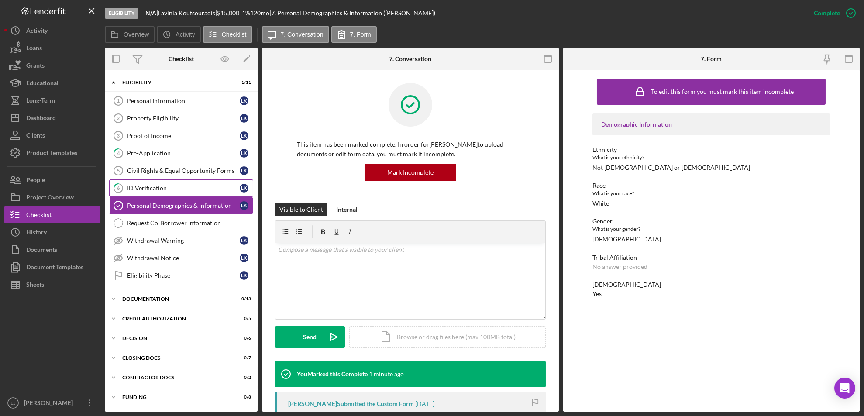
click at [176, 188] on div "ID Verification" at bounding box center [183, 188] width 113 height 7
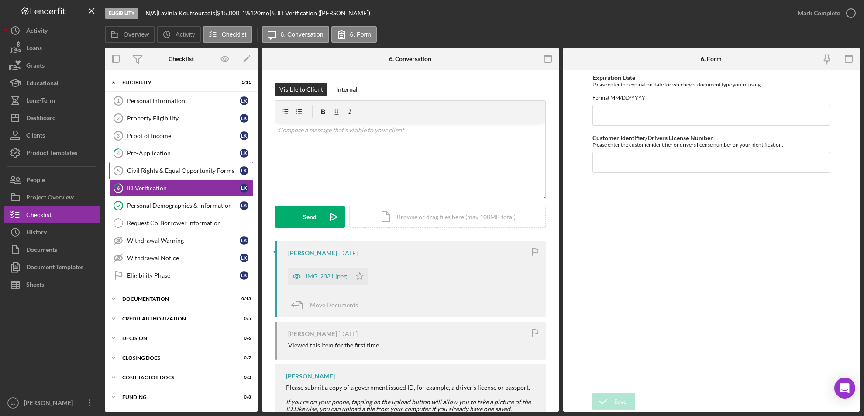
click at [166, 171] on div "Civil Rights & Equal Opportunity Forms" at bounding box center [183, 170] width 113 height 7
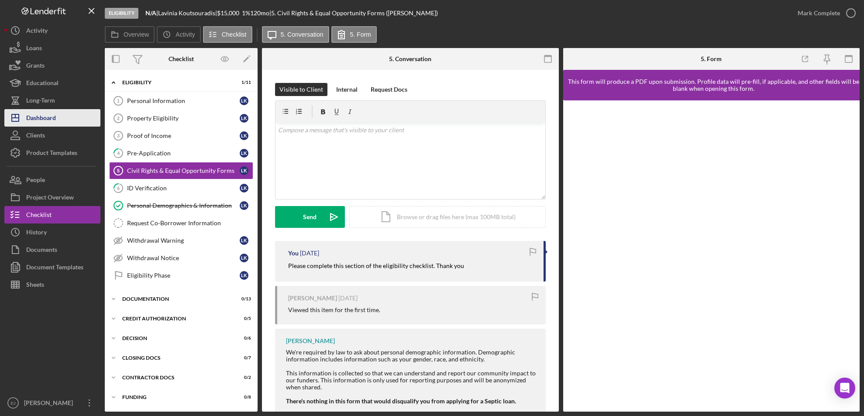
click at [55, 120] on div "Dashboard" at bounding box center [41, 119] width 30 height 20
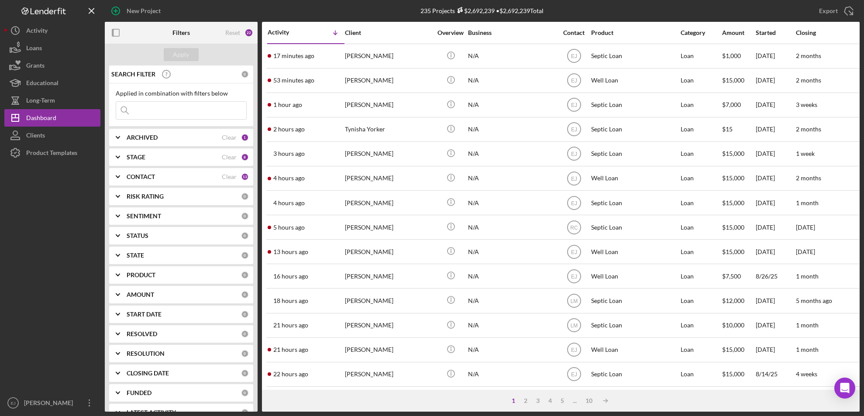
click at [540, 405] on div "1 2 3 4 5 ... 10 Icon/Table Sort Arrow" at bounding box center [560, 401] width 597 height 22
click at [536, 402] on div "3" at bounding box center [538, 400] width 12 height 7
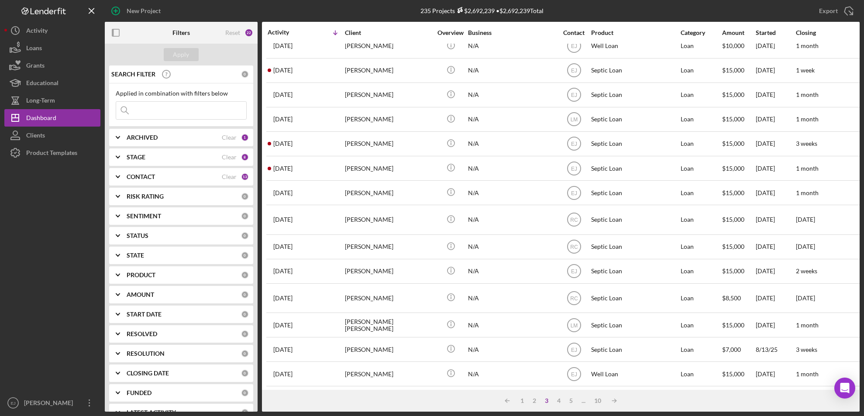
scroll to position [294, 0]
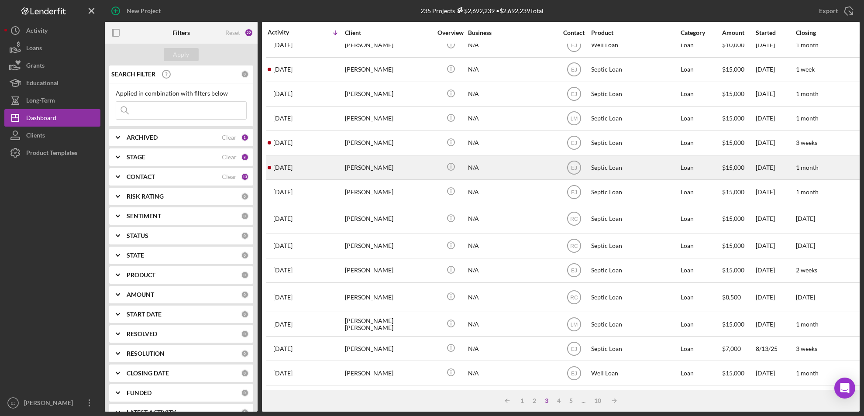
click at [334, 167] on div "[DATE] [PERSON_NAME]" at bounding box center [306, 167] width 76 height 23
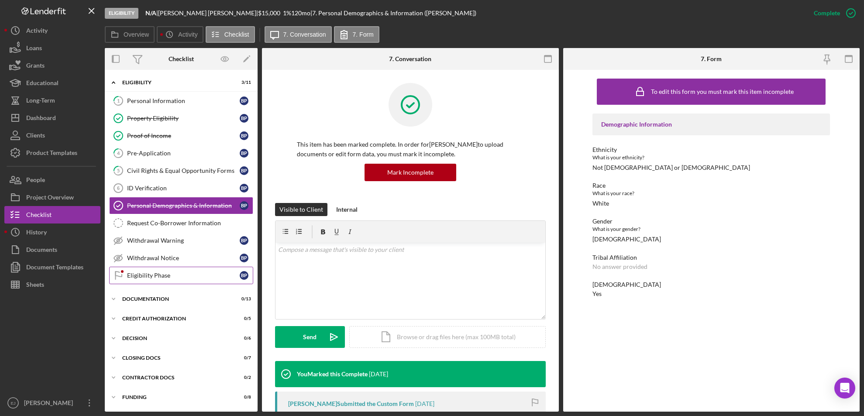
click at [173, 272] on div "Eligibility Phase" at bounding box center [183, 275] width 113 height 7
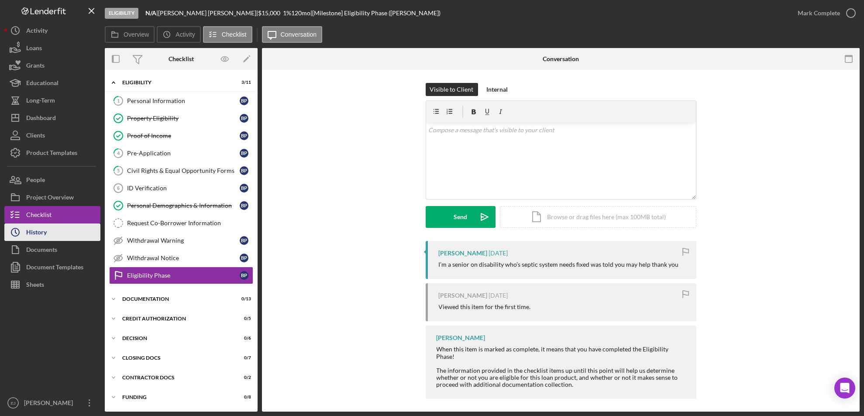
click at [65, 237] on button "Icon/History History" at bounding box center [52, 231] width 96 height 17
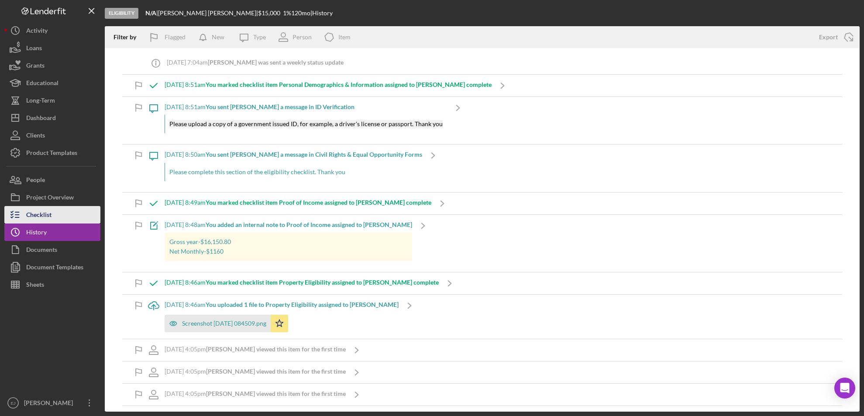
click at [51, 212] on button "Checklist" at bounding box center [52, 214] width 96 height 17
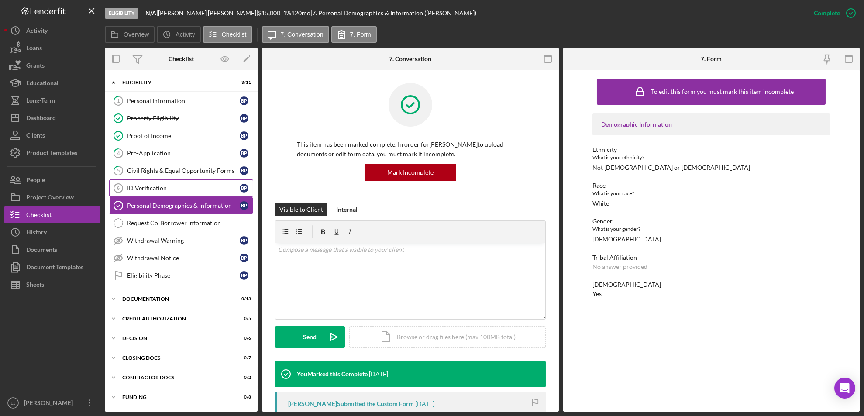
click at [165, 189] on div "ID Verification" at bounding box center [183, 188] width 113 height 7
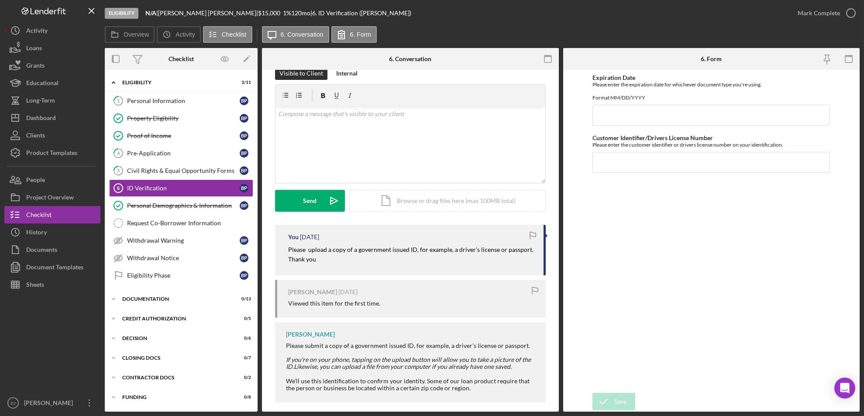
scroll to position [24, 0]
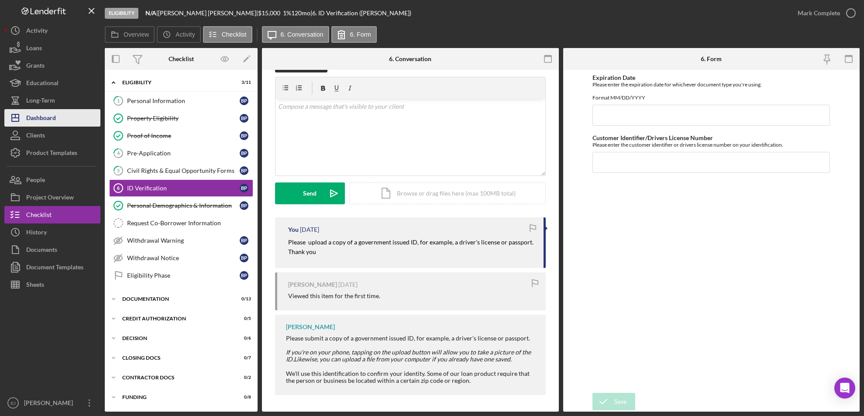
click at [71, 113] on button "Icon/Dashboard Dashboard" at bounding box center [52, 117] width 96 height 17
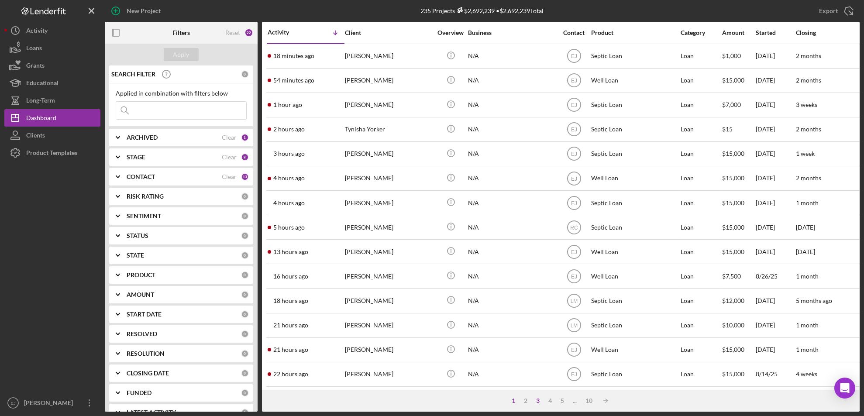
click at [539, 399] on div "3" at bounding box center [538, 400] width 12 height 7
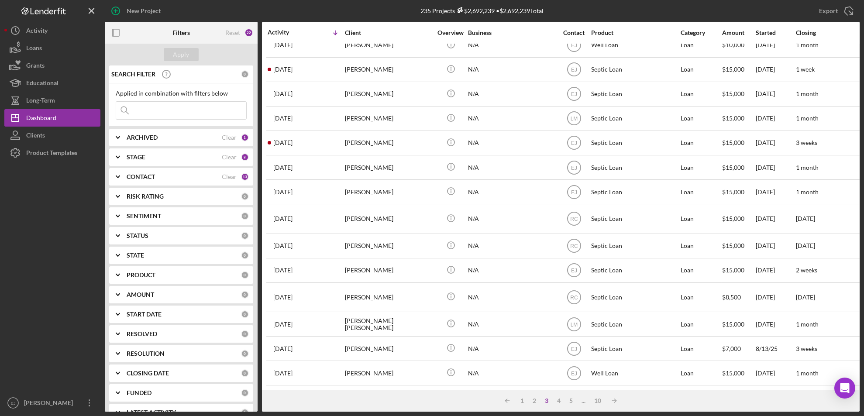
scroll to position [294, 0]
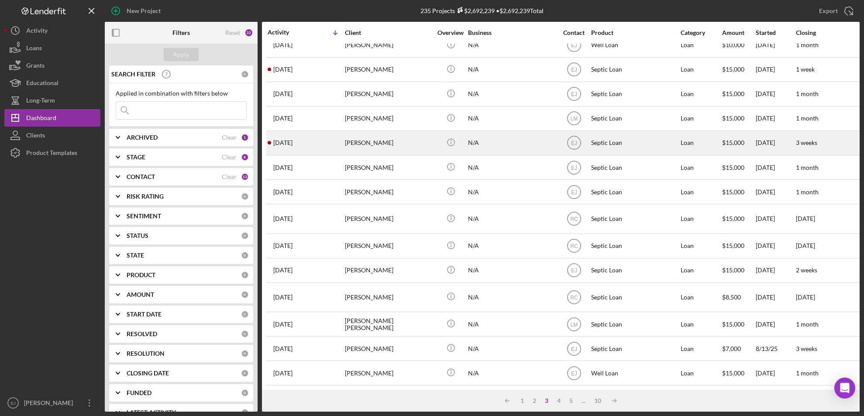
click at [350, 137] on div "[PERSON_NAME]" at bounding box center [388, 142] width 87 height 23
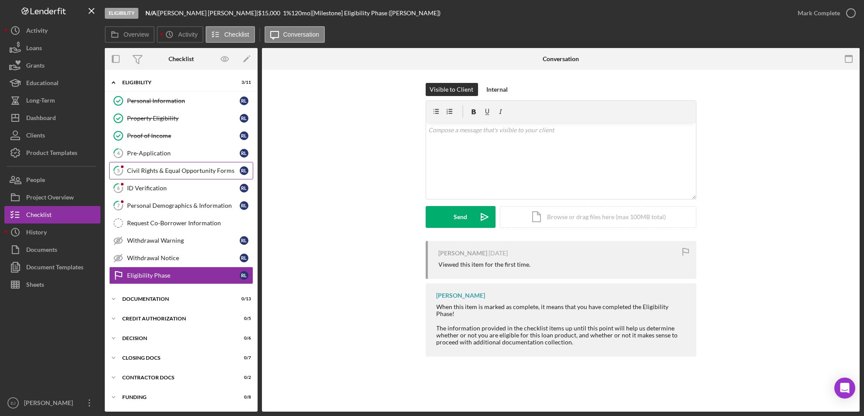
click at [172, 164] on link "5 Civil Rights & Equal Opportunity Forms [PERSON_NAME]" at bounding box center [181, 170] width 144 height 17
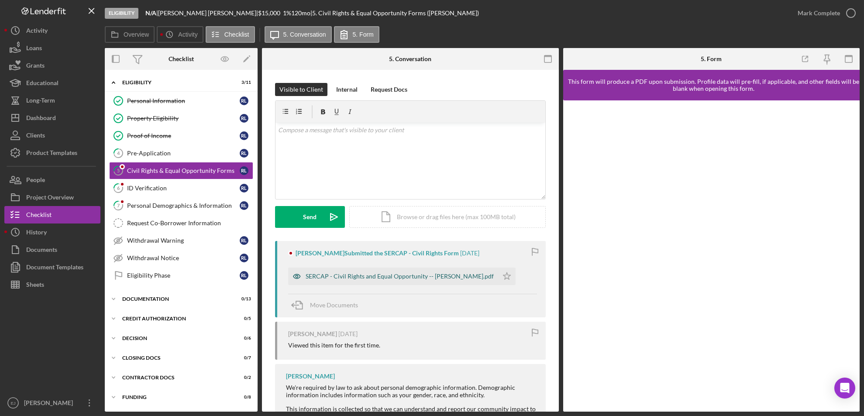
click at [388, 271] on div "SERCAP - Civil Rights and Equal Opportunity -- [PERSON_NAME].pdf" at bounding box center [393, 276] width 210 height 17
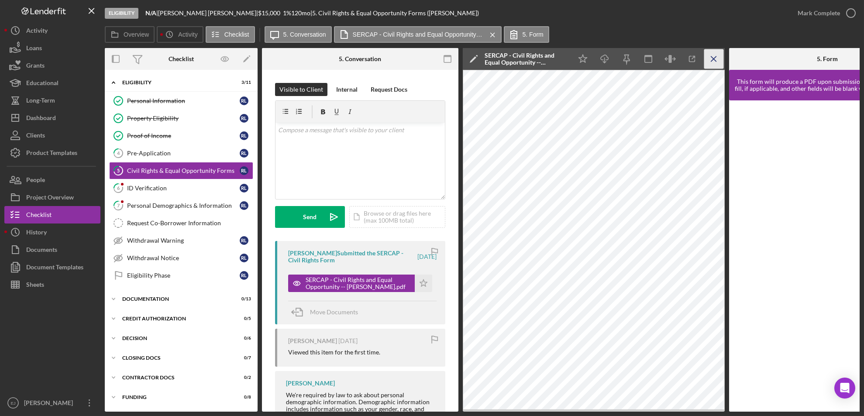
click at [711, 55] on icon "Icon/Menu Close" at bounding box center [714, 59] width 20 height 20
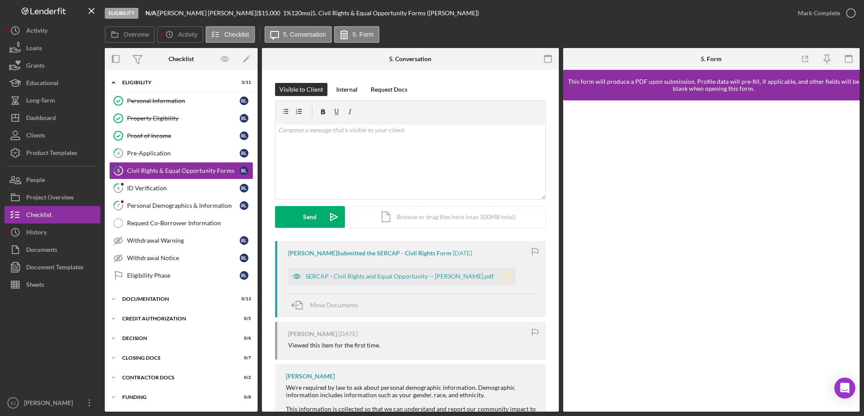
click at [498, 277] on icon "Icon/Star" at bounding box center [506, 276] width 17 height 17
click at [850, 15] on icon "button" at bounding box center [851, 13] width 22 height 22
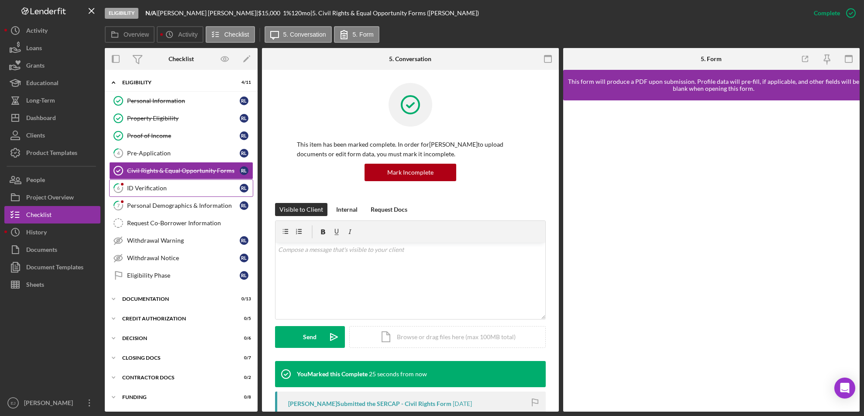
click at [162, 189] on div "ID Verification" at bounding box center [183, 188] width 113 height 7
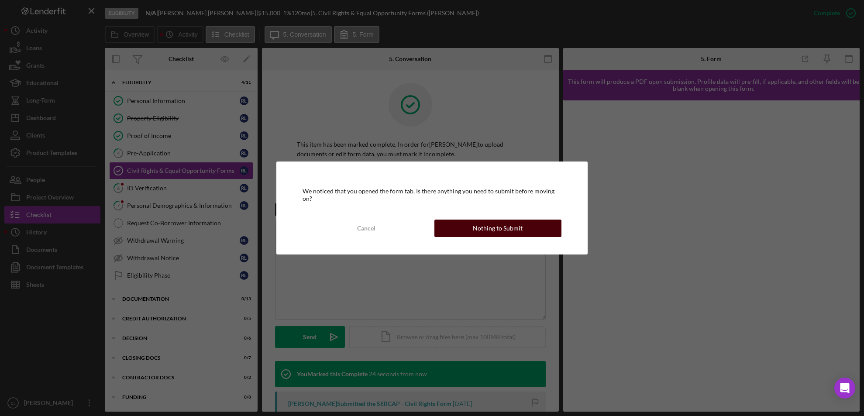
click at [546, 219] on button "Nothing to Submit" at bounding box center [497, 227] width 127 height 17
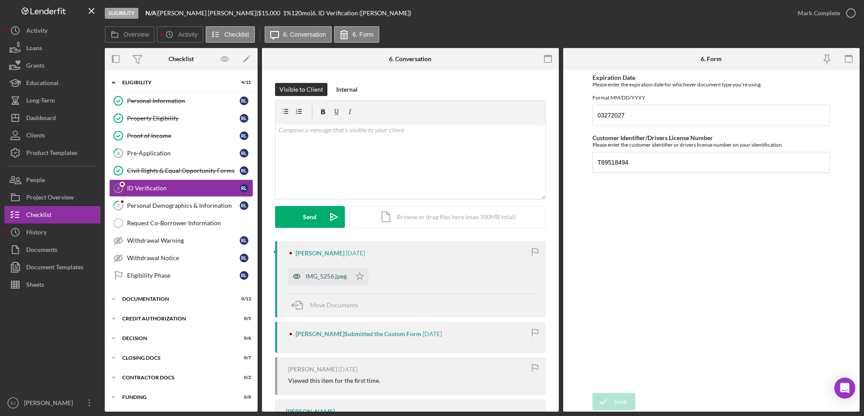
click at [320, 273] on div "IMG_5256.jpeg" at bounding box center [325, 276] width 41 height 7
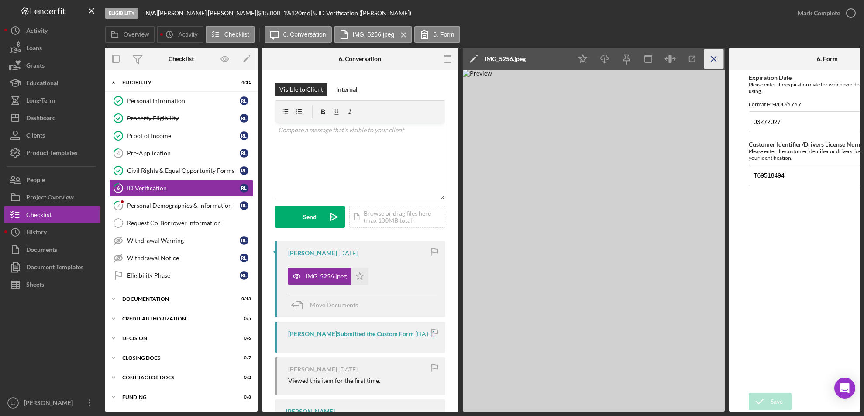
click at [717, 49] on icon "Icon/Menu Close" at bounding box center [714, 59] width 20 height 20
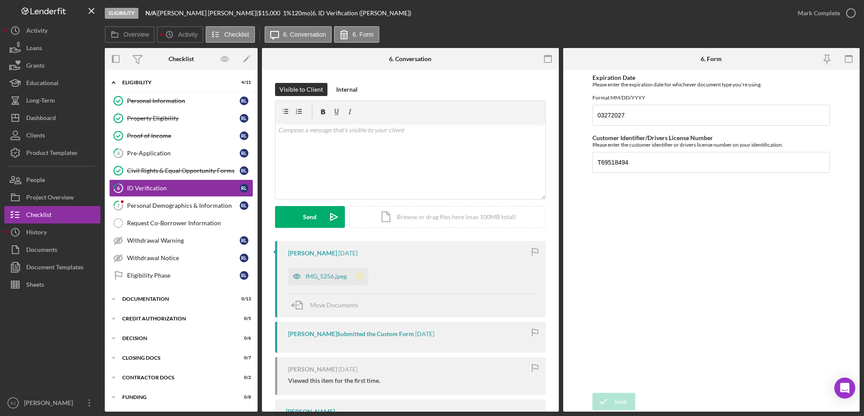
click at [360, 271] on icon "Icon/Star" at bounding box center [359, 276] width 17 height 17
click at [848, 12] on icon "button" at bounding box center [851, 13] width 22 height 22
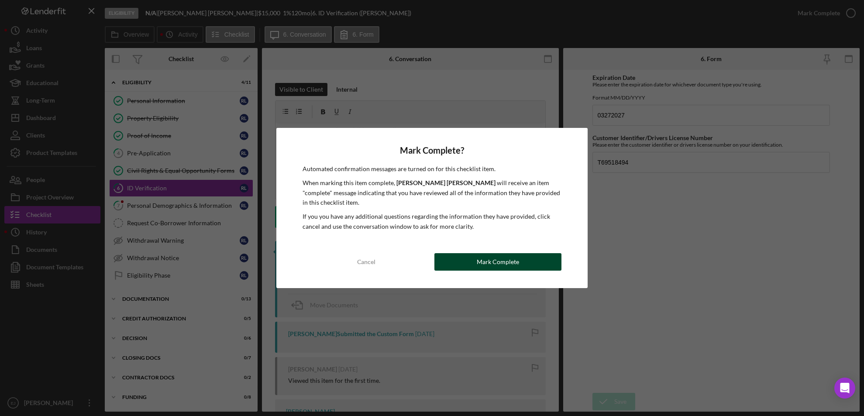
click at [529, 259] on button "Mark Complete" at bounding box center [497, 261] width 127 height 17
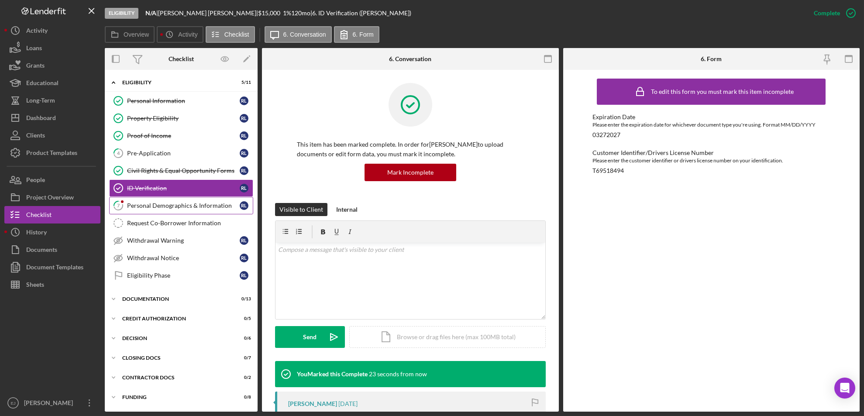
click at [153, 209] on div "Personal Demographics & Information" at bounding box center [183, 205] width 113 height 7
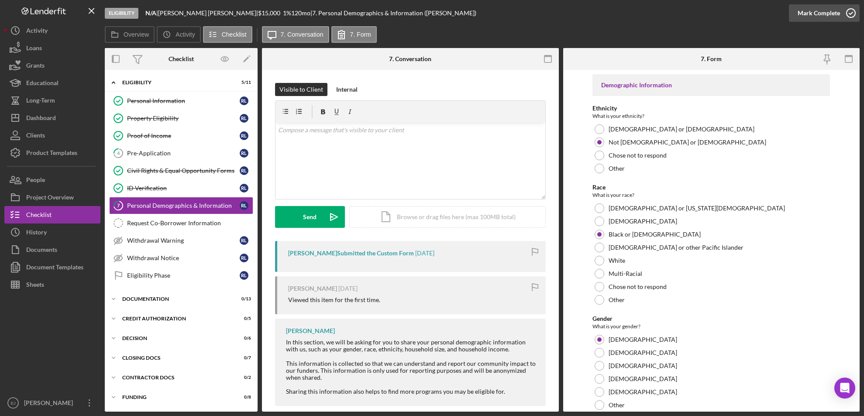
click at [849, 15] on icon "button" at bounding box center [851, 13] width 22 height 22
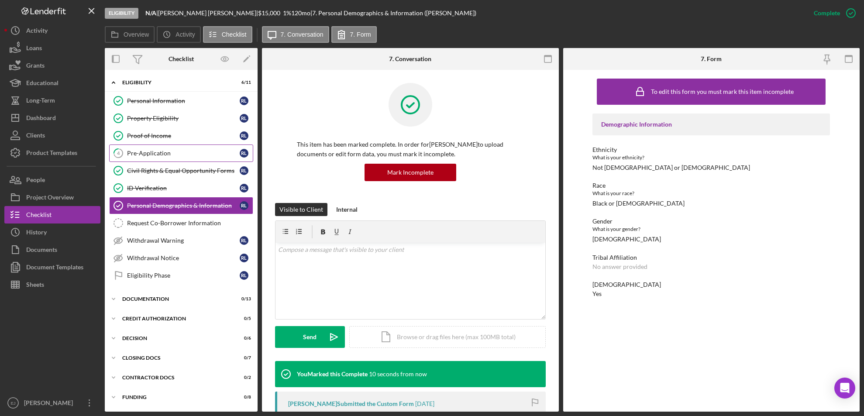
click at [164, 150] on div "Pre-Application" at bounding box center [183, 153] width 113 height 7
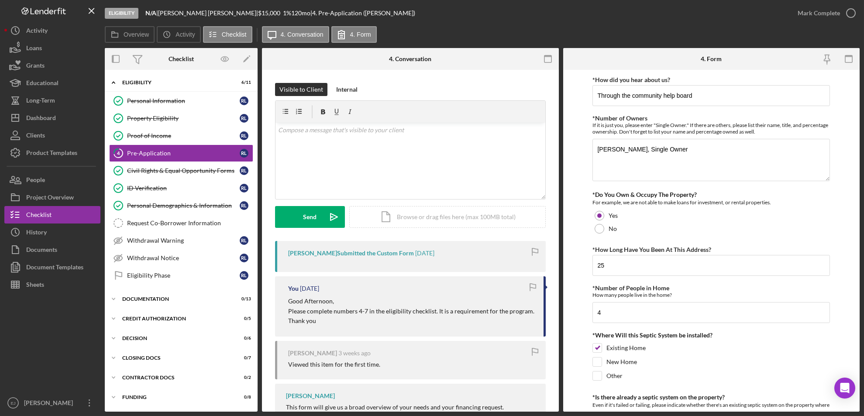
click at [859, 353] on form "*How did you hear about us? Through the community help board *Number of Owners …" at bounding box center [711, 241] width 297 height 342
click at [855, 352] on form "*How did you hear about us? Through the community help board *Number of Owners …" at bounding box center [711, 241] width 297 height 342
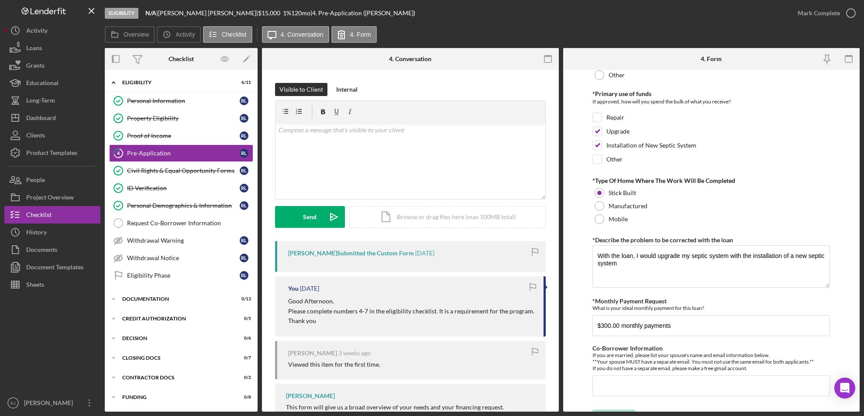
scroll to position [395, 0]
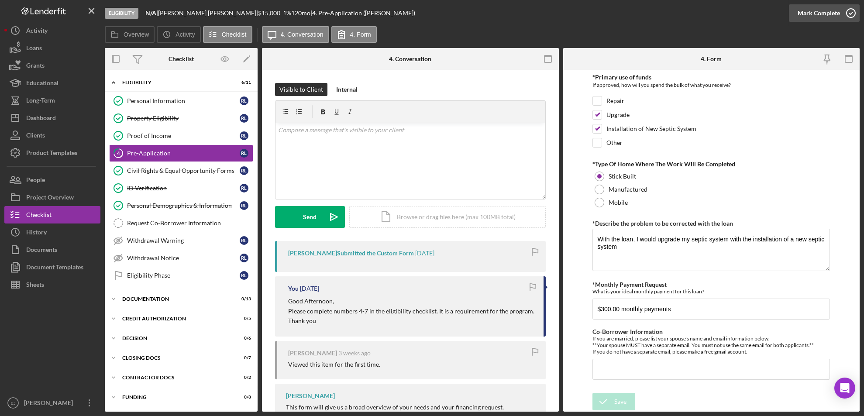
click at [849, 12] on icon "button" at bounding box center [851, 13] width 22 height 22
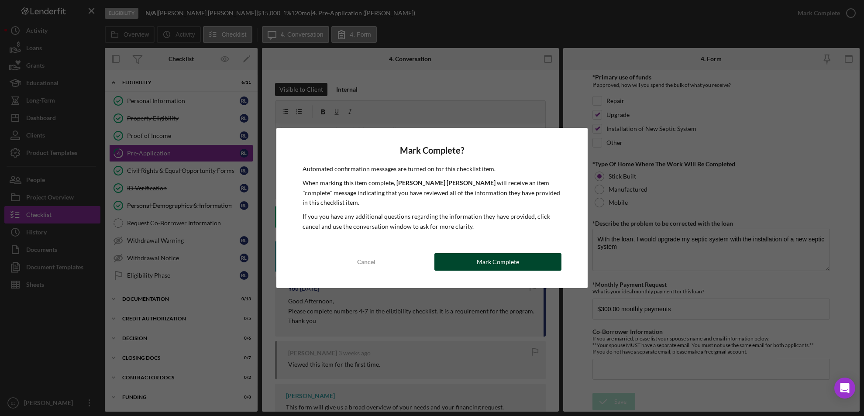
click at [544, 256] on button "Mark Complete" at bounding box center [497, 261] width 127 height 17
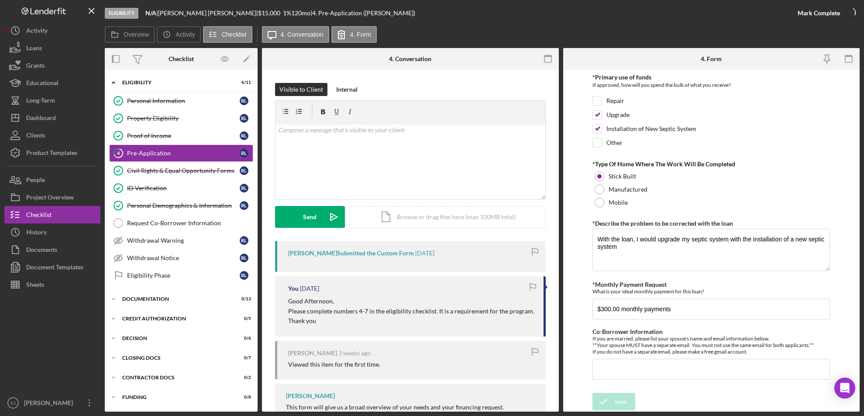
scroll to position [429, 0]
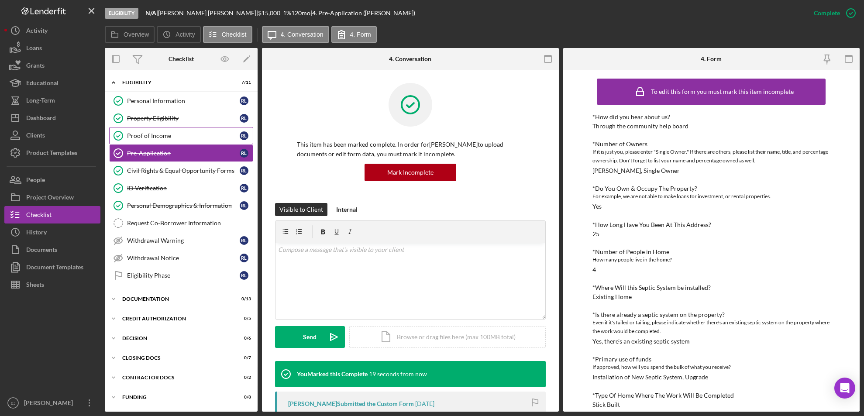
click at [146, 135] on div "Proof of Income" at bounding box center [183, 135] width 113 height 7
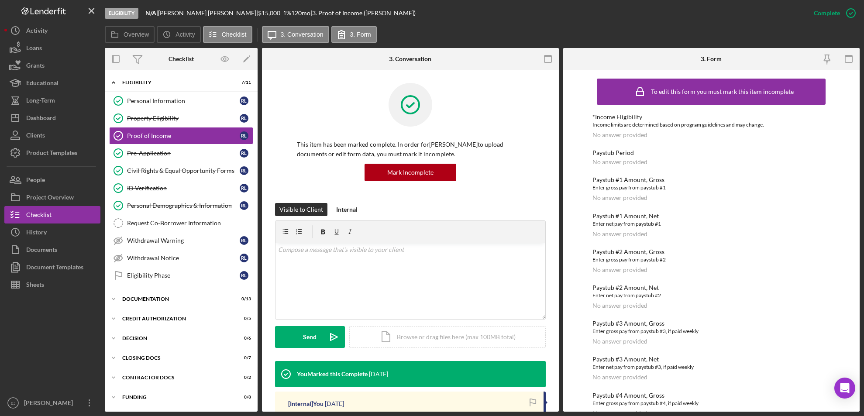
scroll to position [299, 0]
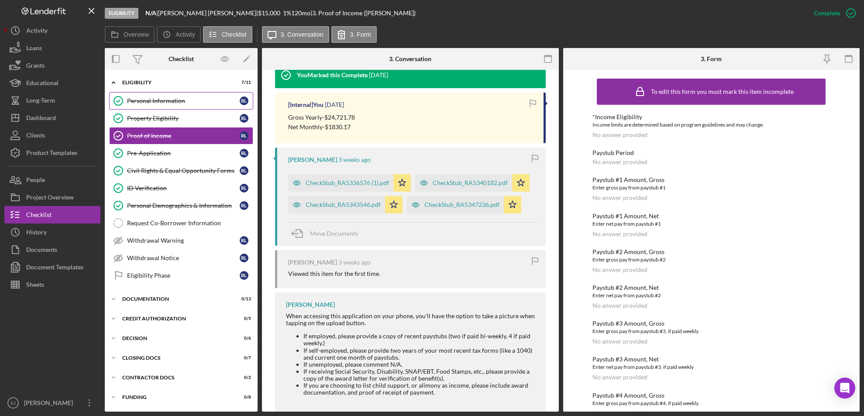
click at [180, 106] on link "Personal Information Personal Information [PERSON_NAME]" at bounding box center [181, 100] width 144 height 17
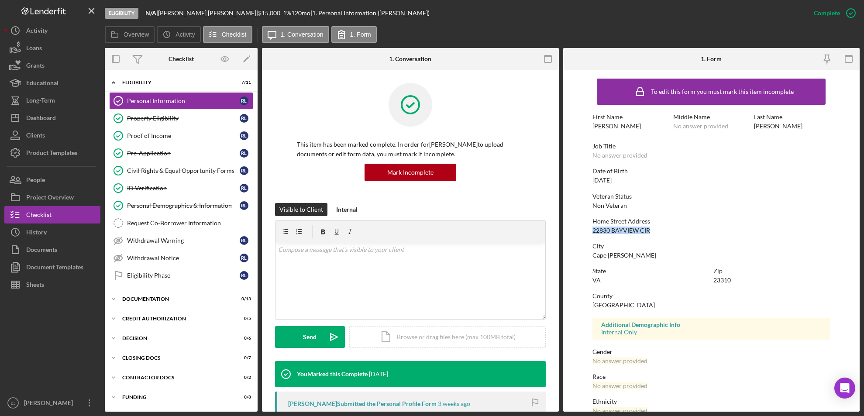
drag, startPoint x: 583, startPoint y: 231, endPoint x: 658, endPoint y: 231, distance: 75.1
click at [658, 231] on form "To edit this form you must mark this item incomplete First Name [PERSON_NAME] M…" at bounding box center [711, 241] width 297 height 342
copy div "22830 BAYVIEW CIR"
drag, startPoint x: 589, startPoint y: 255, endPoint x: 647, endPoint y: 256, distance: 58.5
click at [647, 256] on form "To edit this form you must mark this item incomplete First Name [PERSON_NAME] M…" at bounding box center [711, 241] width 297 height 342
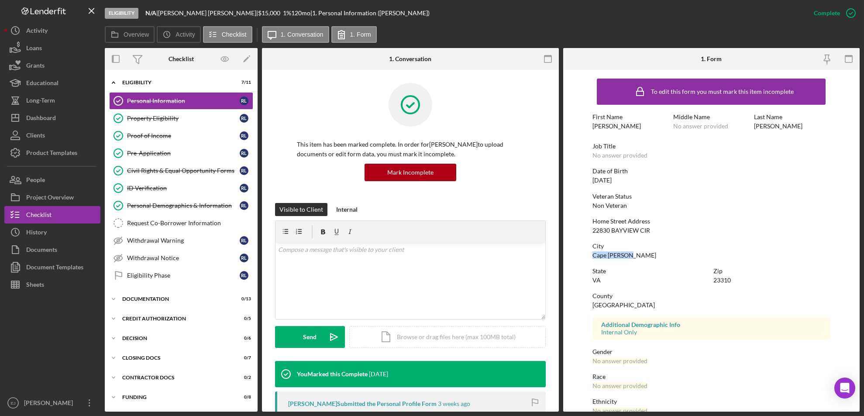
copy div "Cape [PERSON_NAME]"
click at [743, 23] on div "Eligibility N/A | [PERSON_NAME] | $15,000 $15,000 1 % 120 mo | 1. Personal Info…" at bounding box center [455, 13] width 700 height 26
click at [49, 183] on button "People" at bounding box center [52, 179] width 96 height 17
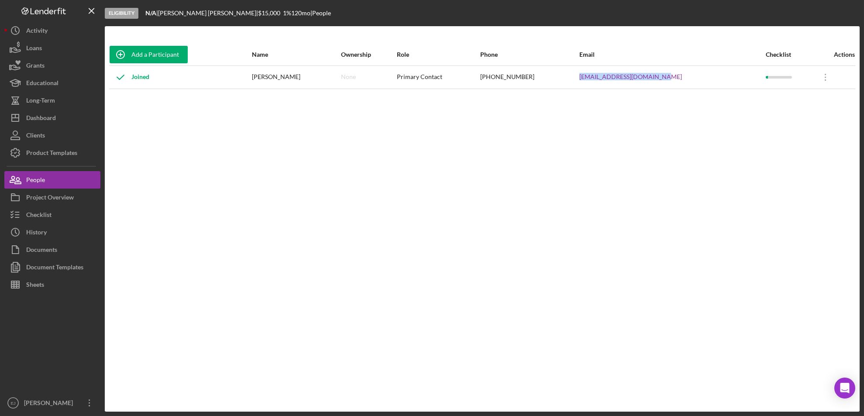
drag, startPoint x: 586, startPoint y: 76, endPoint x: 710, endPoint y: 69, distance: 123.3
click at [710, 69] on tr "Joined [PERSON_NAME] None Primary Contact [PHONE_NUMBER] [EMAIL_ADDRESS][DOMAIN…" at bounding box center [482, 76] width 746 height 23
copy tr "[EMAIL_ADDRESS][DOMAIN_NAME]"
click at [63, 194] on div "Project Overview" at bounding box center [50, 199] width 48 height 20
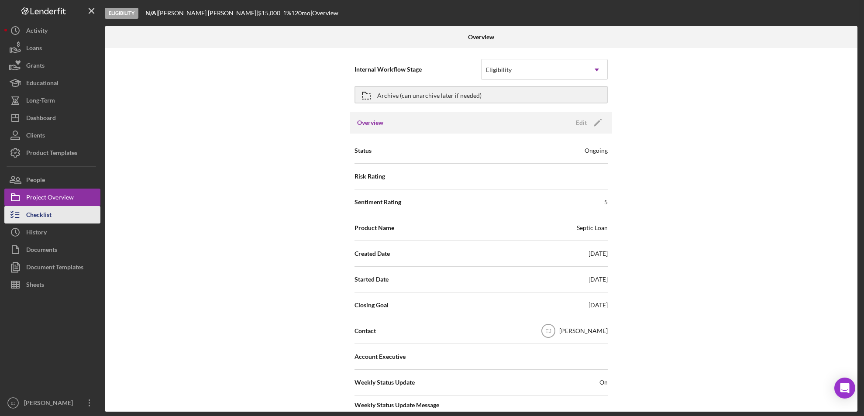
click at [44, 217] on div "Checklist" at bounding box center [38, 216] width 25 height 20
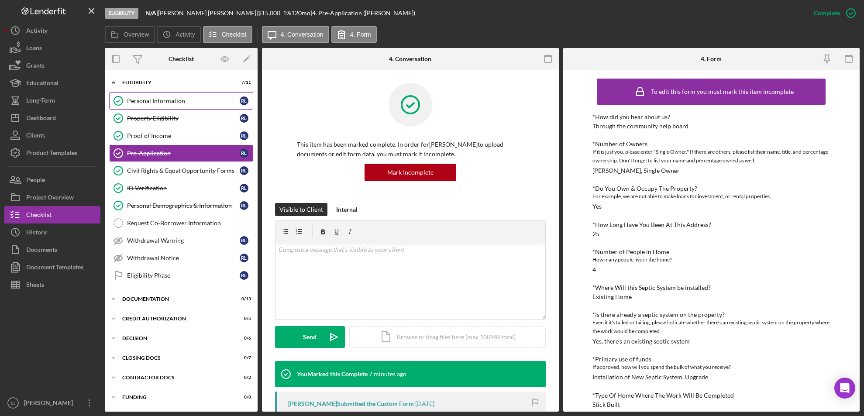
click at [176, 99] on div "Personal Information" at bounding box center [183, 100] width 113 height 7
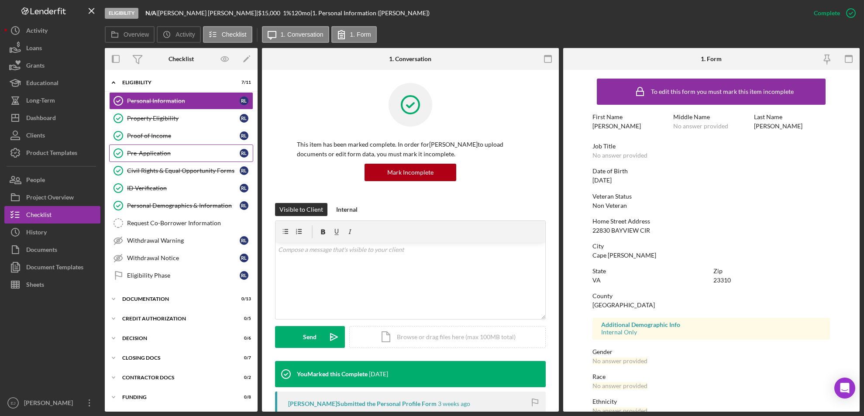
click at [171, 154] on div "Pre-Application" at bounding box center [183, 153] width 113 height 7
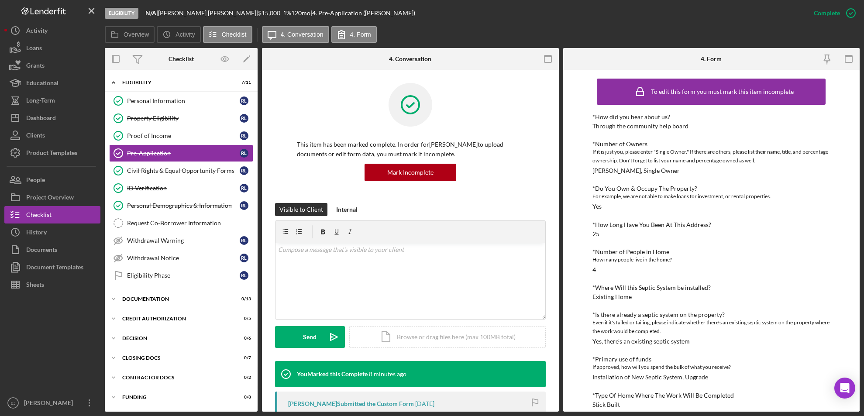
scroll to position [132, 0]
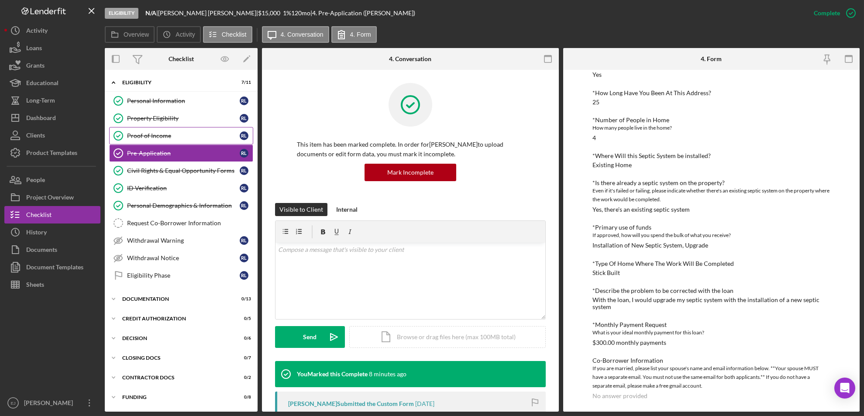
click at [169, 133] on div "Proof of Income" at bounding box center [183, 135] width 113 height 7
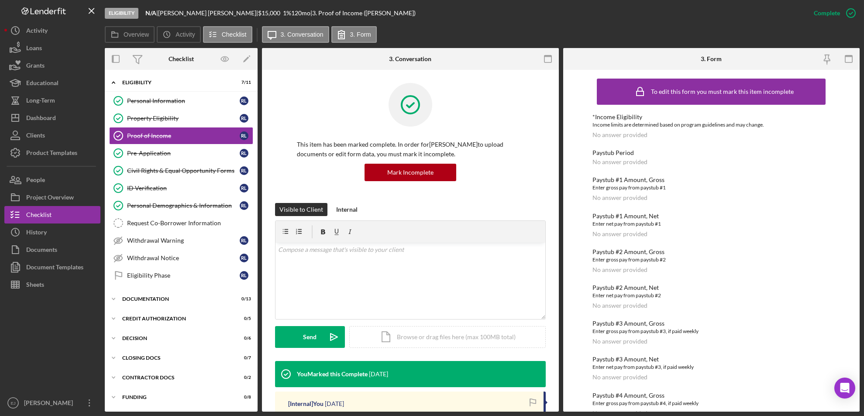
scroll to position [299, 0]
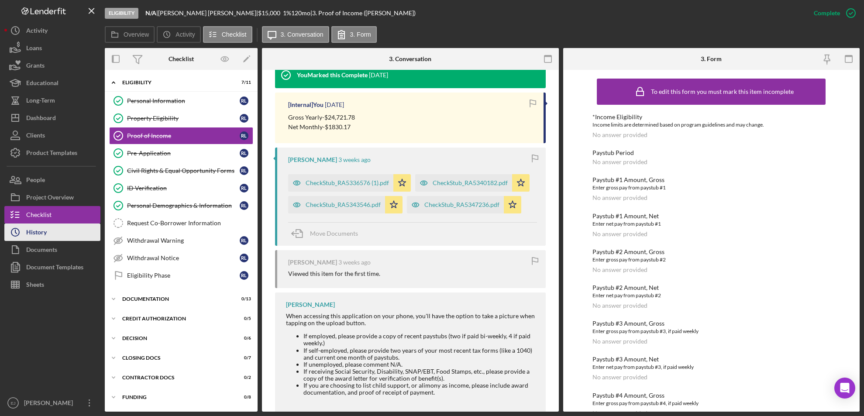
click at [59, 227] on button "Icon/History History" at bounding box center [52, 231] width 96 height 17
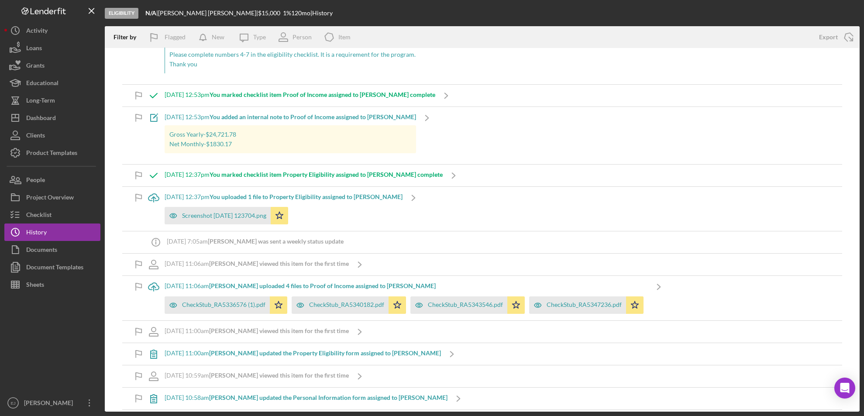
scroll to position [460, 0]
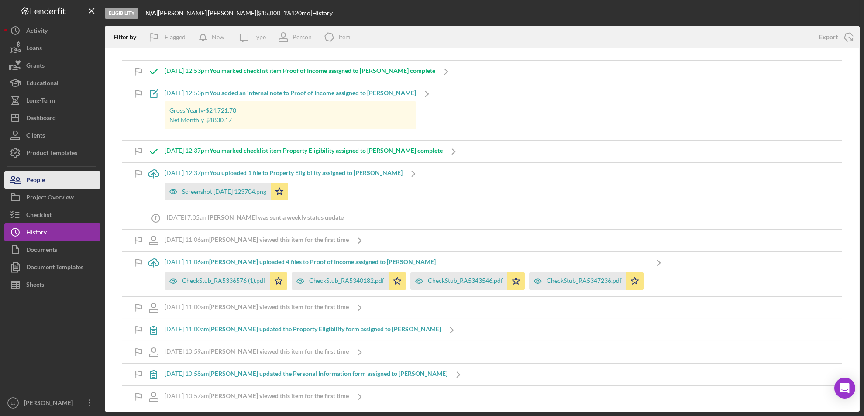
click at [43, 182] on div "People" at bounding box center [35, 181] width 19 height 20
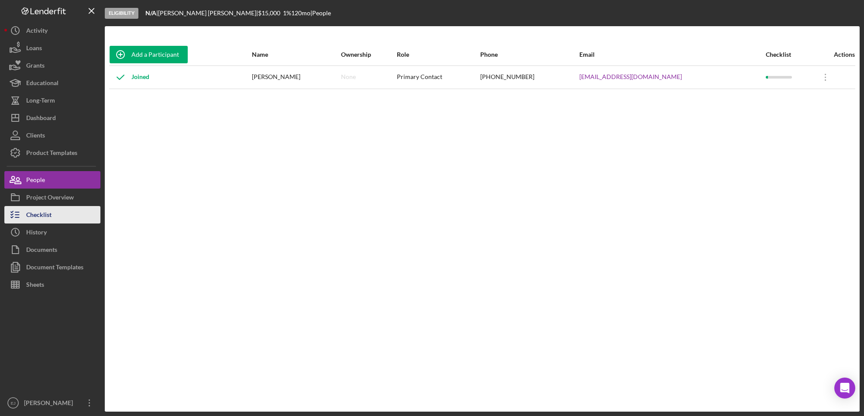
click at [64, 214] on button "Checklist" at bounding box center [52, 214] width 96 height 17
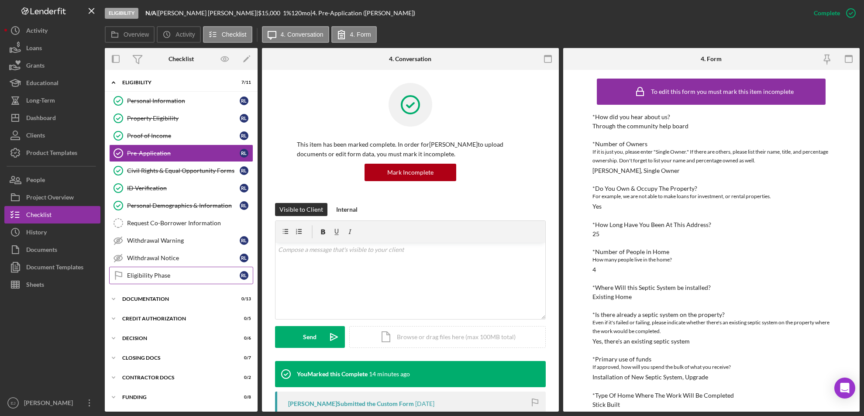
click at [191, 280] on link "Eligibility Phase Eligibility Phase [PERSON_NAME]" at bounding box center [181, 275] width 144 height 17
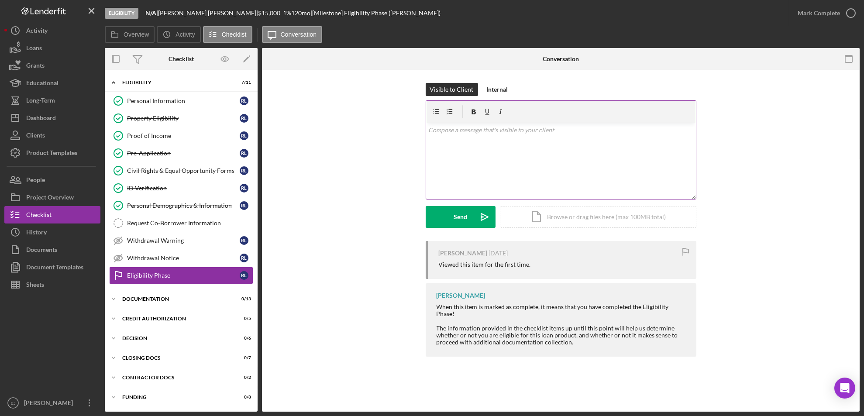
click at [510, 143] on div "v Color teal Color pink Remove color Add row above Add row below Add column bef…" at bounding box center [561, 161] width 270 height 76
paste div
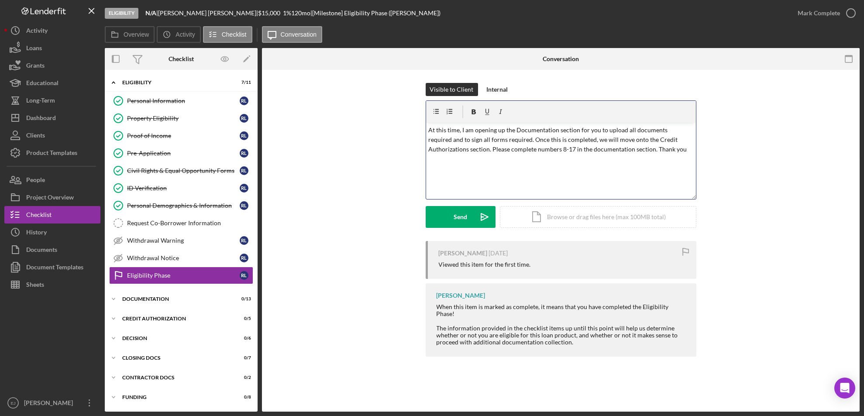
click at [426, 127] on div "v Color teal Color pink Remove color Add row above Add row below Add column bef…" at bounding box center [561, 161] width 270 height 76
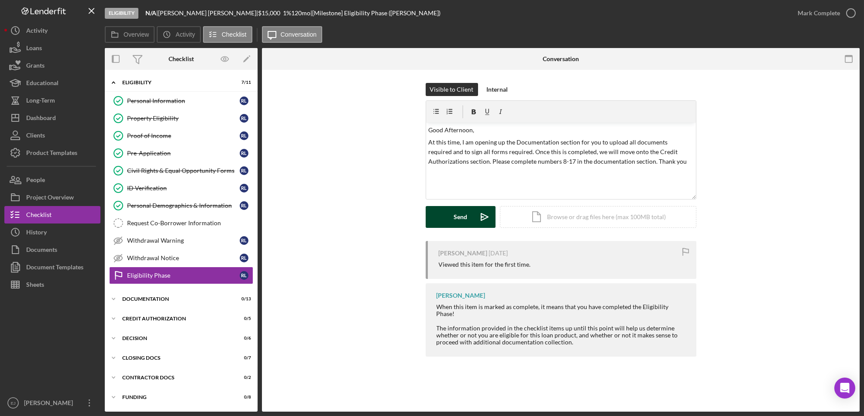
click at [482, 212] on icon "Icon/icon-invite-send" at bounding box center [484, 217] width 22 height 22
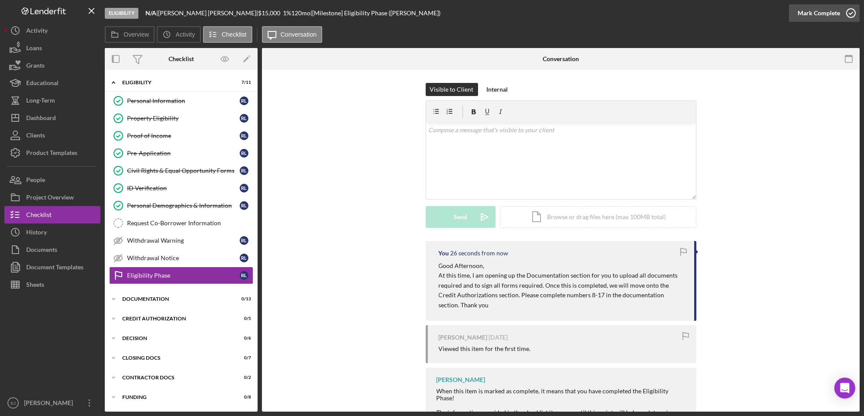
click at [847, 7] on icon "button" at bounding box center [851, 13] width 22 height 22
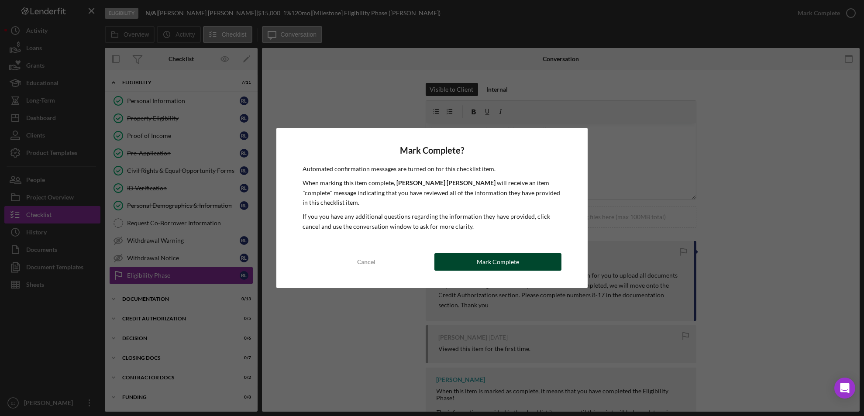
click at [506, 259] on div "Mark Complete" at bounding box center [498, 261] width 42 height 17
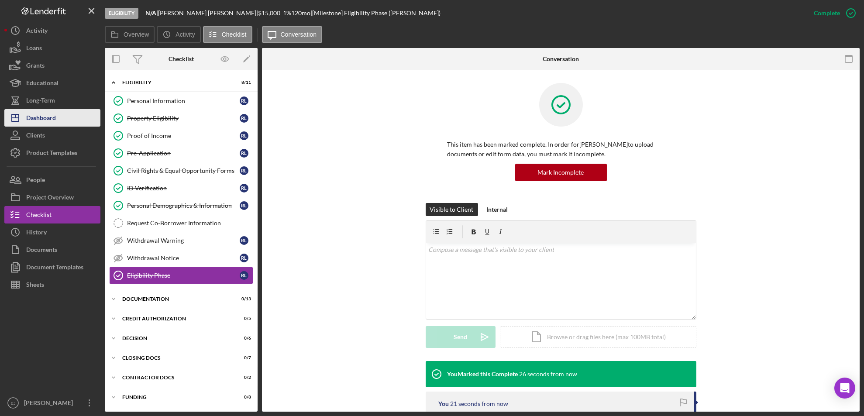
click at [24, 121] on icon "Icon/Dashboard" at bounding box center [15, 118] width 22 height 22
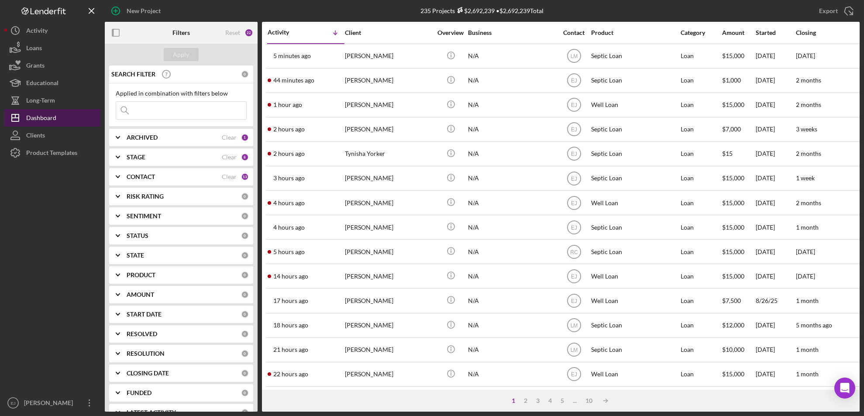
click at [24, 121] on icon "Icon/Dashboard" at bounding box center [15, 118] width 22 height 22
click at [538, 399] on div "3" at bounding box center [538, 400] width 12 height 7
